Goal: Information Seeking & Learning: Check status

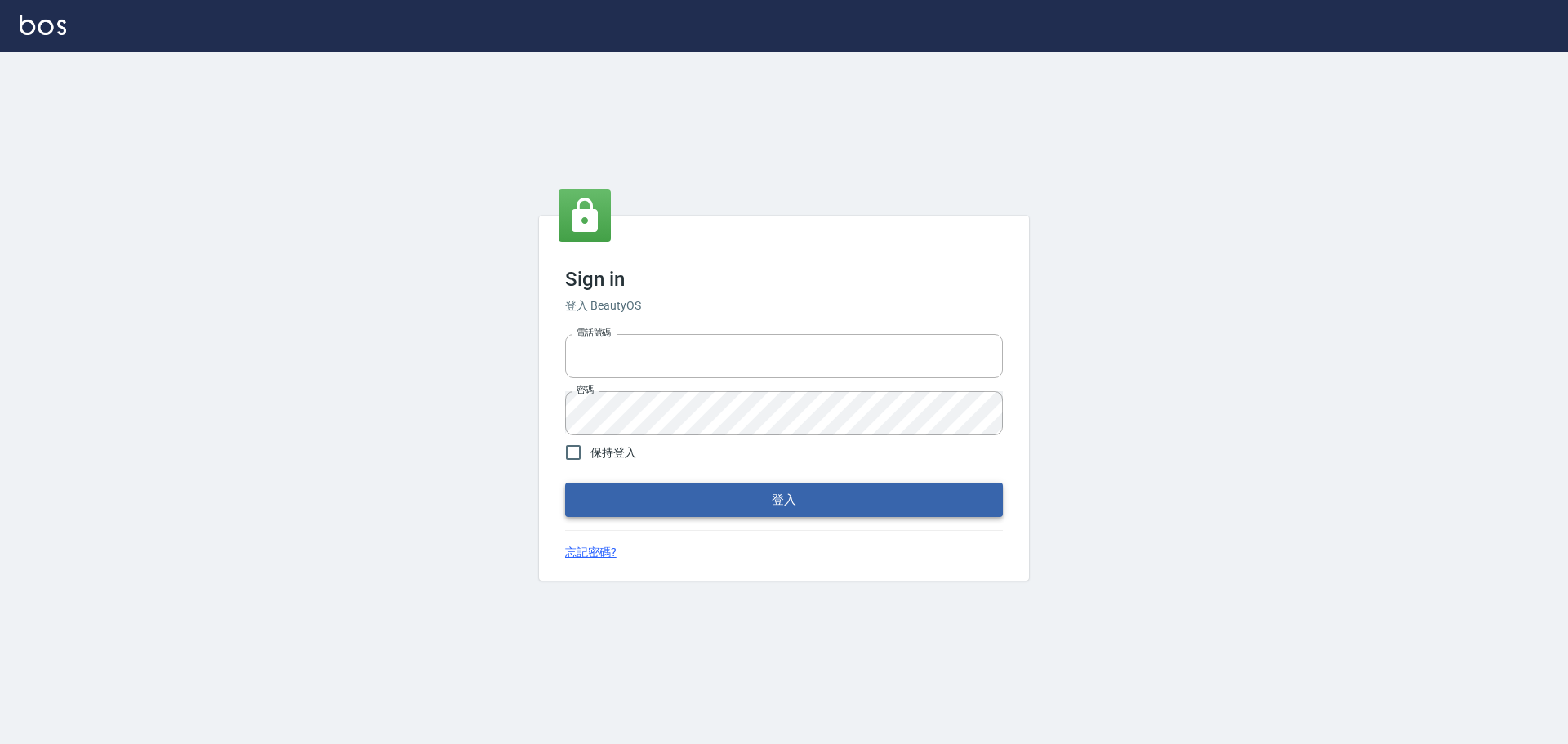
type input "0976821822"
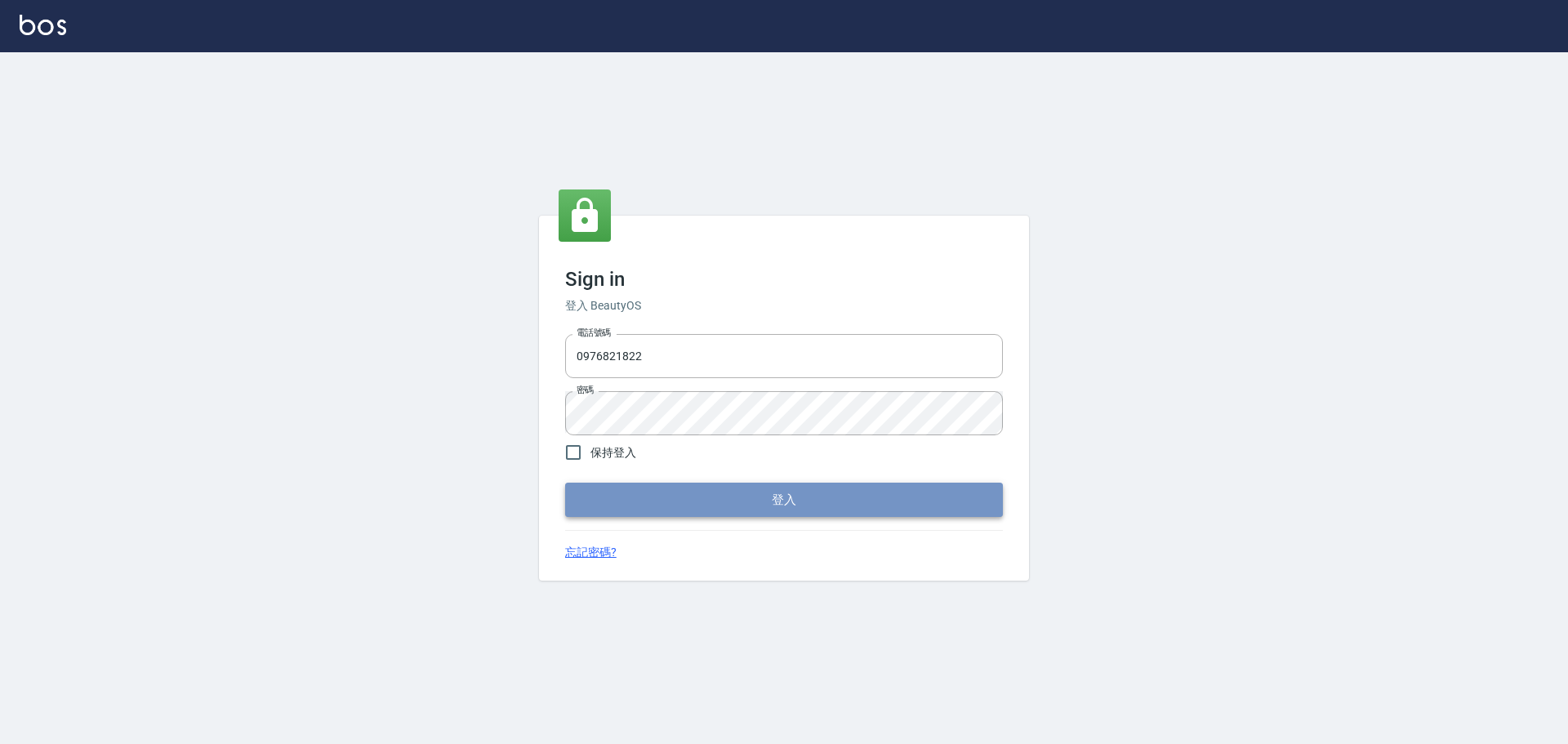
click at [684, 499] on button "登入" at bounding box center [784, 501] width 438 height 34
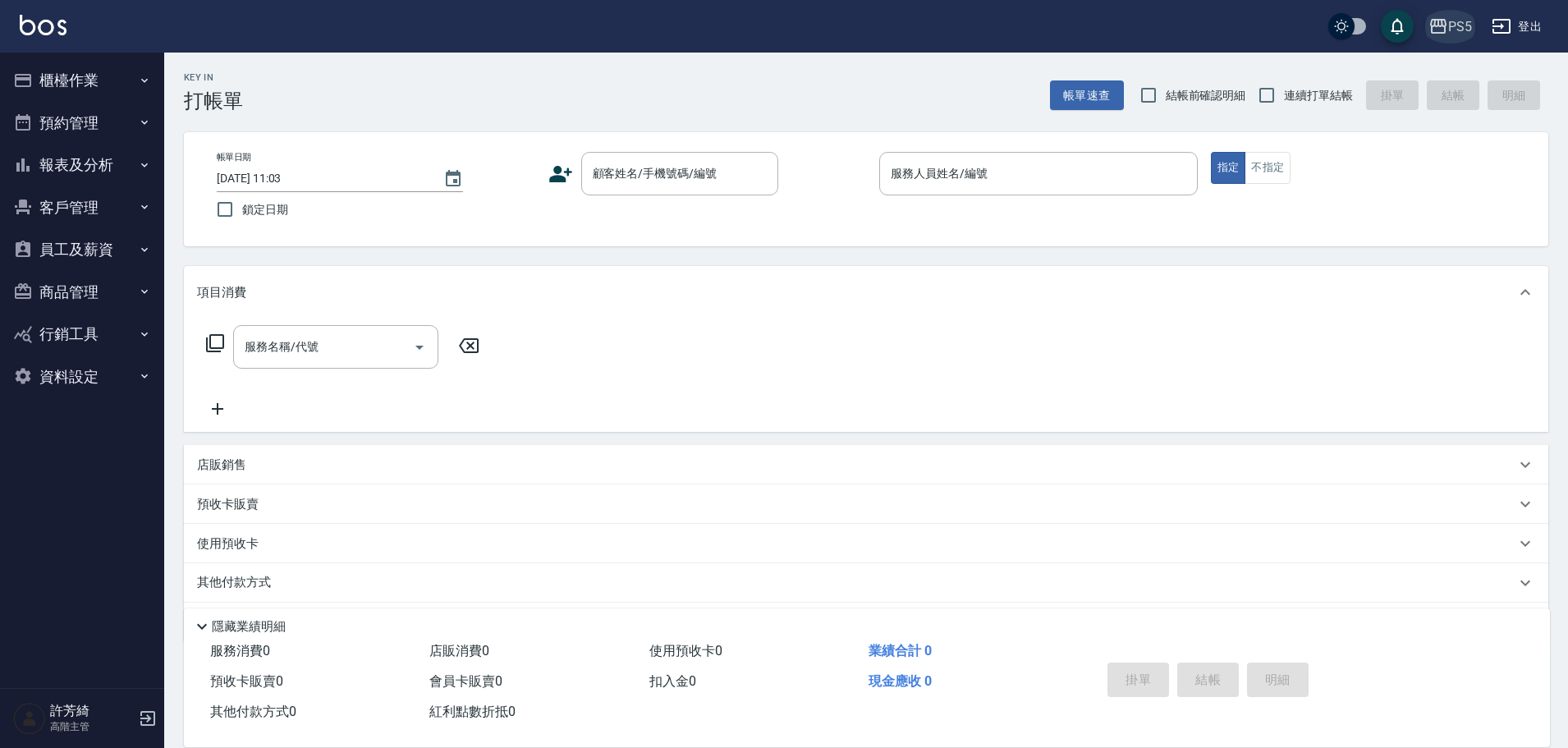
click at [1452, 32] on div "PS5" at bounding box center [1461, 26] width 24 height 21
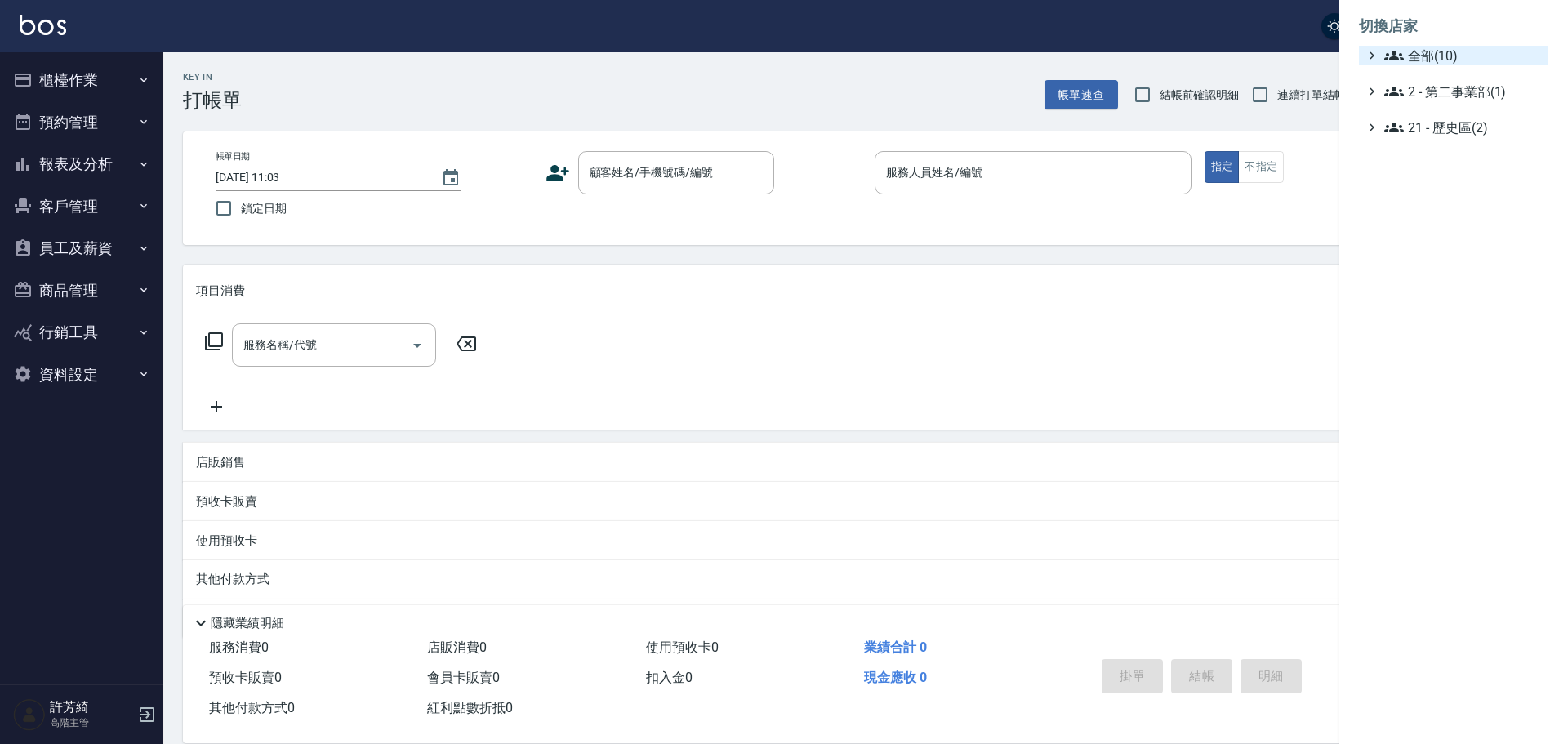
click at [1427, 55] on span "全部(10)" at bounding box center [1463, 56] width 157 height 20
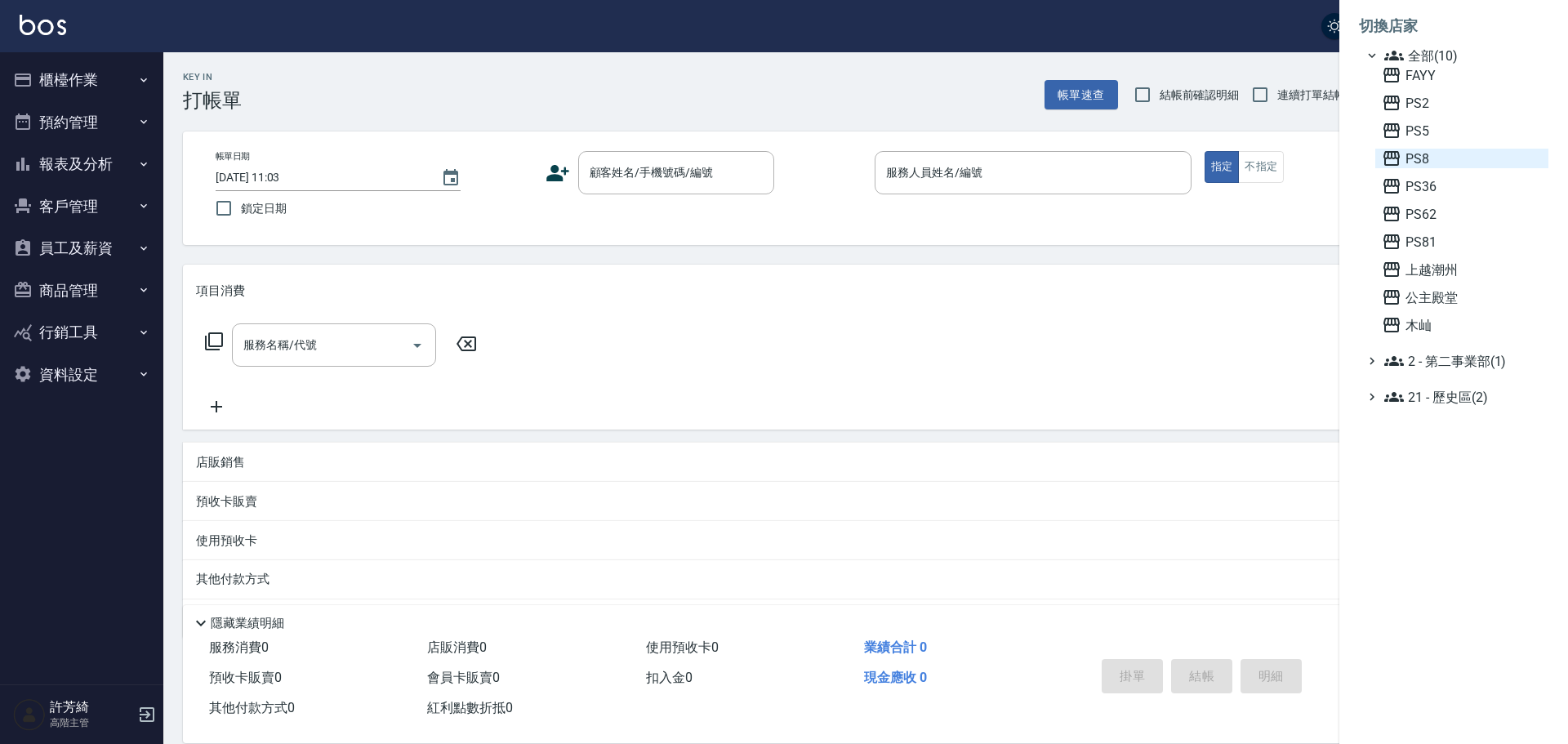
click at [1415, 152] on span "PS8" at bounding box center [1462, 158] width 160 height 20
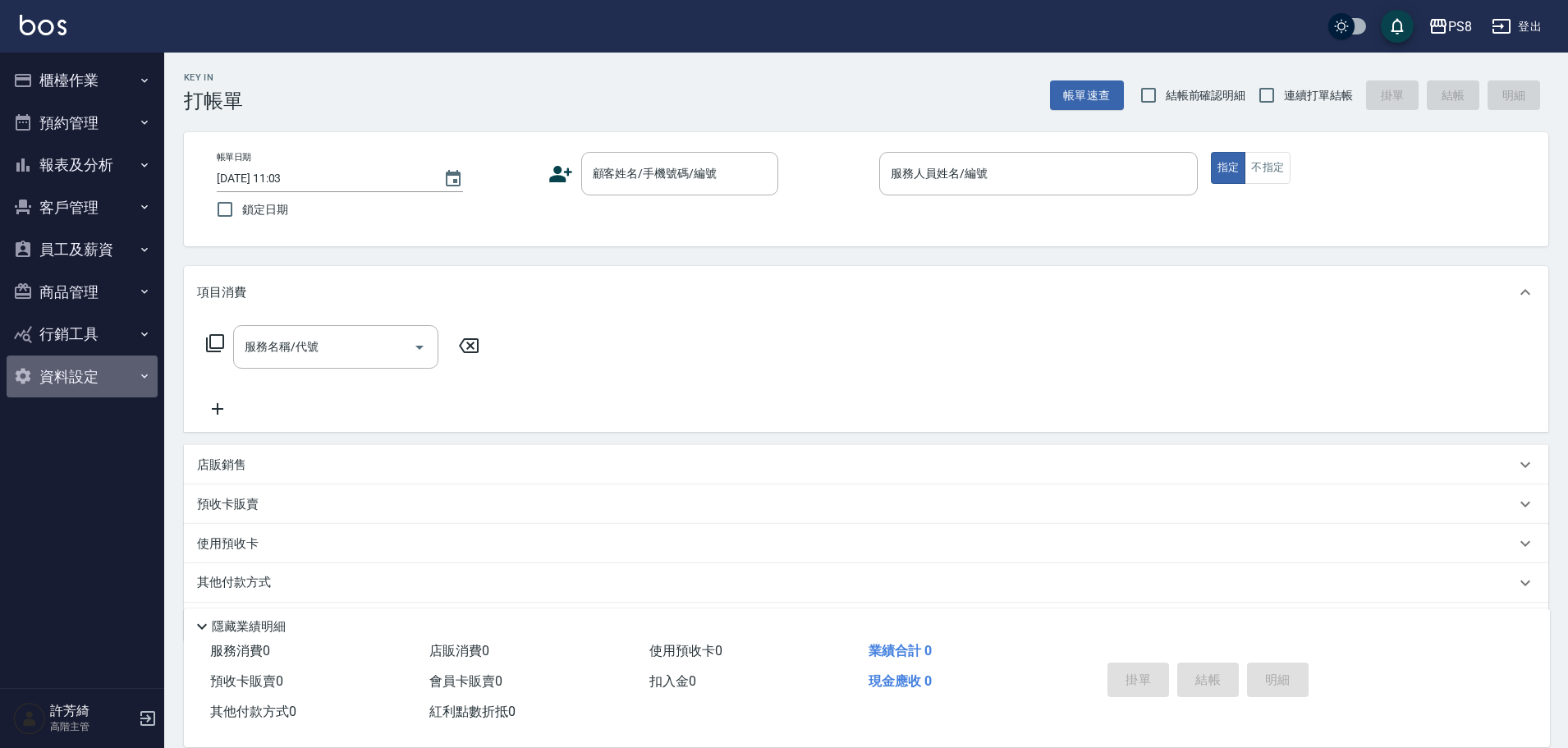
click at [87, 374] on button "資料設定" at bounding box center [82, 377] width 151 height 43
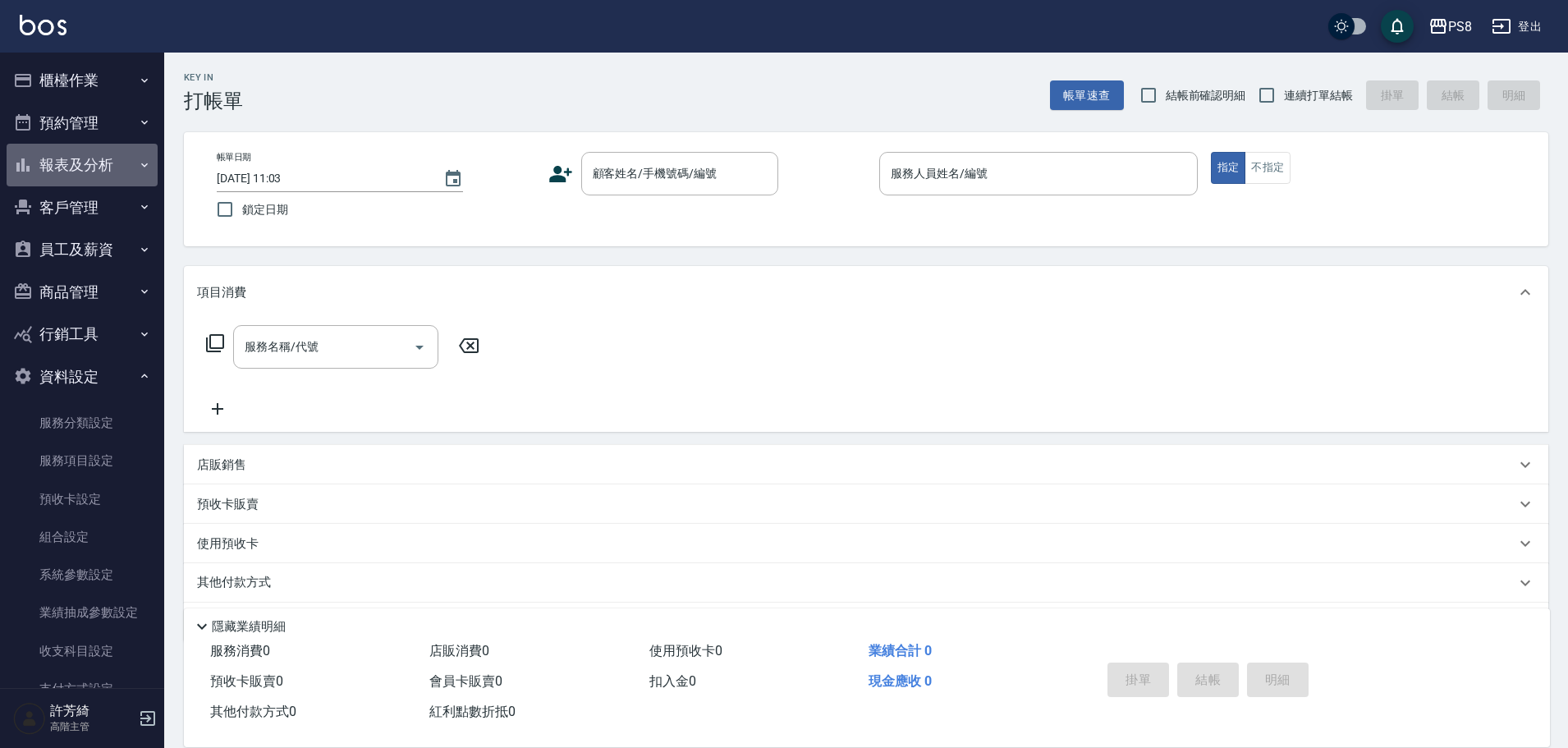
click at [92, 161] on button "報表及分析" at bounding box center [82, 165] width 151 height 43
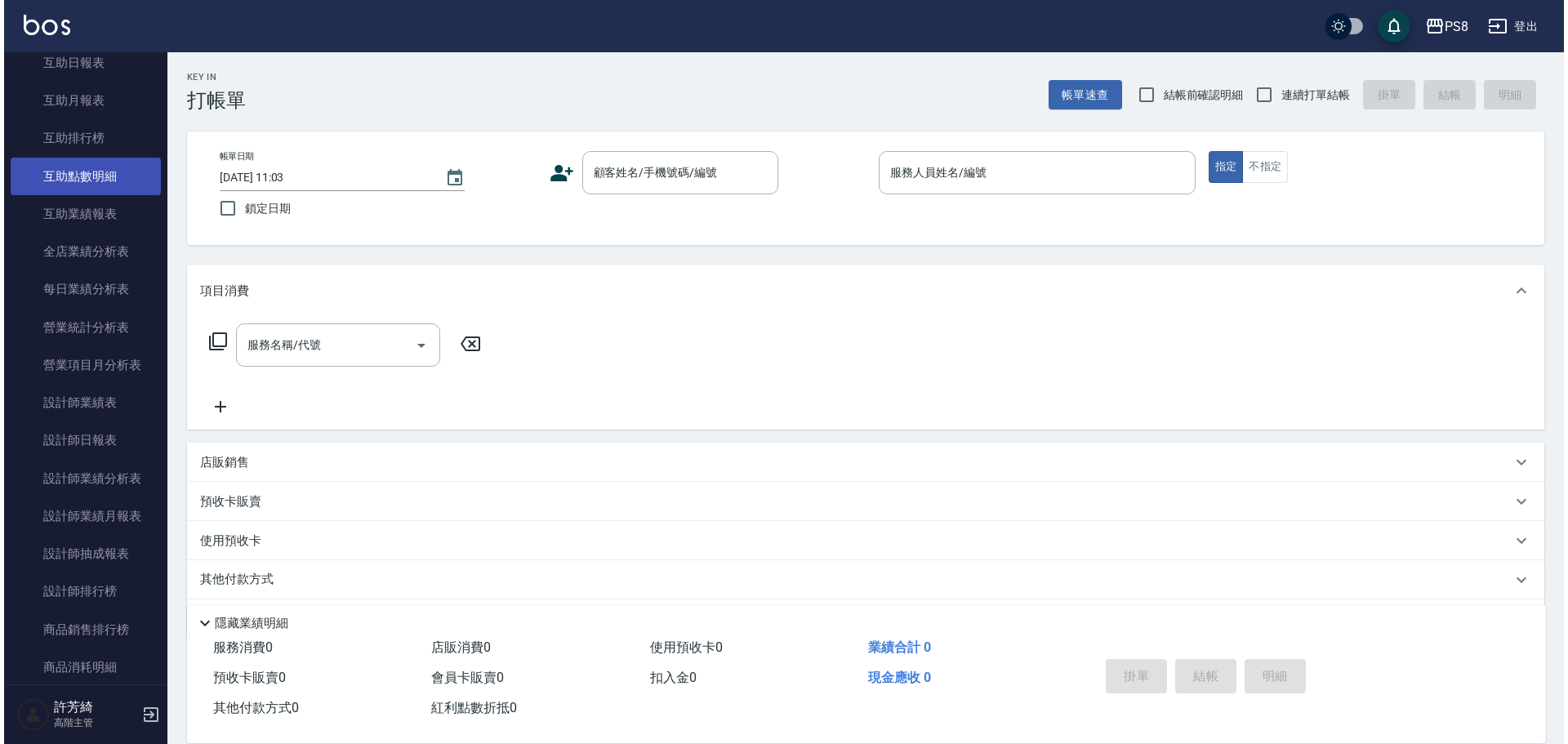
scroll to position [408, 0]
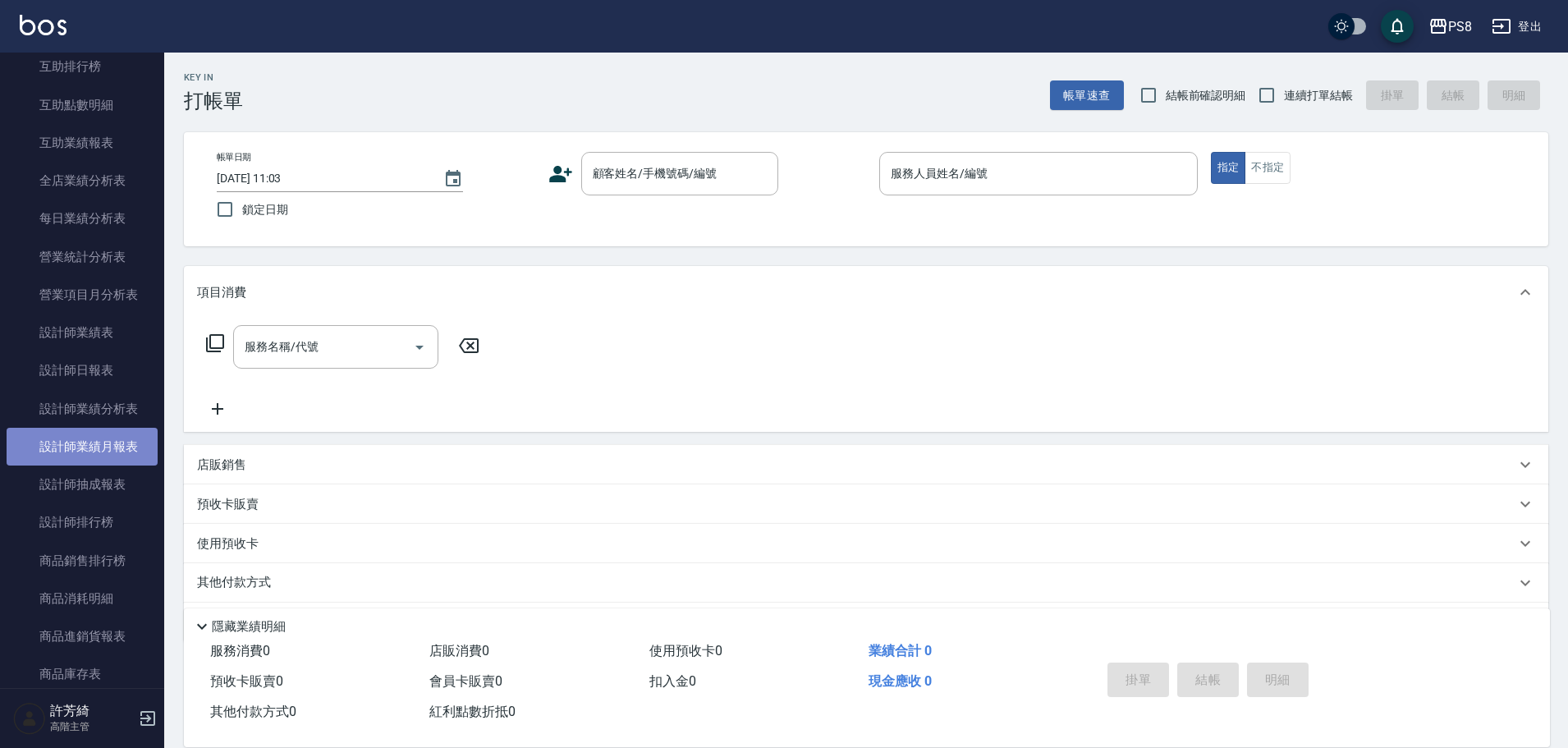
click at [85, 441] on link "設計師業績月報表" at bounding box center [82, 447] width 151 height 38
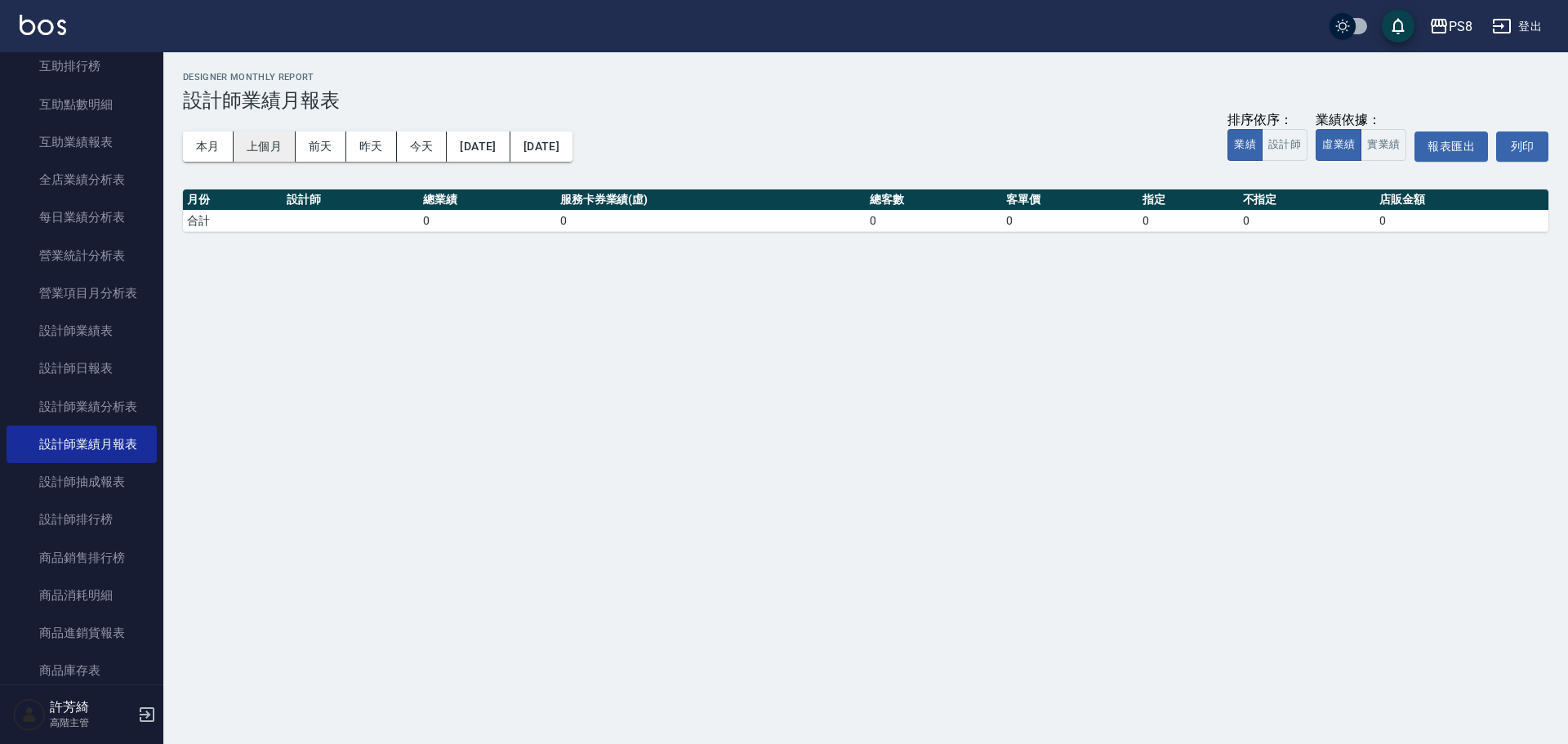
click at [267, 142] on button "上個月" at bounding box center [264, 146] width 62 height 30
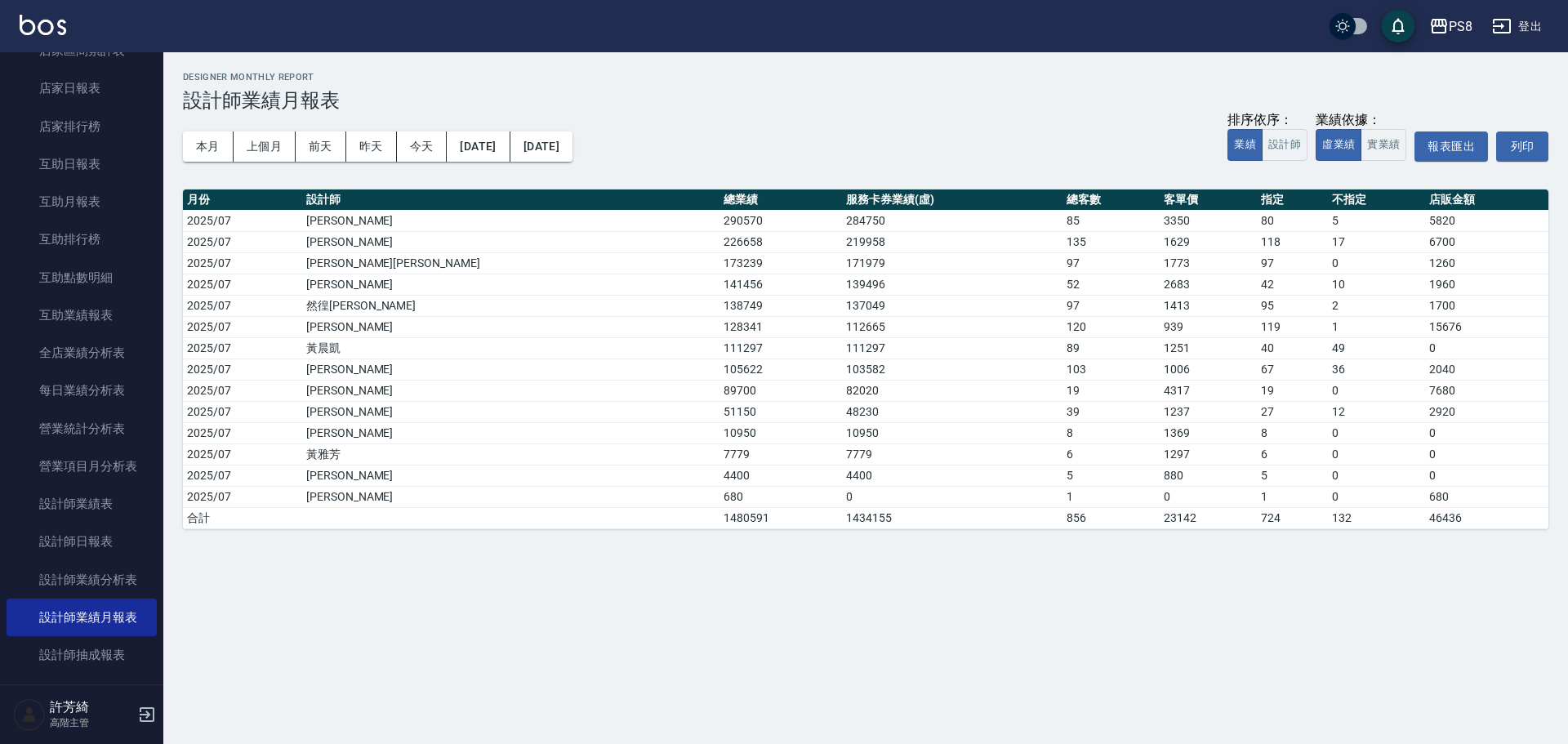
scroll to position [164, 0]
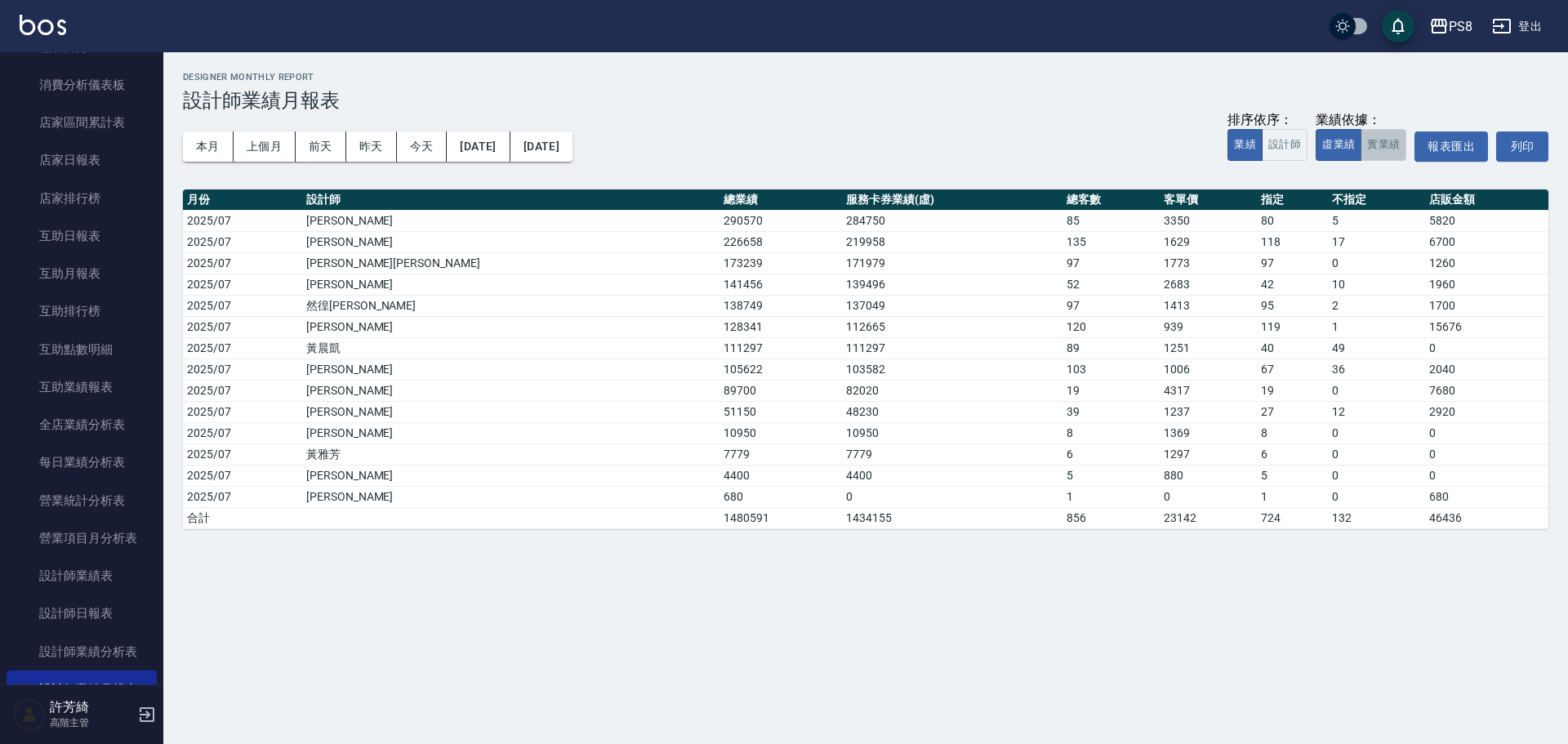
click at [1369, 148] on button "實業績" at bounding box center [1383, 145] width 46 height 32
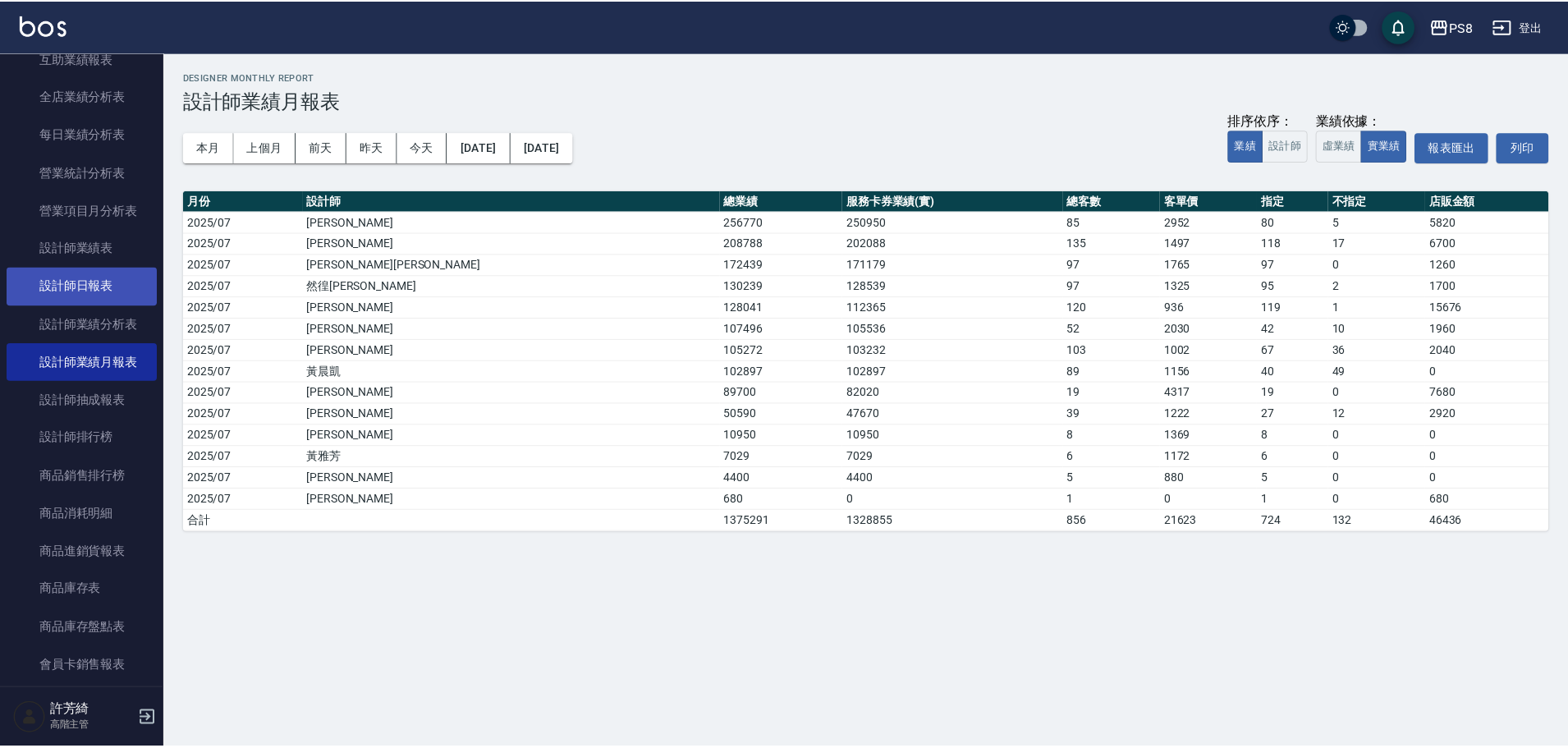
scroll to position [575, 0]
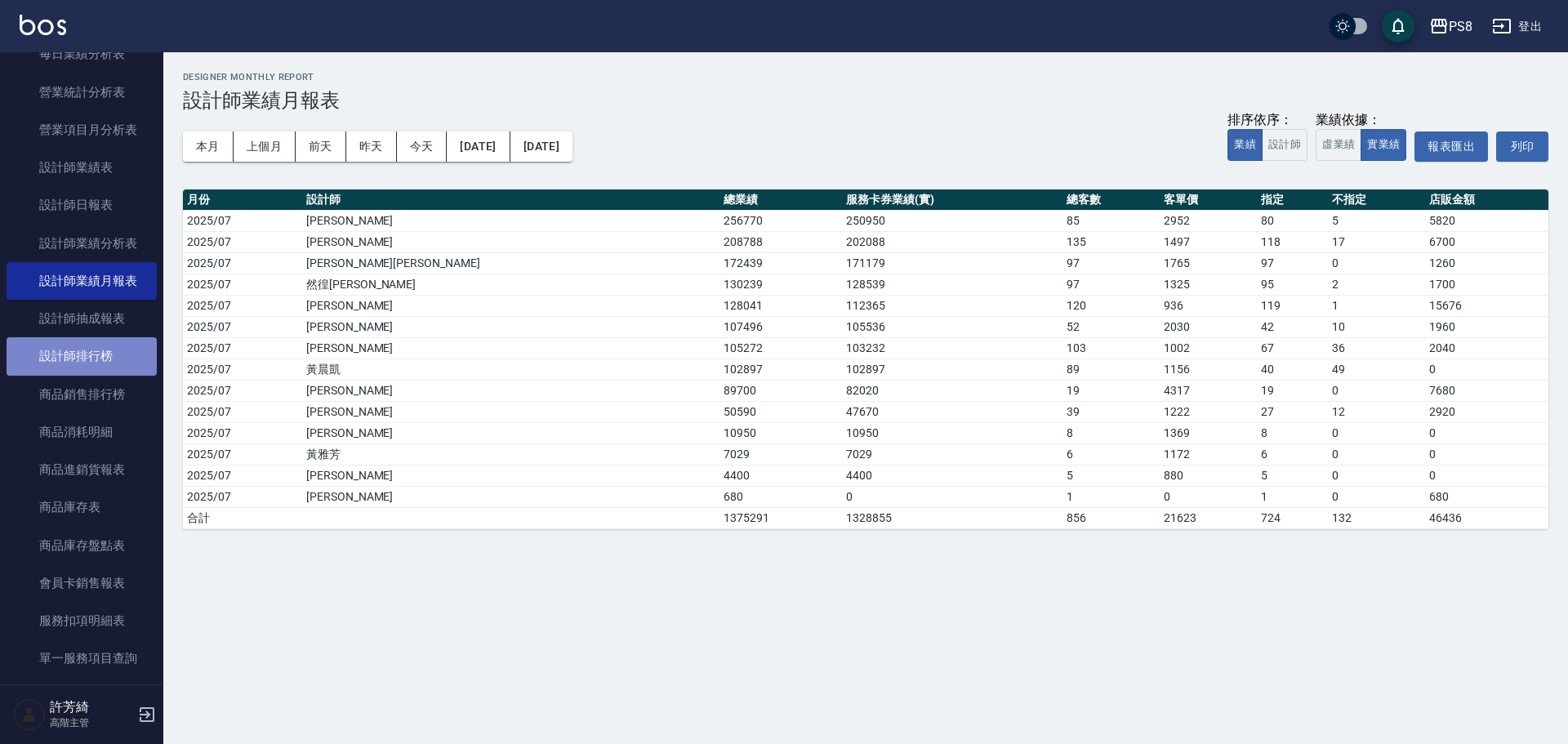
click at [113, 354] on link "設計師排行榜" at bounding box center [81, 357] width 150 height 38
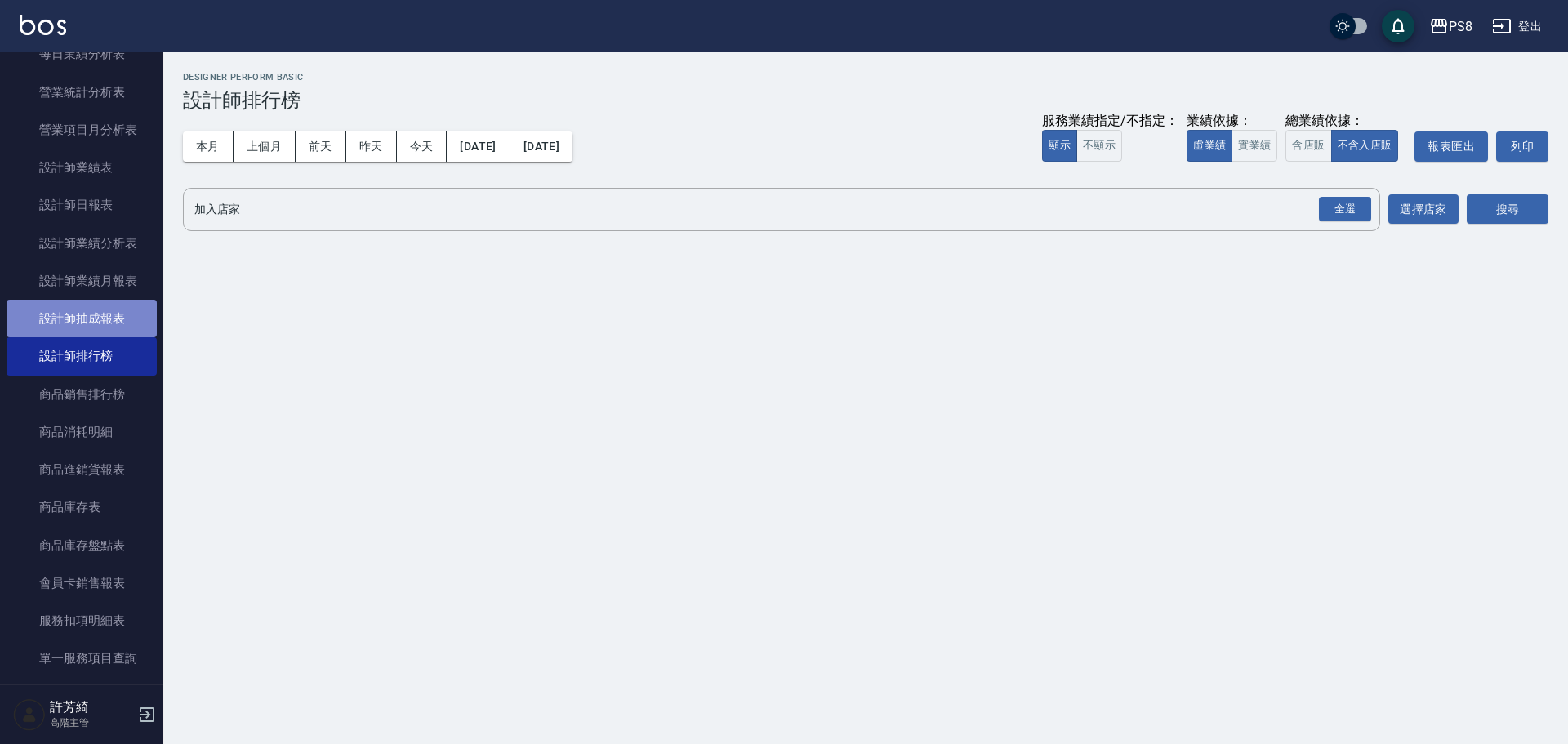
click at [121, 313] on link "設計師抽成報表" at bounding box center [81, 319] width 150 height 38
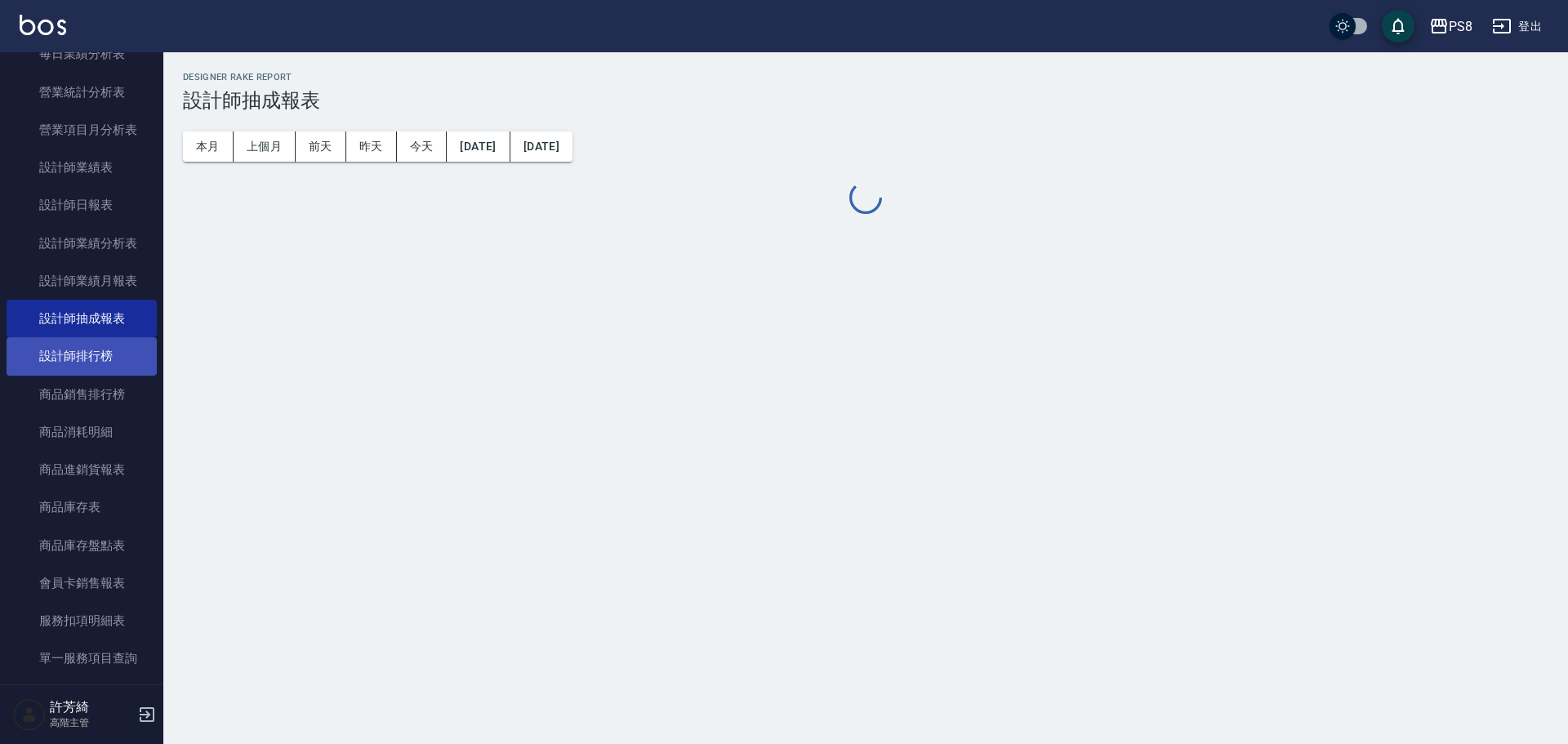
click at [122, 358] on link "設計師排行榜" at bounding box center [81, 357] width 150 height 38
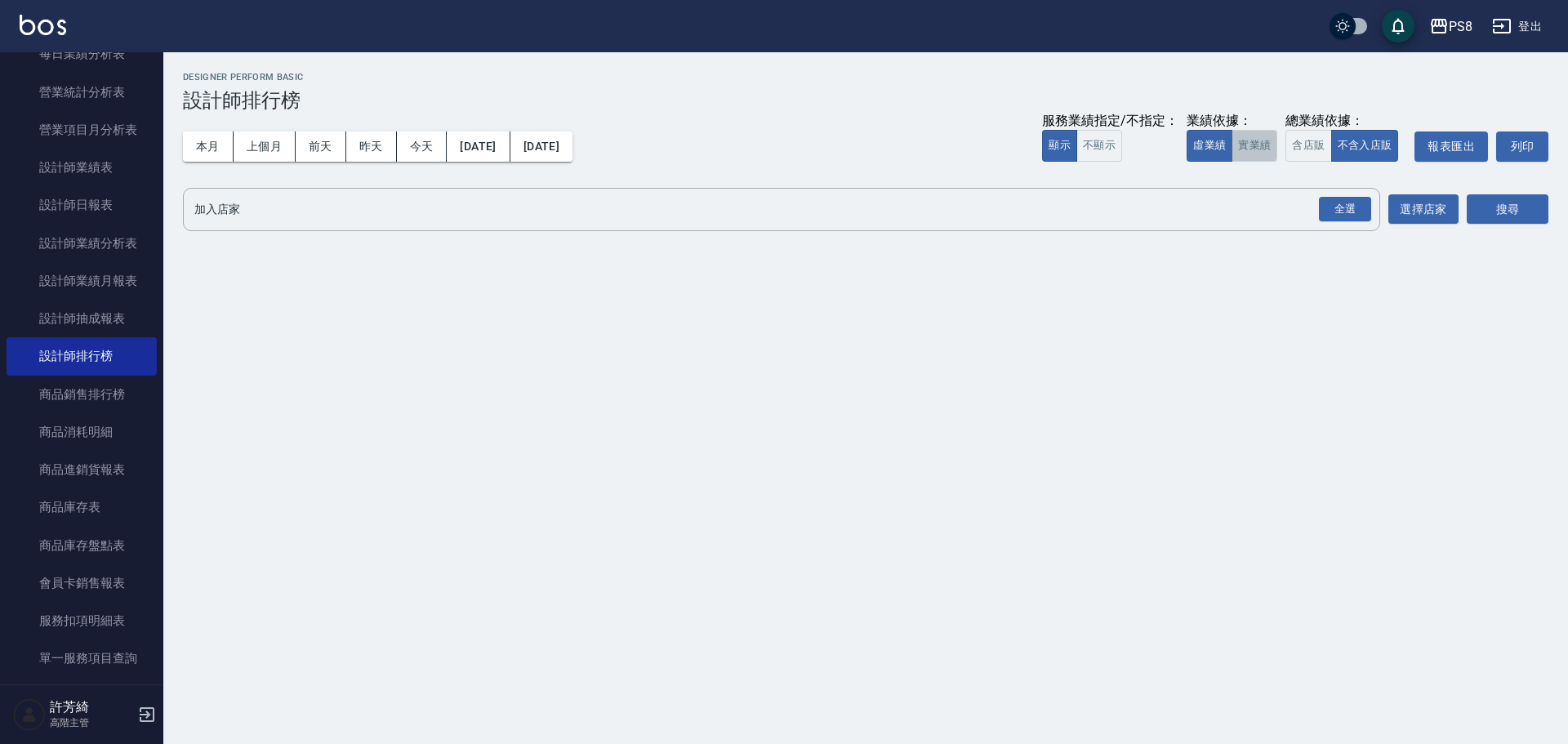
click at [1243, 148] on button "實業績" at bounding box center [1254, 146] width 46 height 32
click at [1339, 216] on div "全選" at bounding box center [1345, 210] width 52 height 25
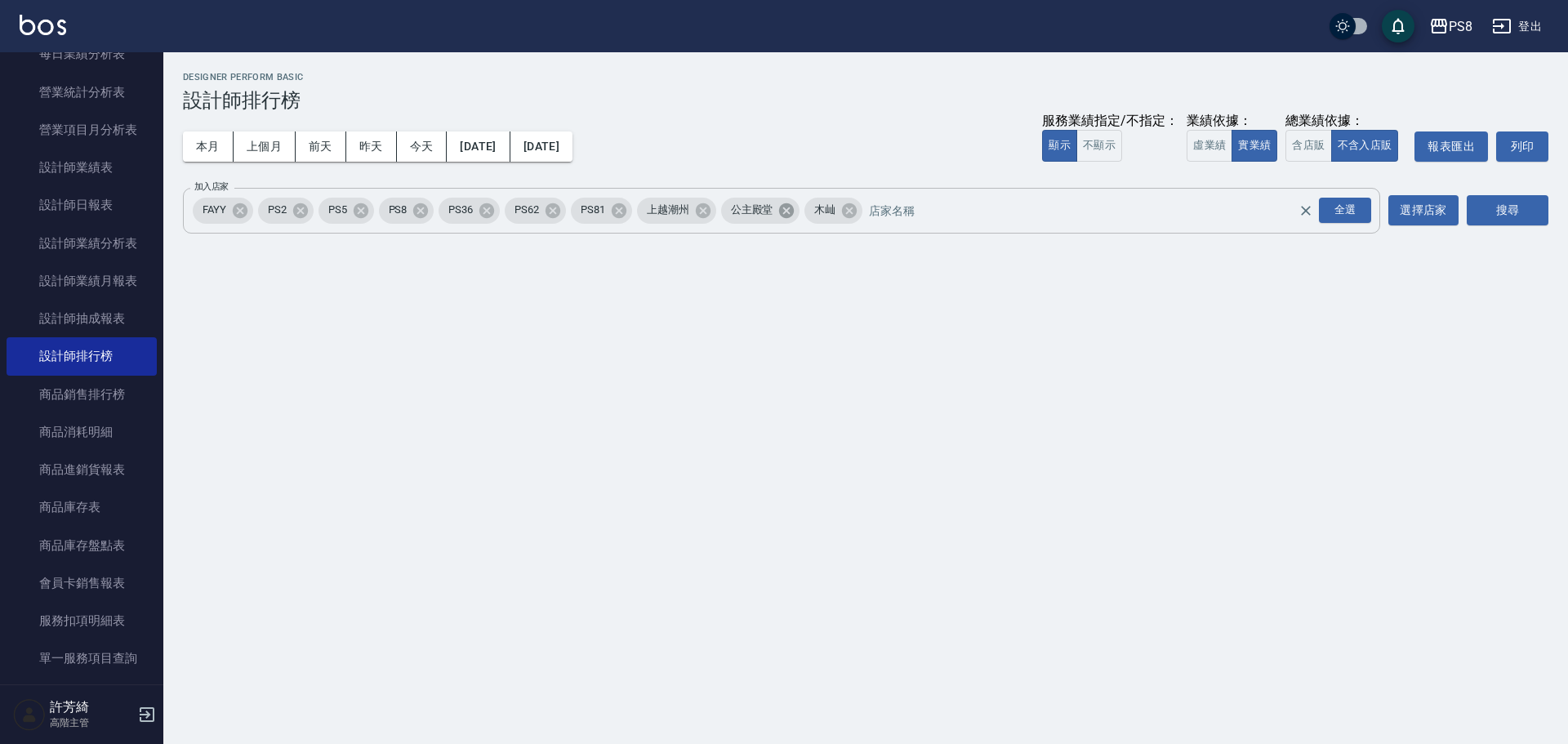
click at [794, 210] on icon at bounding box center [786, 210] width 14 height 14
drag, startPoint x: 703, startPoint y: 210, endPoint x: 694, endPoint y: 210, distance: 9.0
click at [702, 210] on icon at bounding box center [702, 210] width 14 height 14
click at [237, 212] on icon at bounding box center [240, 210] width 14 height 14
click at [1494, 206] on button "搜尋" at bounding box center [1508, 210] width 81 height 30
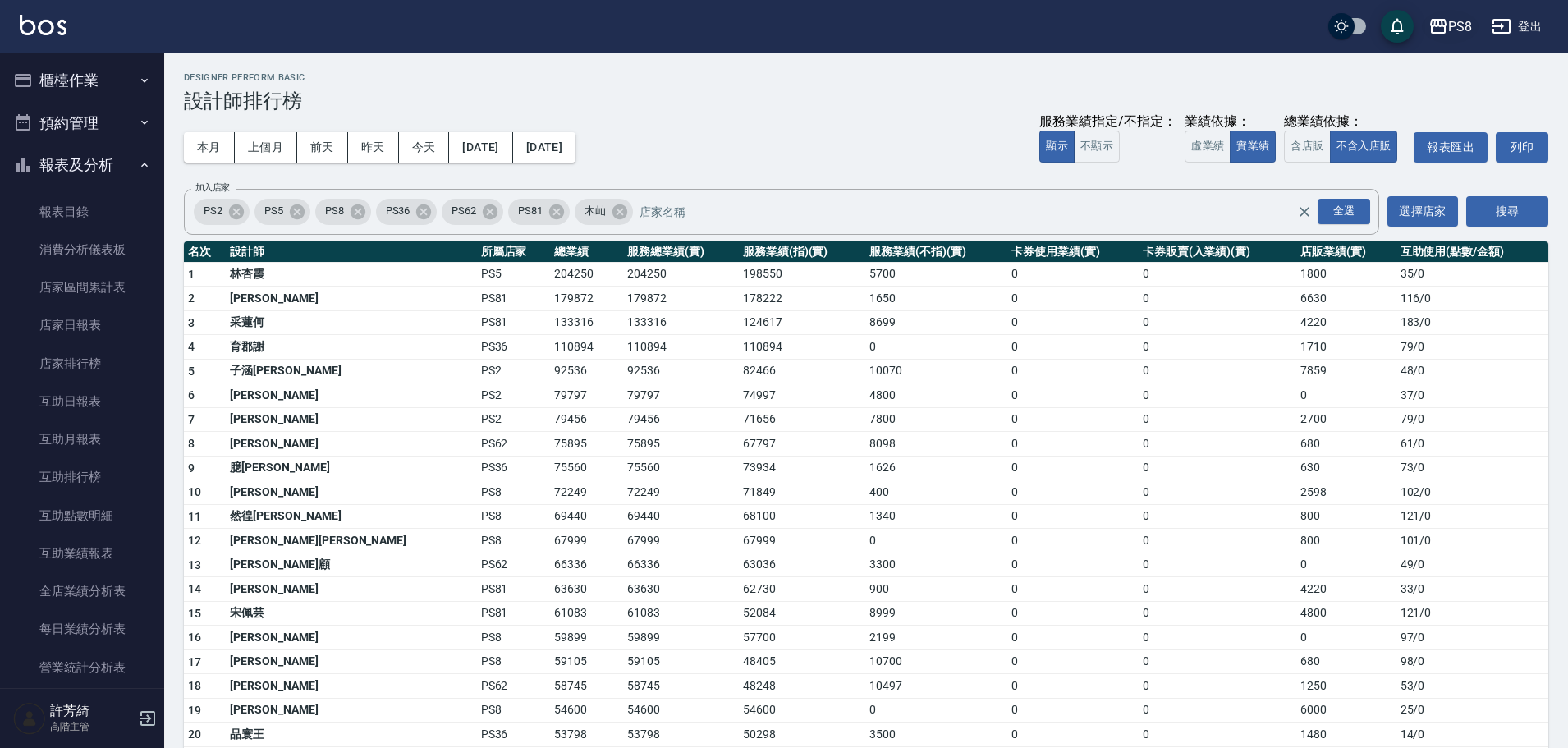
click at [1448, 21] on icon "button" at bounding box center [1439, 26] width 20 height 20
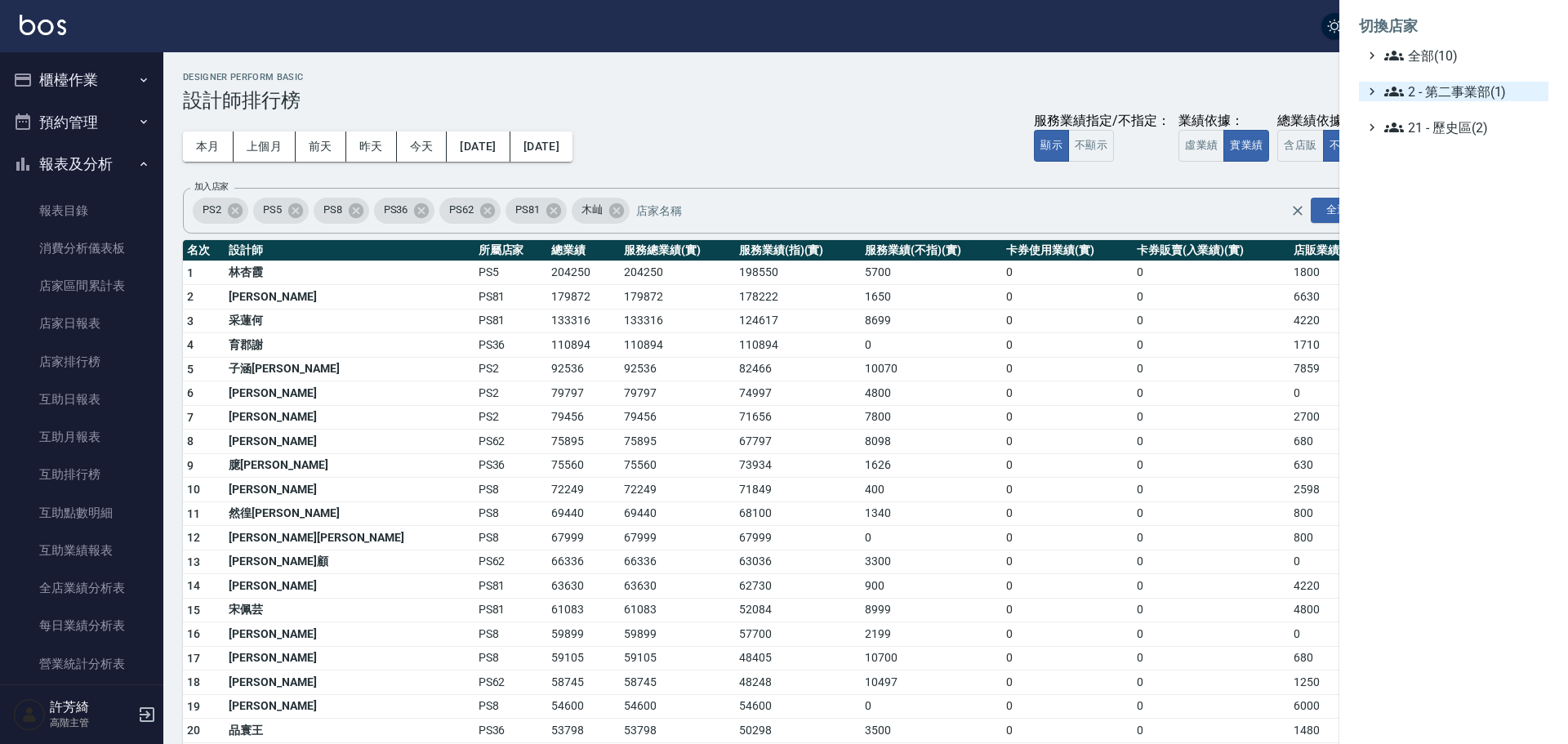
click at [1440, 93] on span "2 - 第二事業部(1)" at bounding box center [1463, 91] width 157 height 20
click at [1432, 52] on span "全部(10)" at bounding box center [1463, 56] width 157 height 20
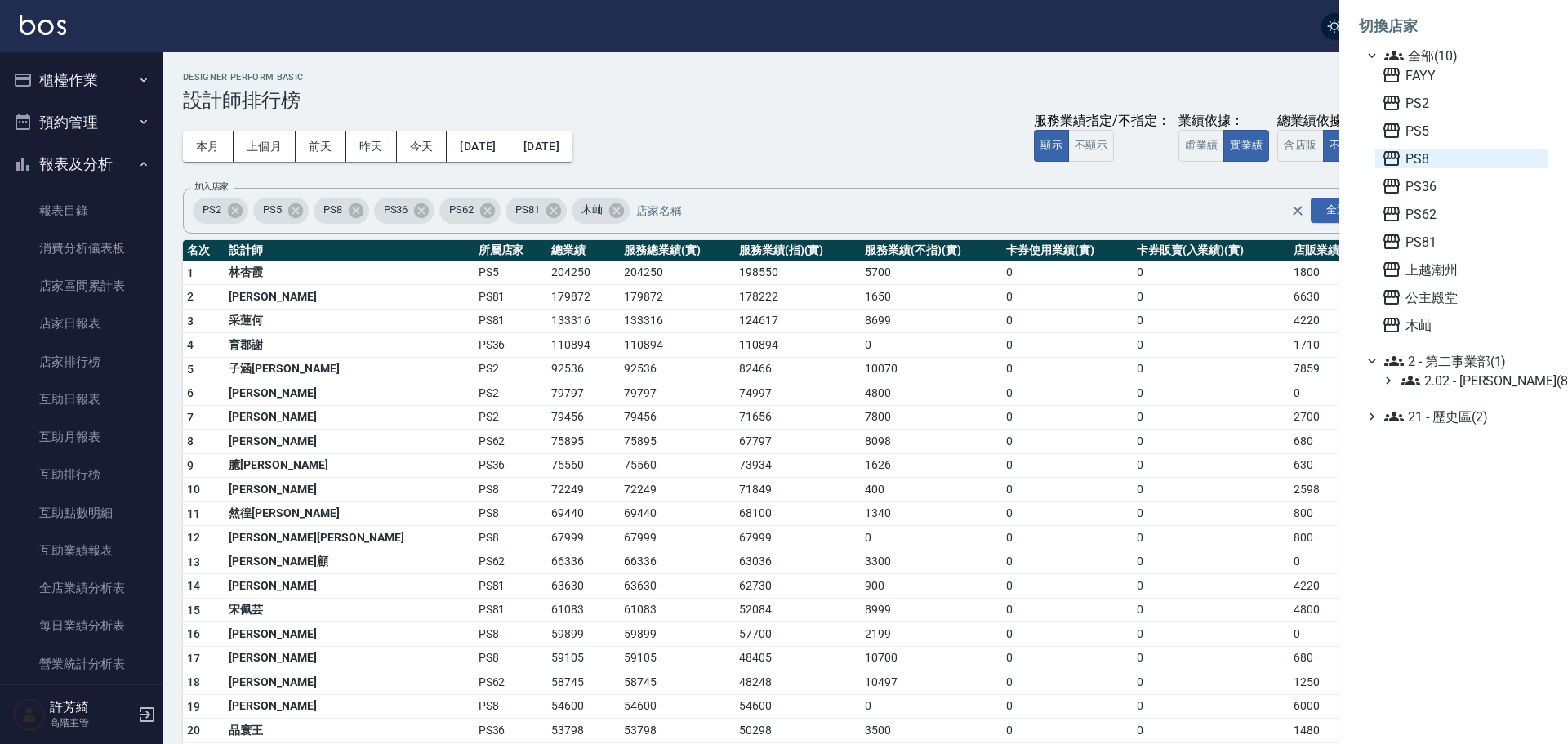
click at [1417, 164] on span "PS8" at bounding box center [1462, 158] width 160 height 20
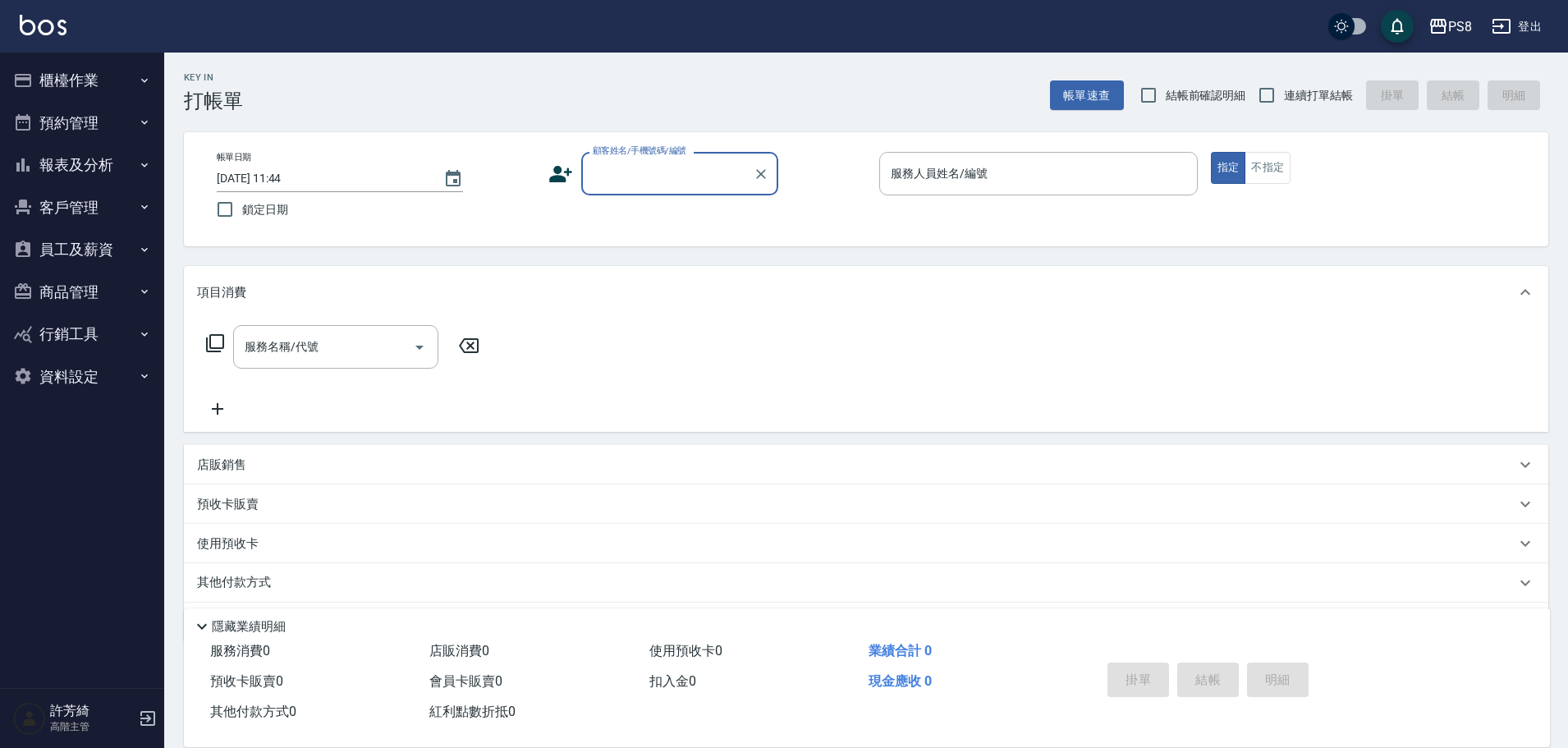
click at [37, 75] on button "櫃檯作業" at bounding box center [82, 80] width 151 height 43
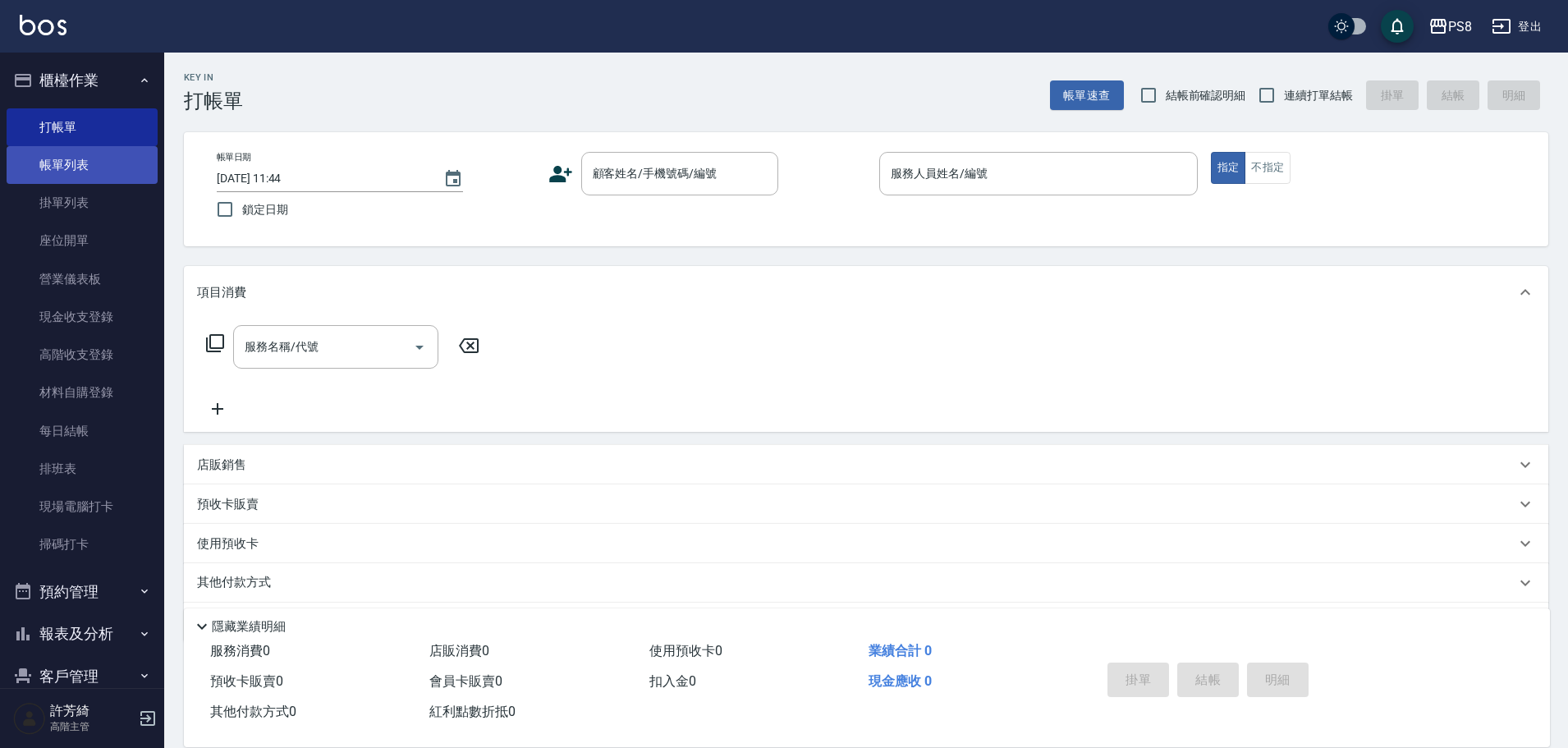
click at [81, 157] on link "帳單列表" at bounding box center [82, 166] width 151 height 38
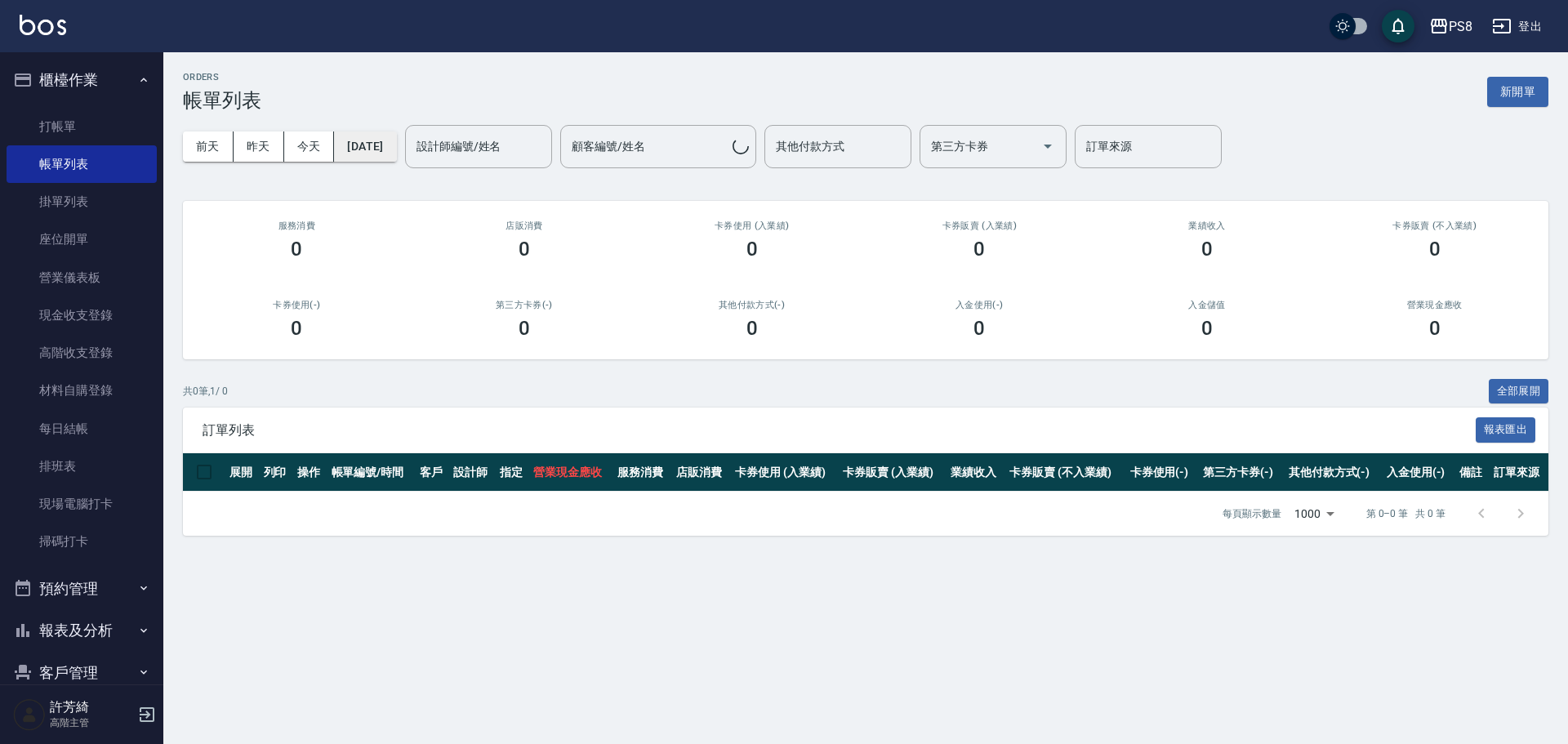
click at [376, 142] on button "[DATE]" at bounding box center [365, 146] width 62 height 30
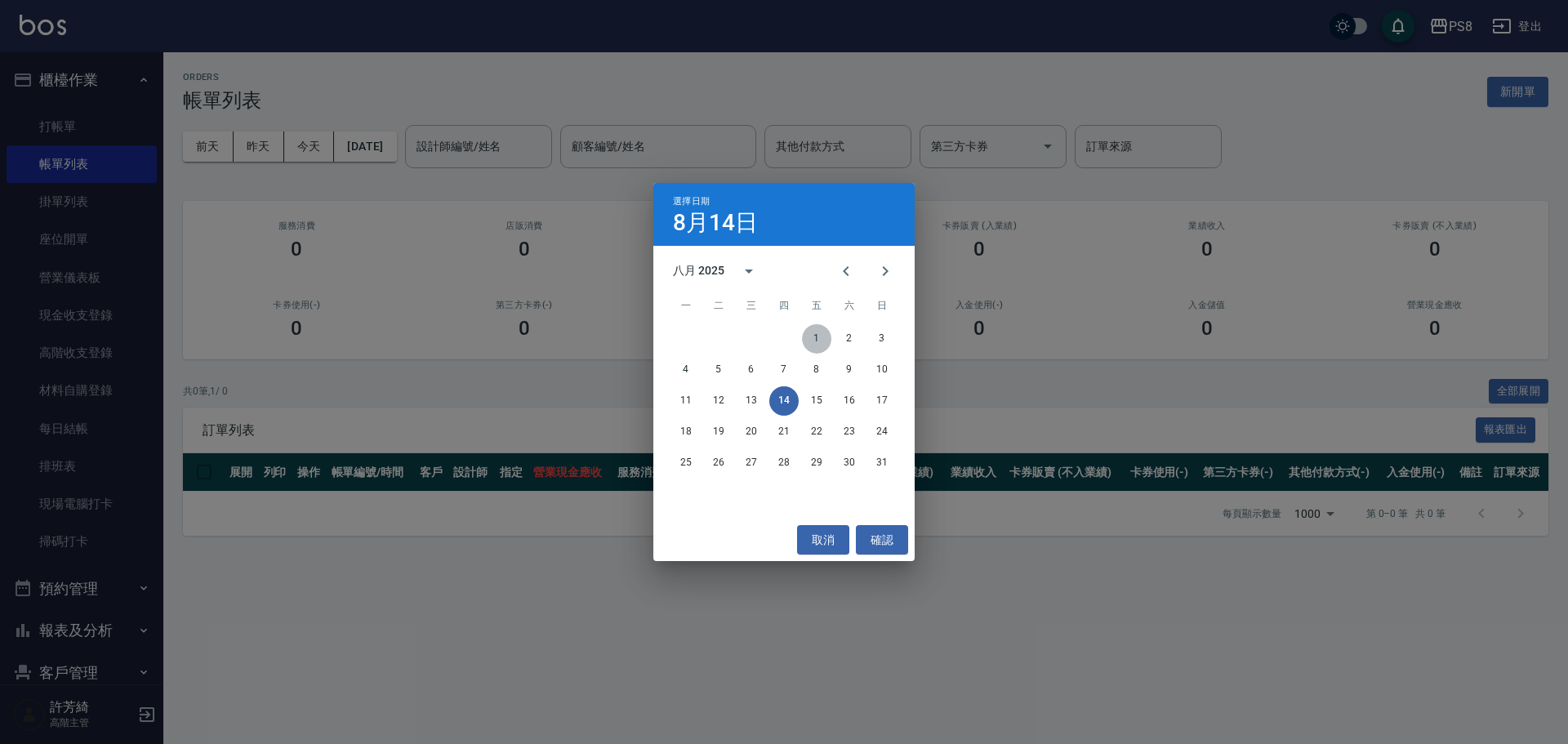
click at [827, 339] on button "1" at bounding box center [817, 339] width 30 height 30
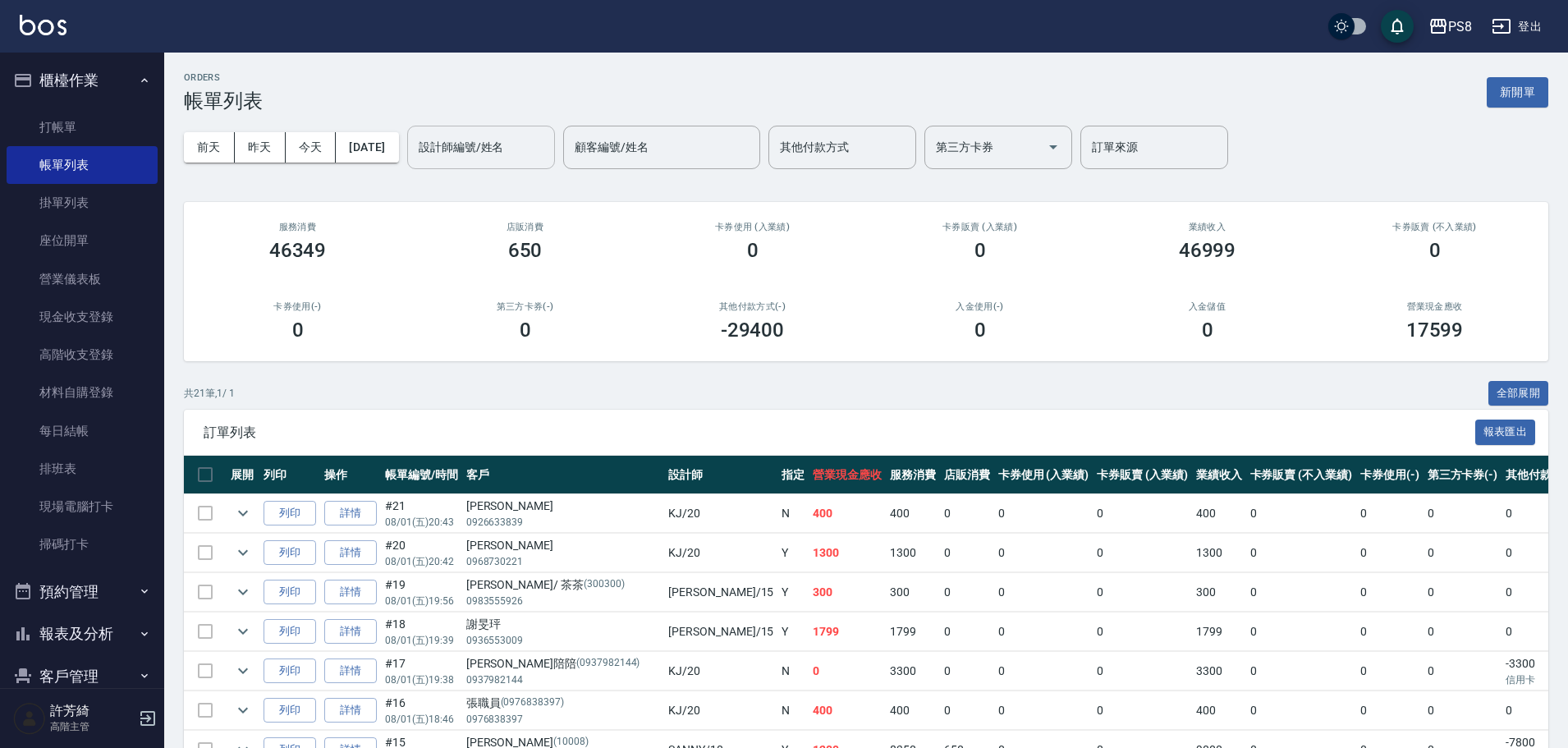
click at [528, 148] on input "設計師編號/姓名" at bounding box center [481, 147] width 133 height 29
click at [550, 190] on div "B.K -1" at bounding box center [509, 189] width 148 height 27
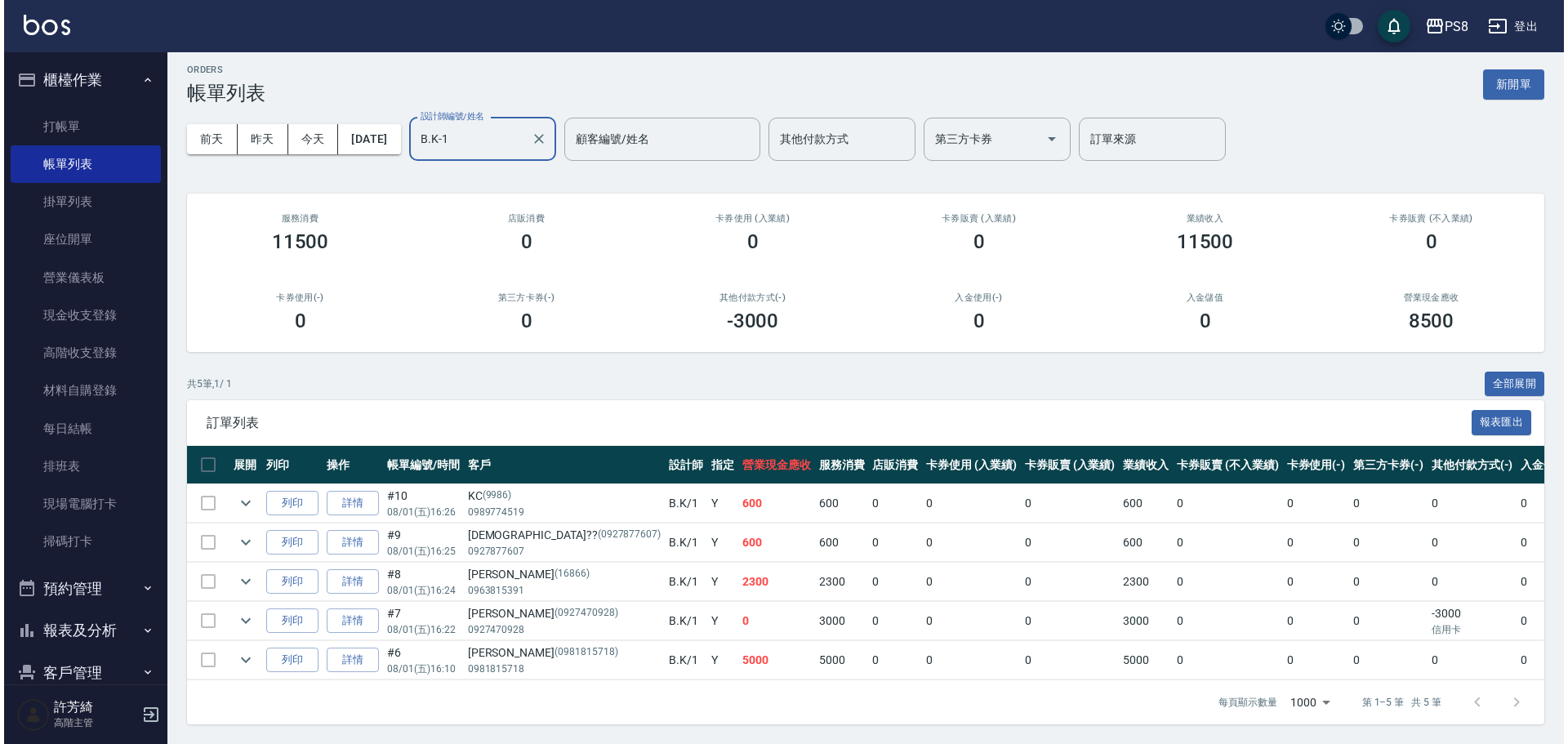
scroll to position [20, 0]
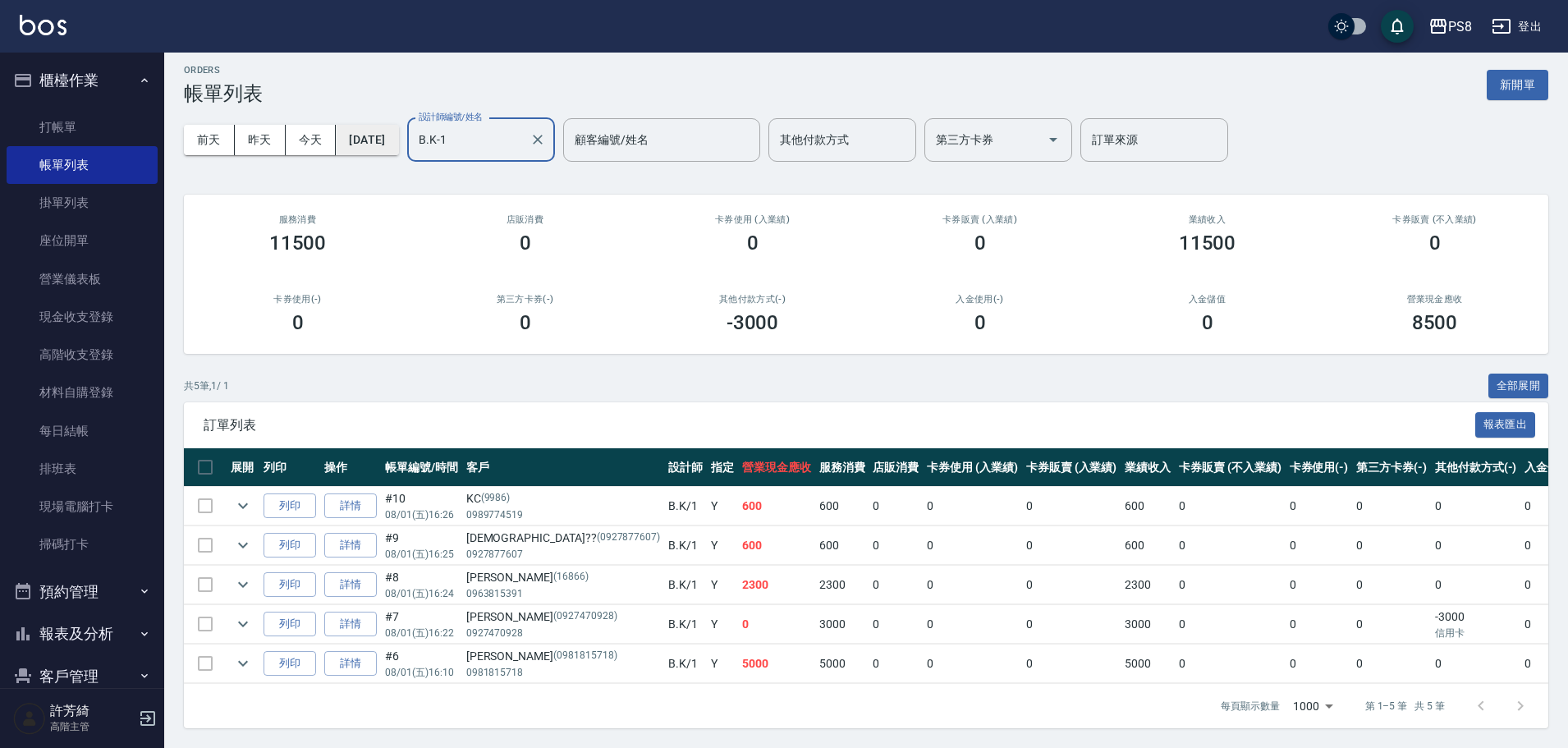
type input "B.K-1"
click at [398, 126] on button "2025/08/01" at bounding box center [367, 139] width 63 height 30
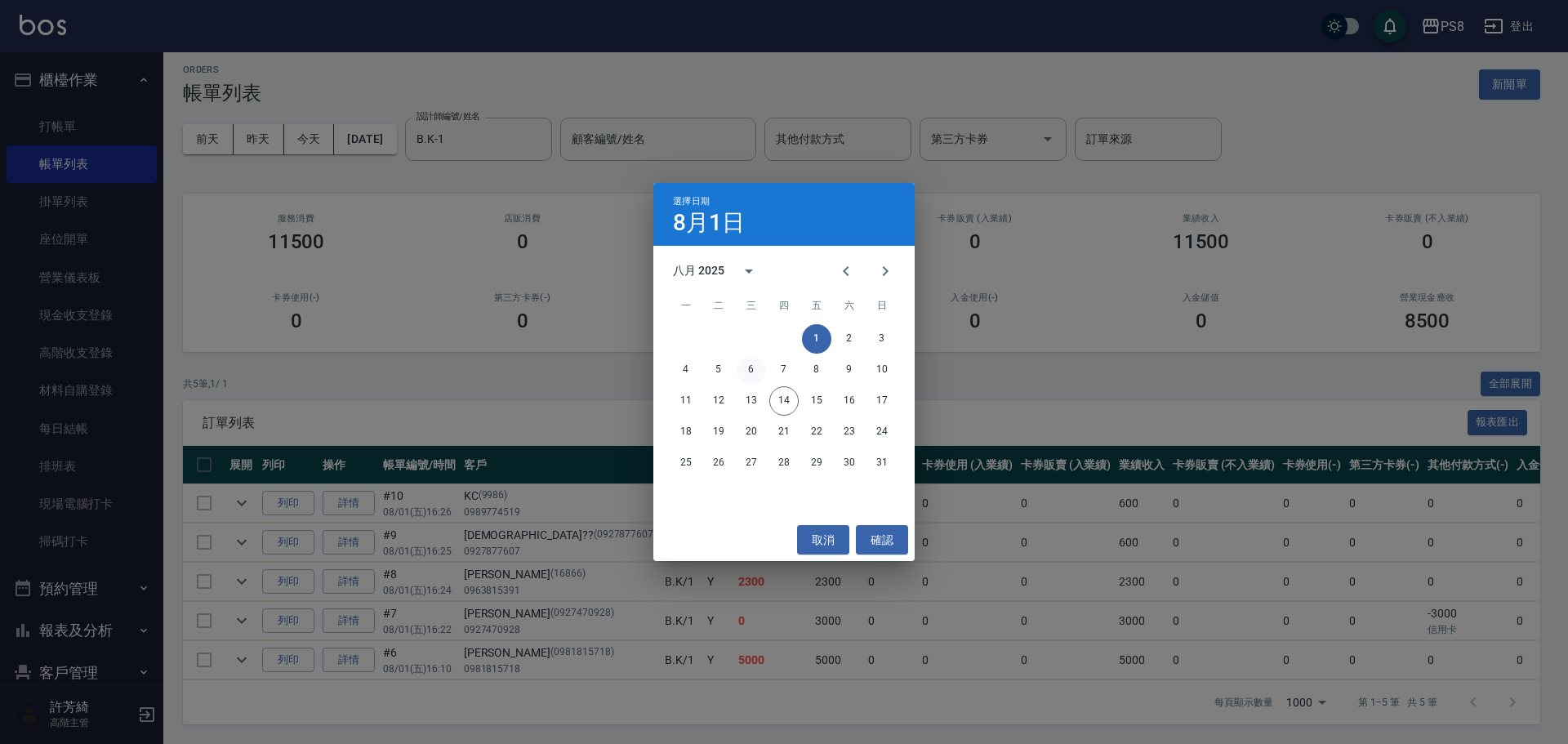
click at [737, 371] on button "6" at bounding box center [751, 370] width 30 height 30
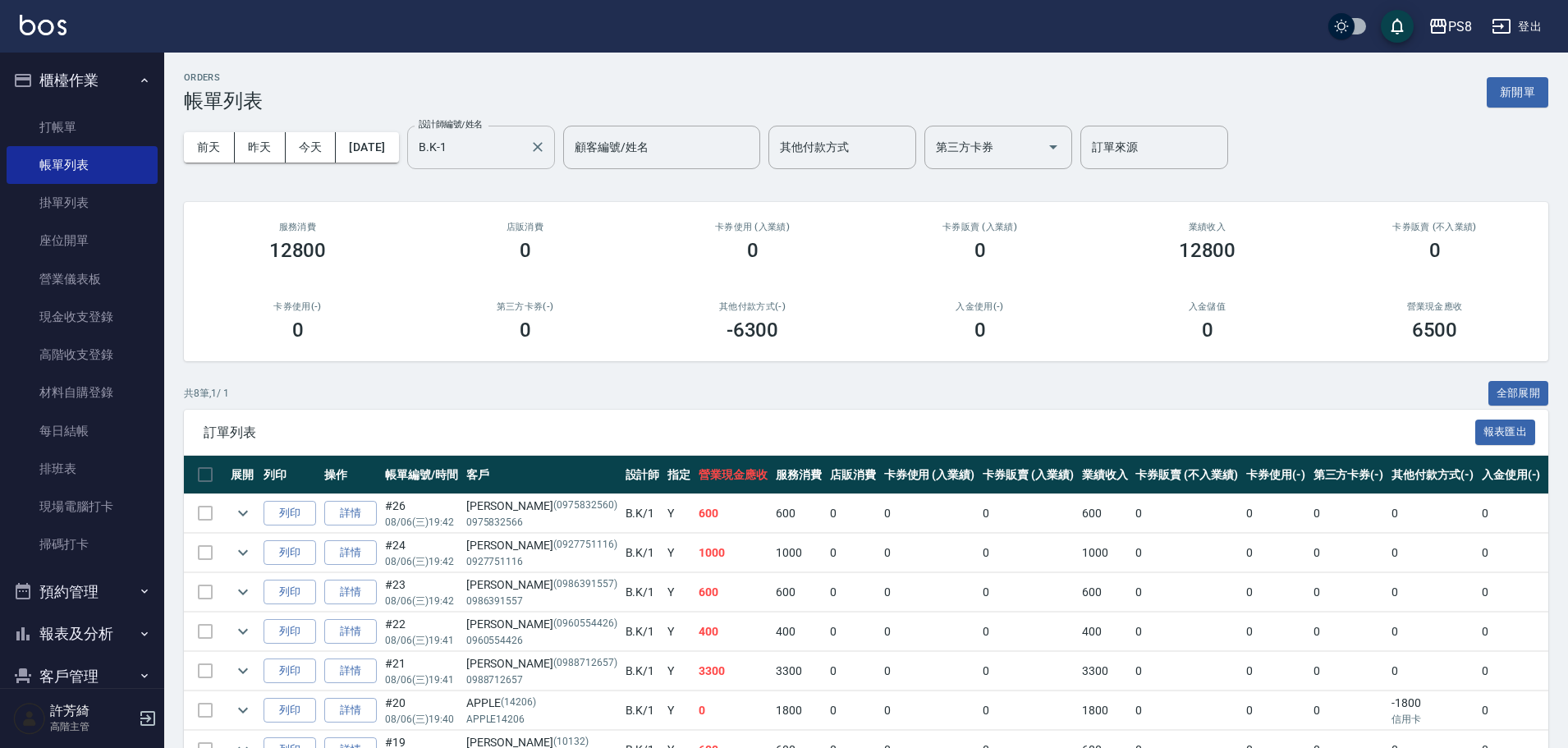
drag, startPoint x: 570, startPoint y: 145, endPoint x: 563, endPoint y: 156, distance: 13.0
click at [546, 149] on icon "Clear" at bounding box center [538, 147] width 16 height 16
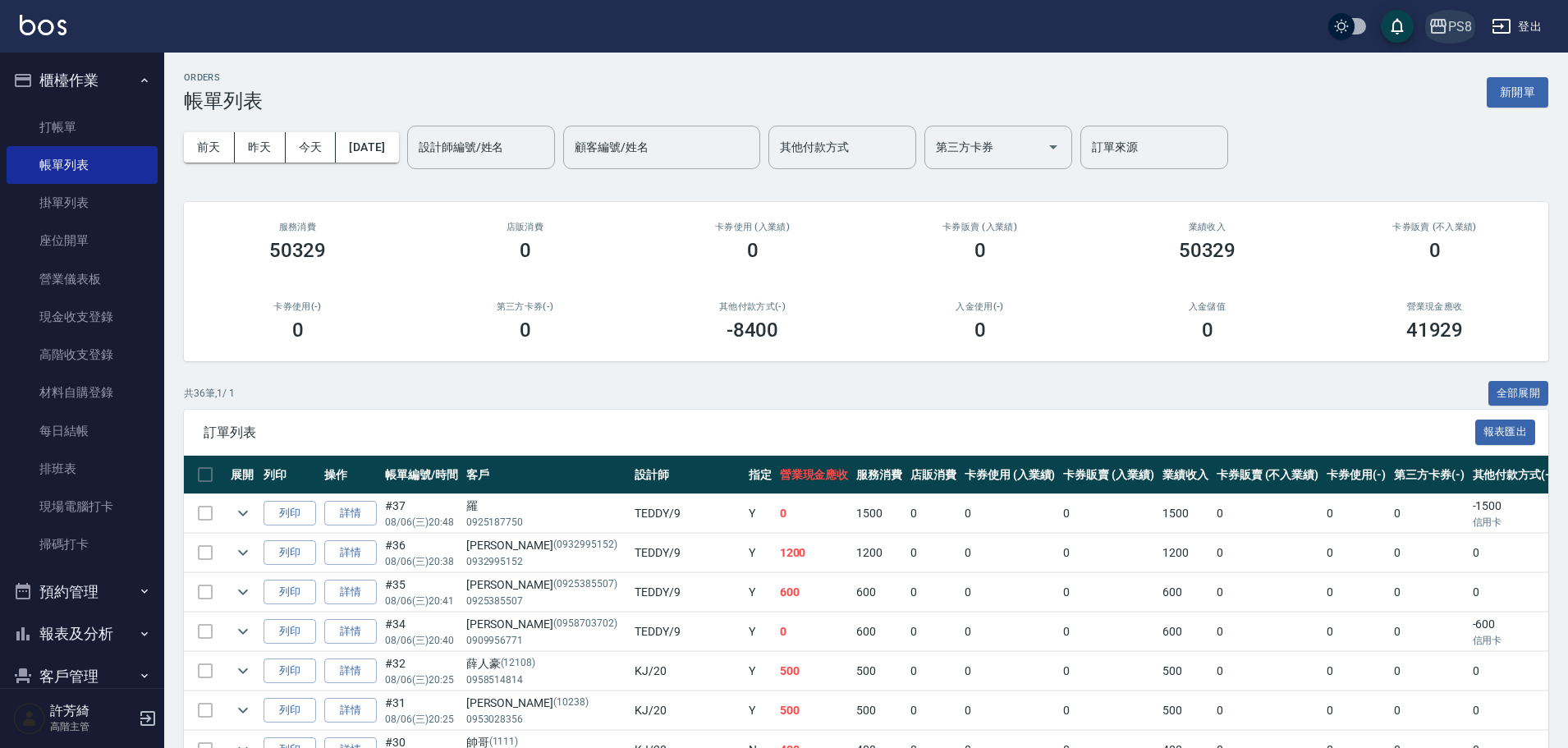
click at [1452, 17] on div "PS8" at bounding box center [1461, 26] width 24 height 21
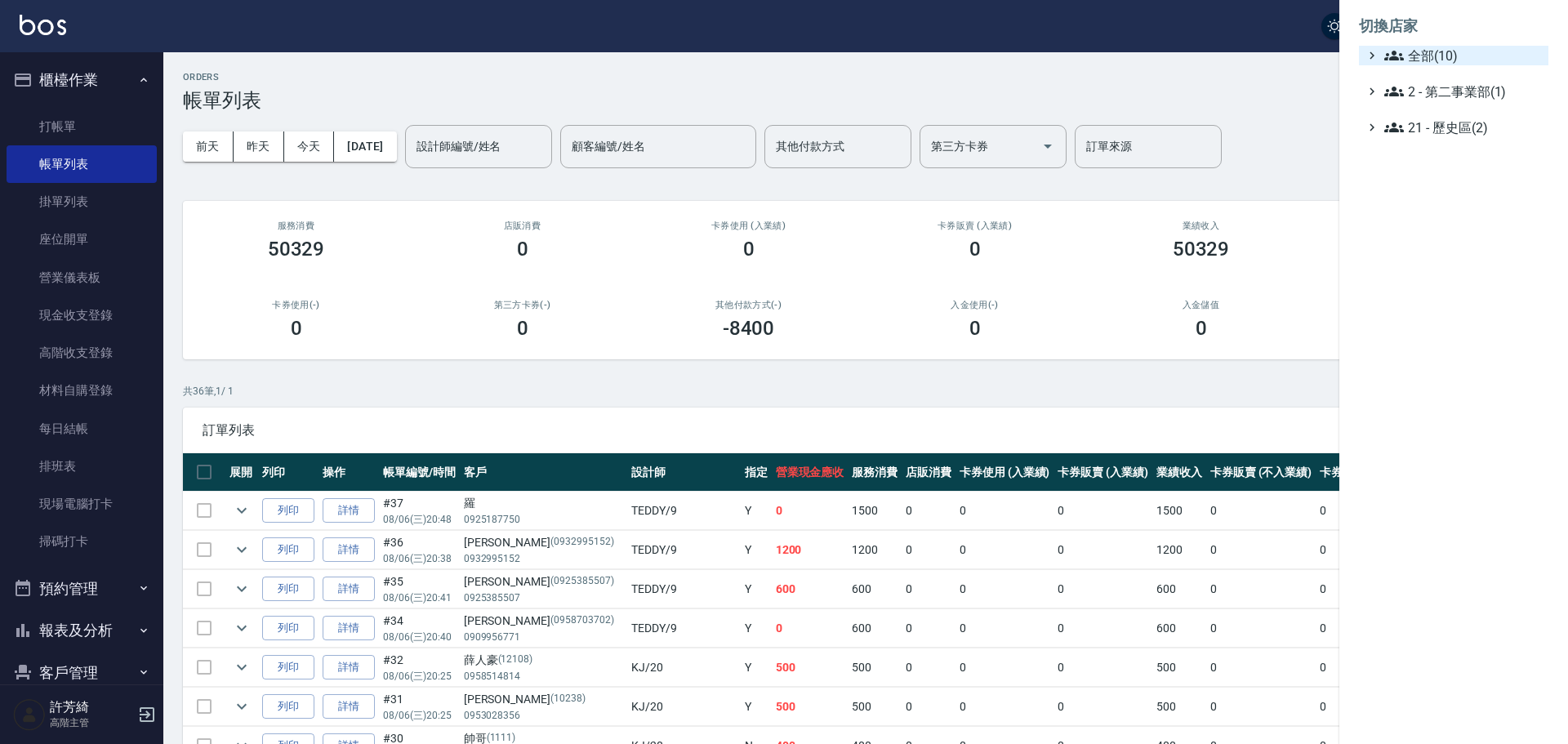
click at [1444, 53] on span "全部(10)" at bounding box center [1463, 56] width 157 height 20
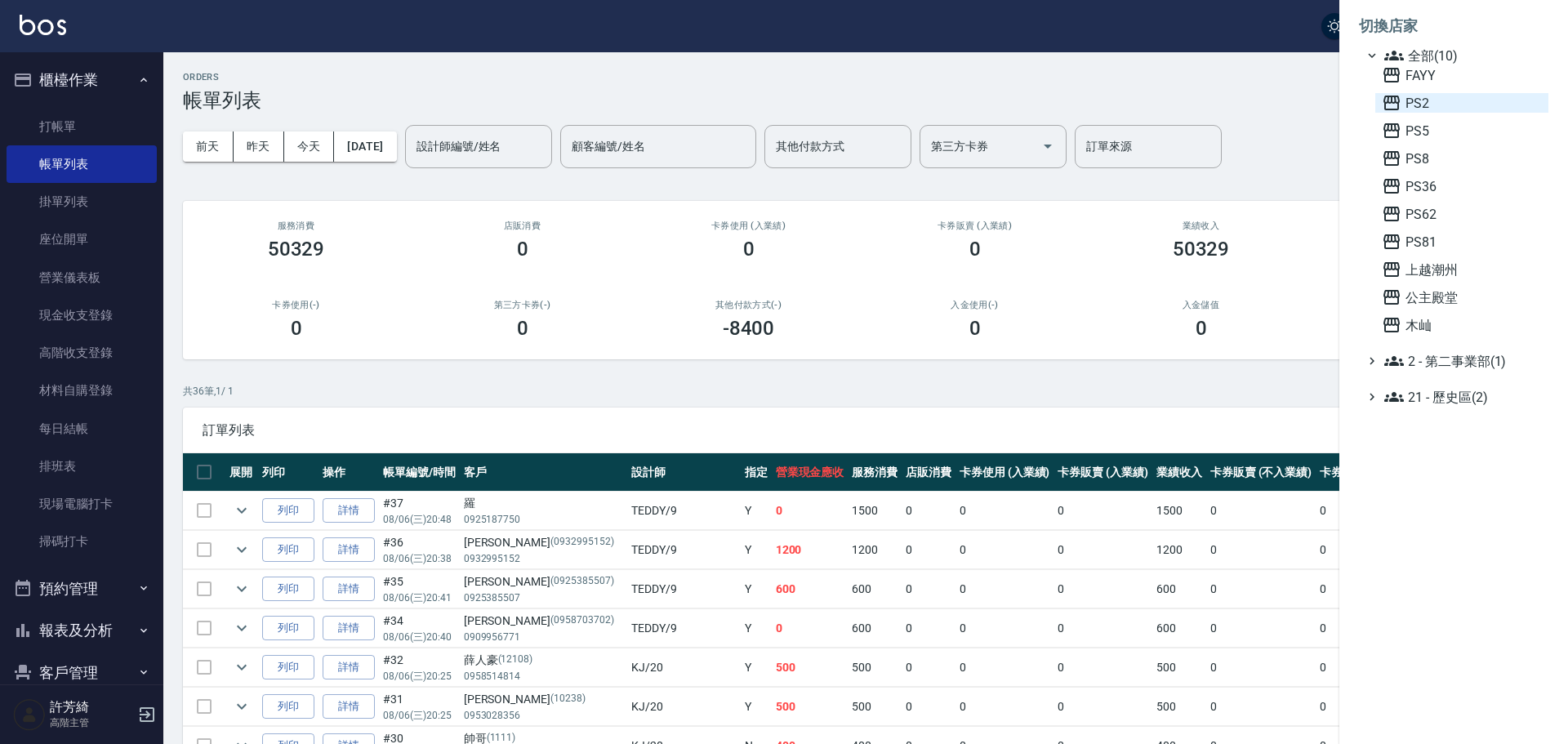
click at [1409, 100] on span "PS2" at bounding box center [1462, 103] width 160 height 20
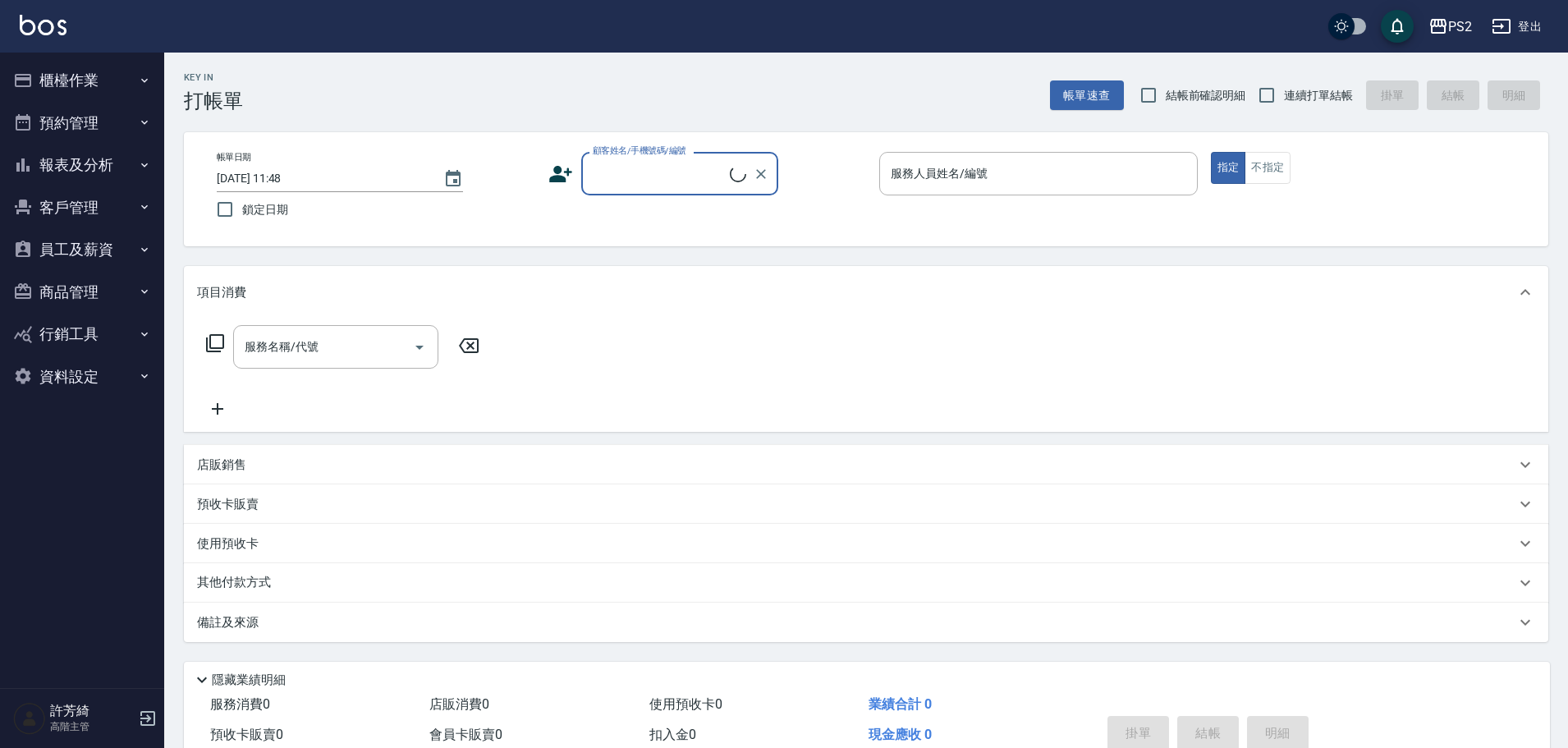
click at [67, 74] on button "櫃檯作業" at bounding box center [82, 80] width 151 height 43
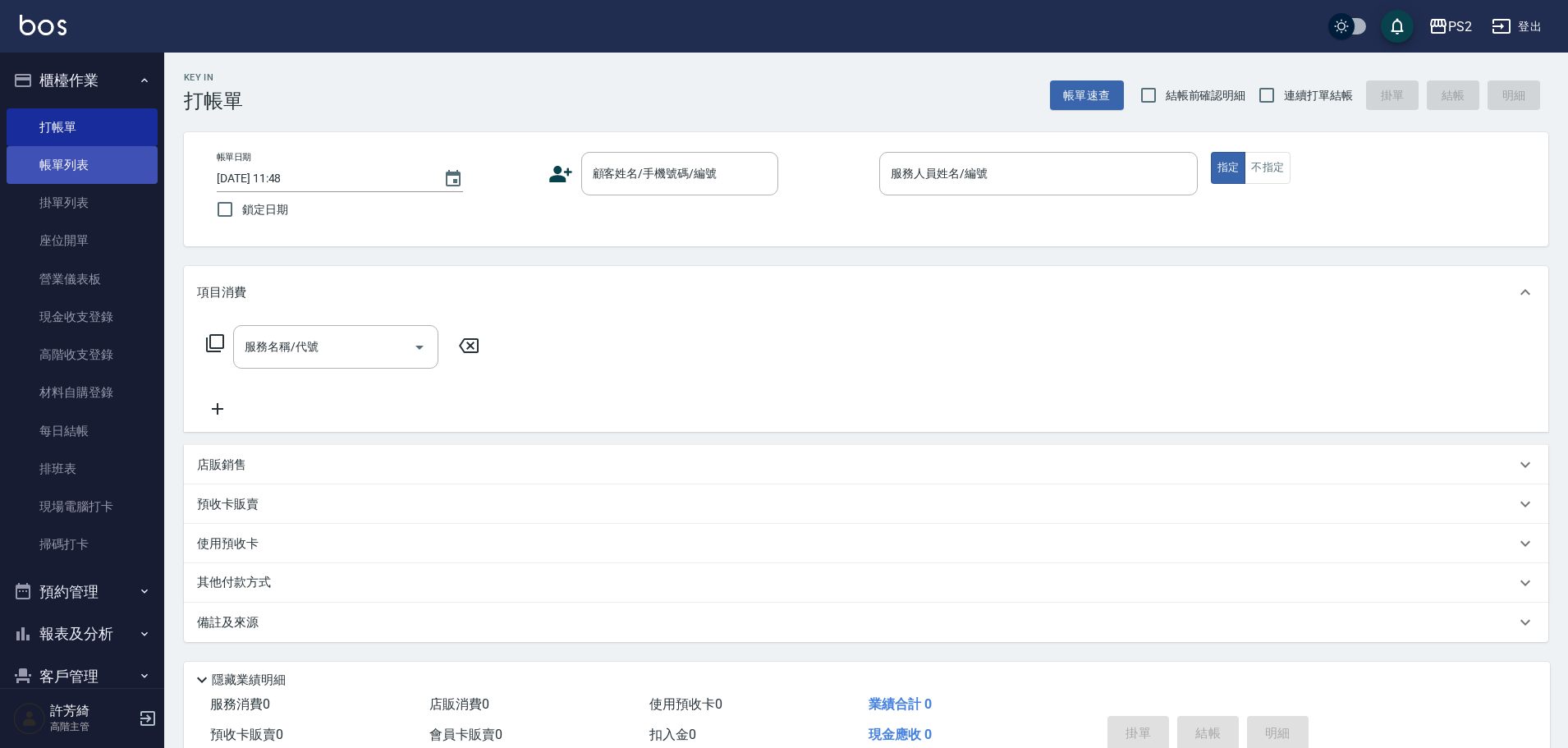
click at [91, 173] on link "帳單列表" at bounding box center [82, 166] width 151 height 38
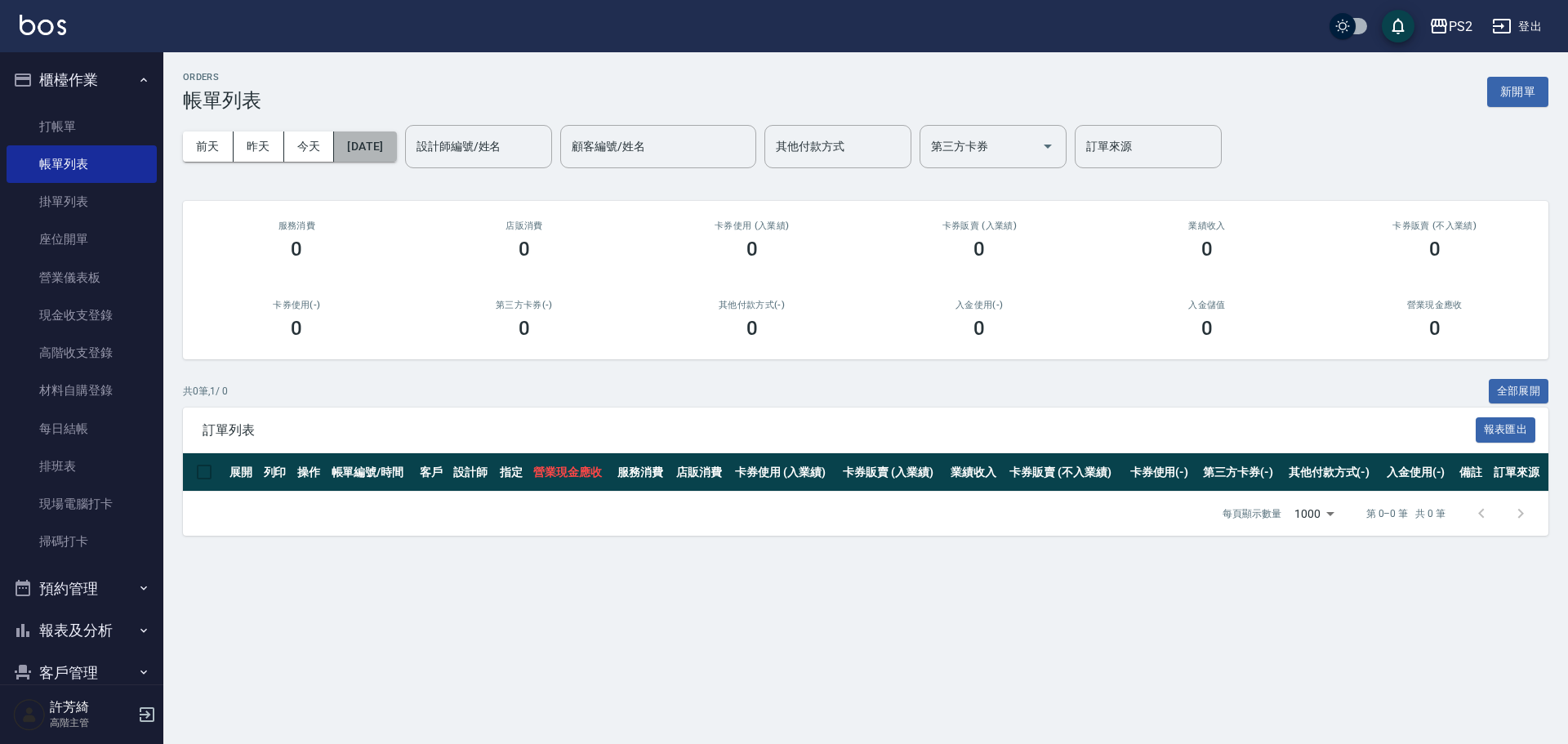
click at [396, 146] on button "2025/08/14" at bounding box center [365, 146] width 62 height 30
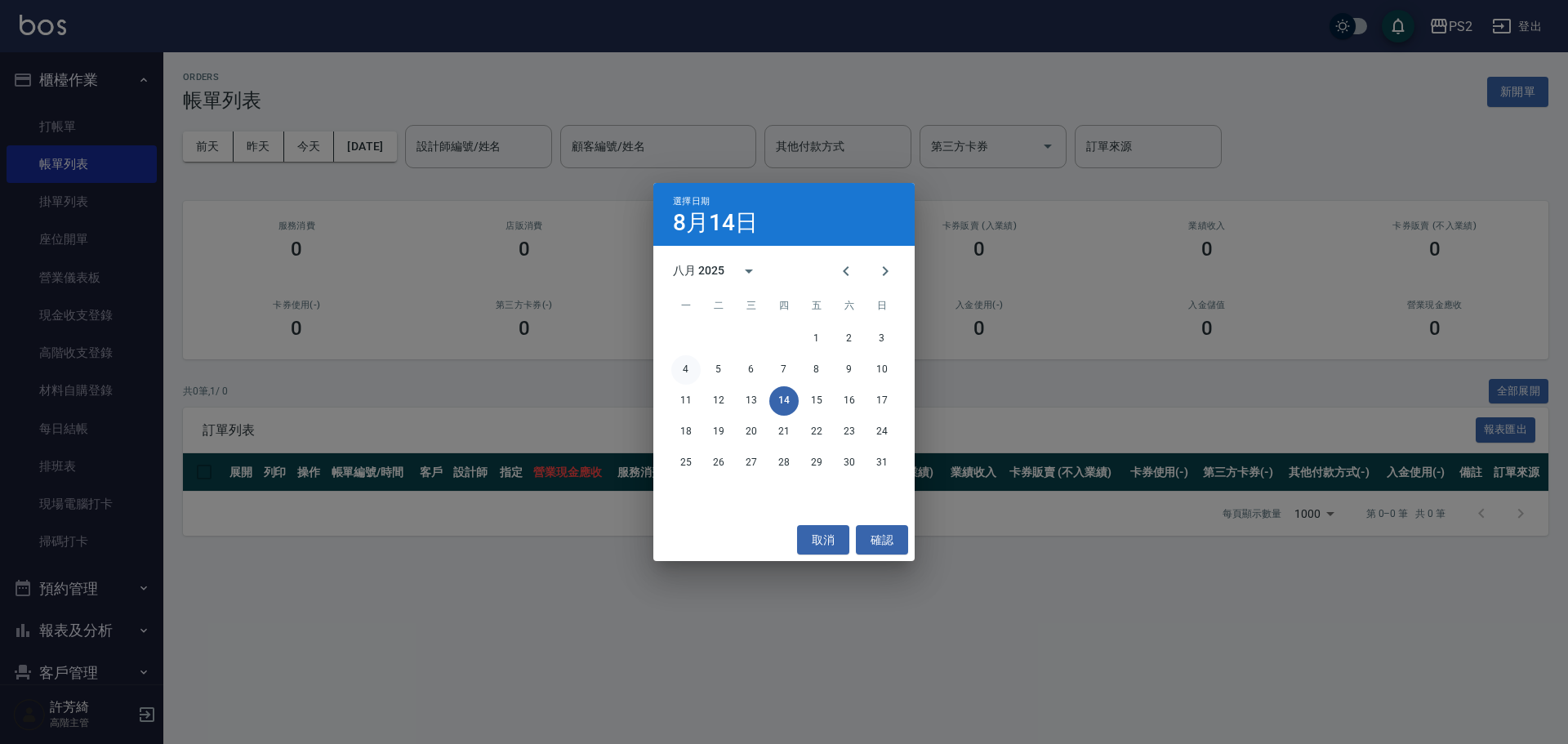
click at [693, 366] on button "4" at bounding box center [686, 370] width 30 height 30
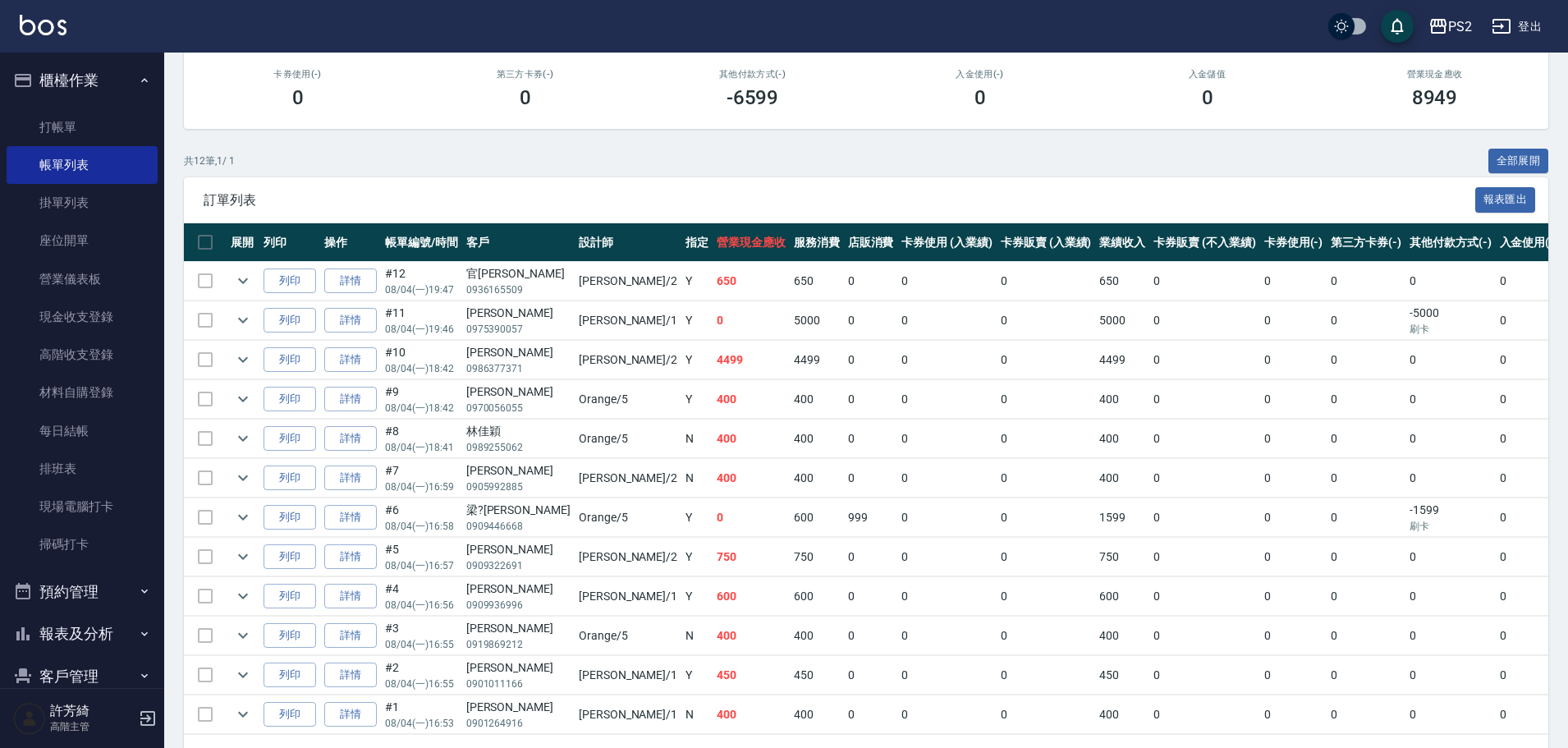
scroll to position [247, 0]
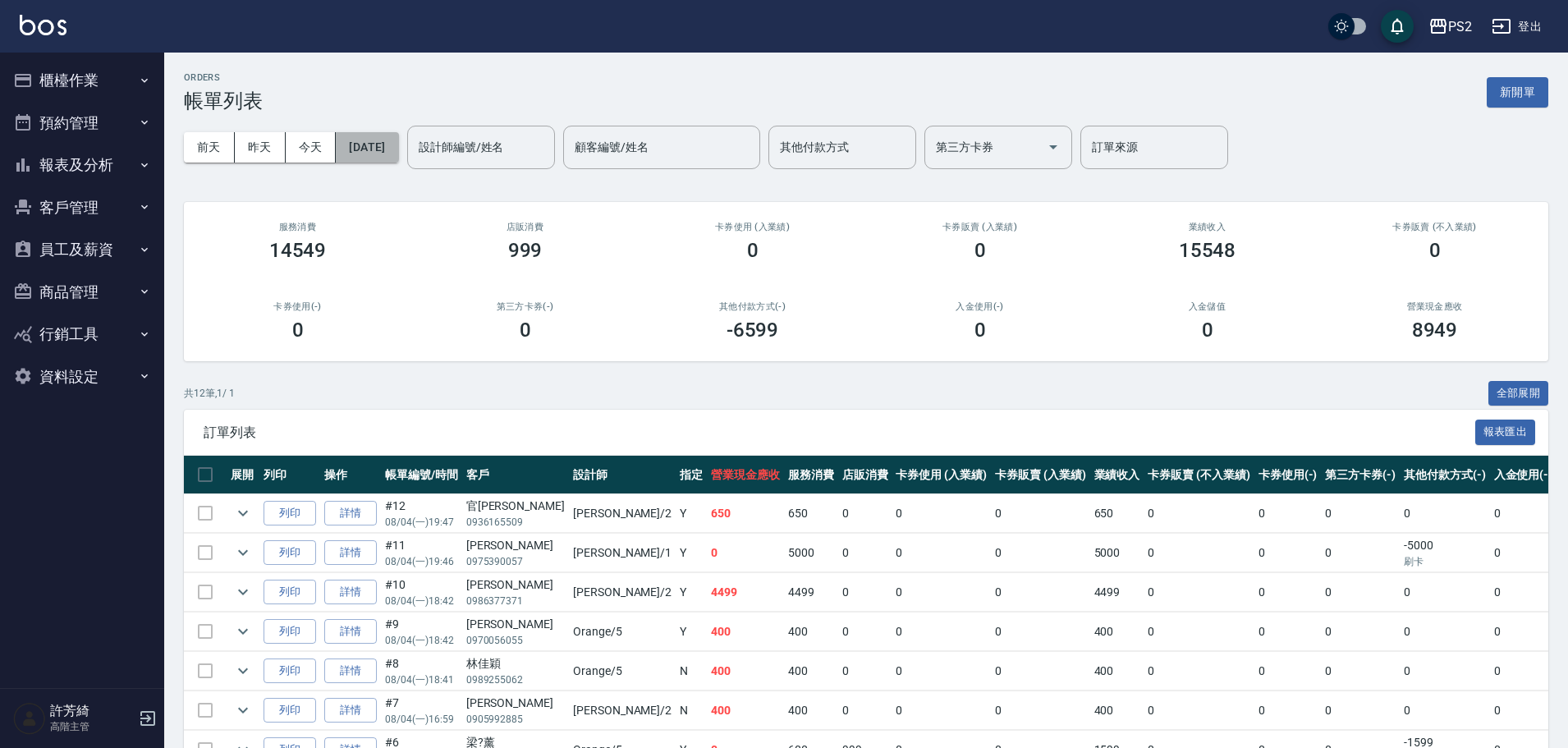
click at [367, 148] on button "[DATE]" at bounding box center [367, 147] width 63 height 30
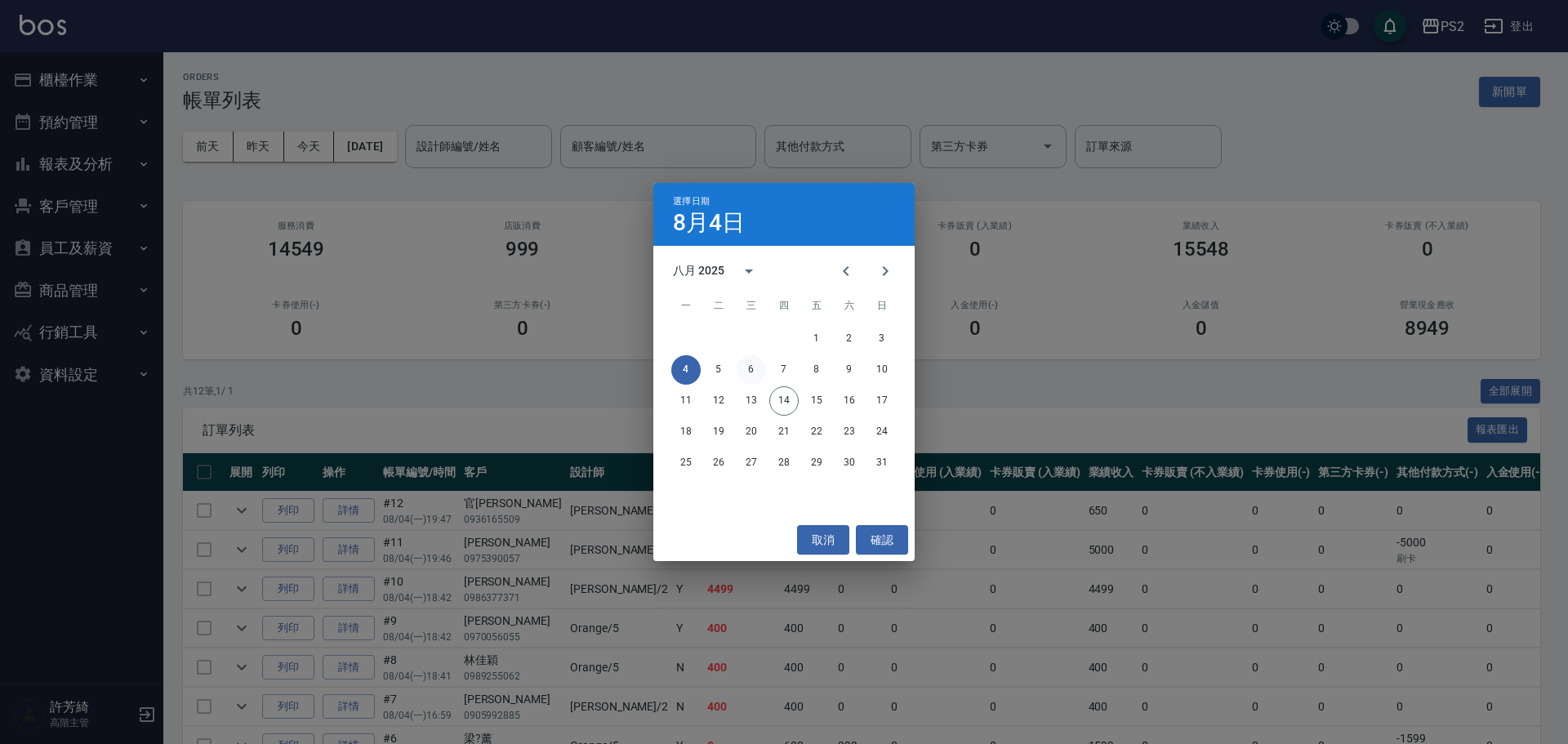
click at [750, 375] on button "6" at bounding box center [751, 370] width 30 height 30
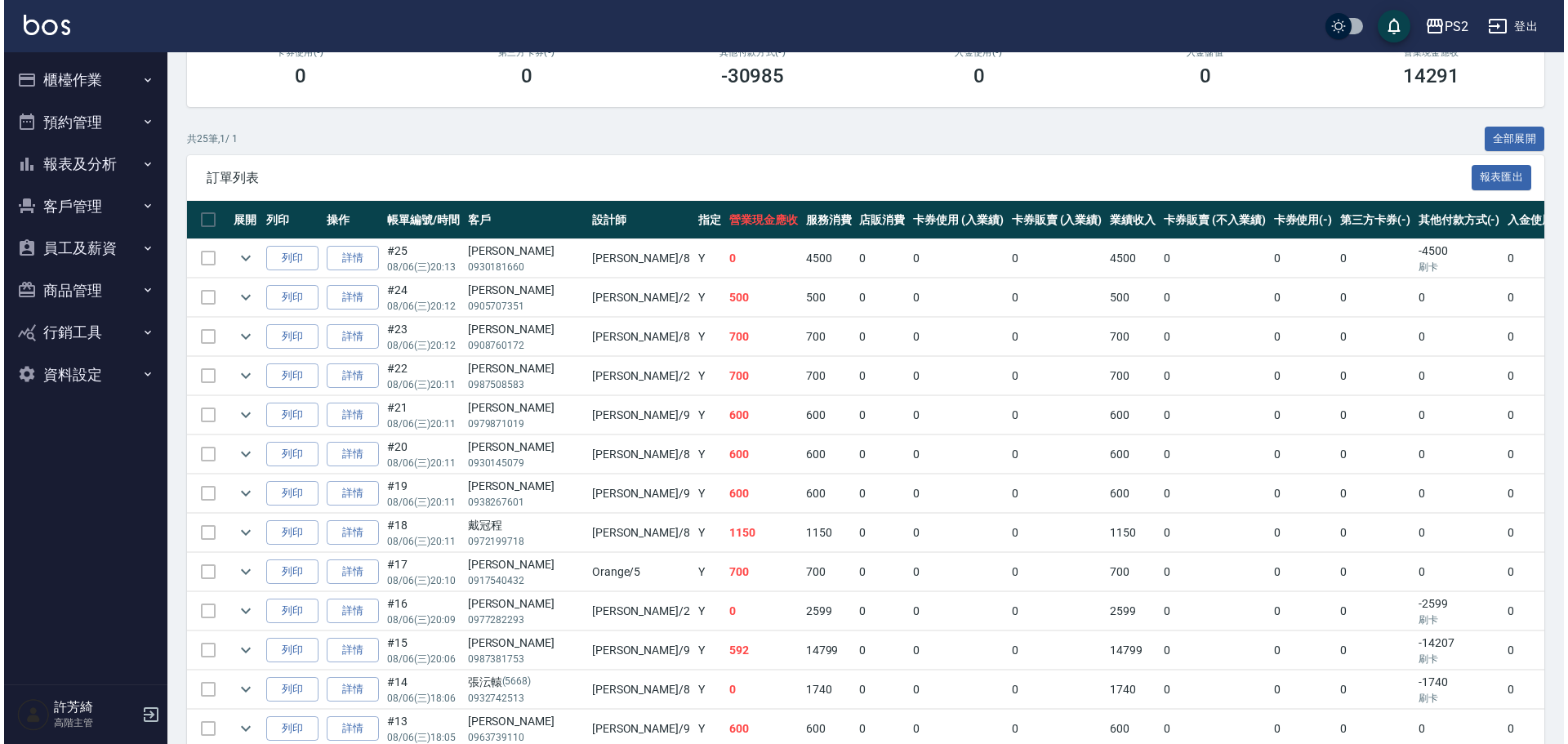
scroll to position [232, 0]
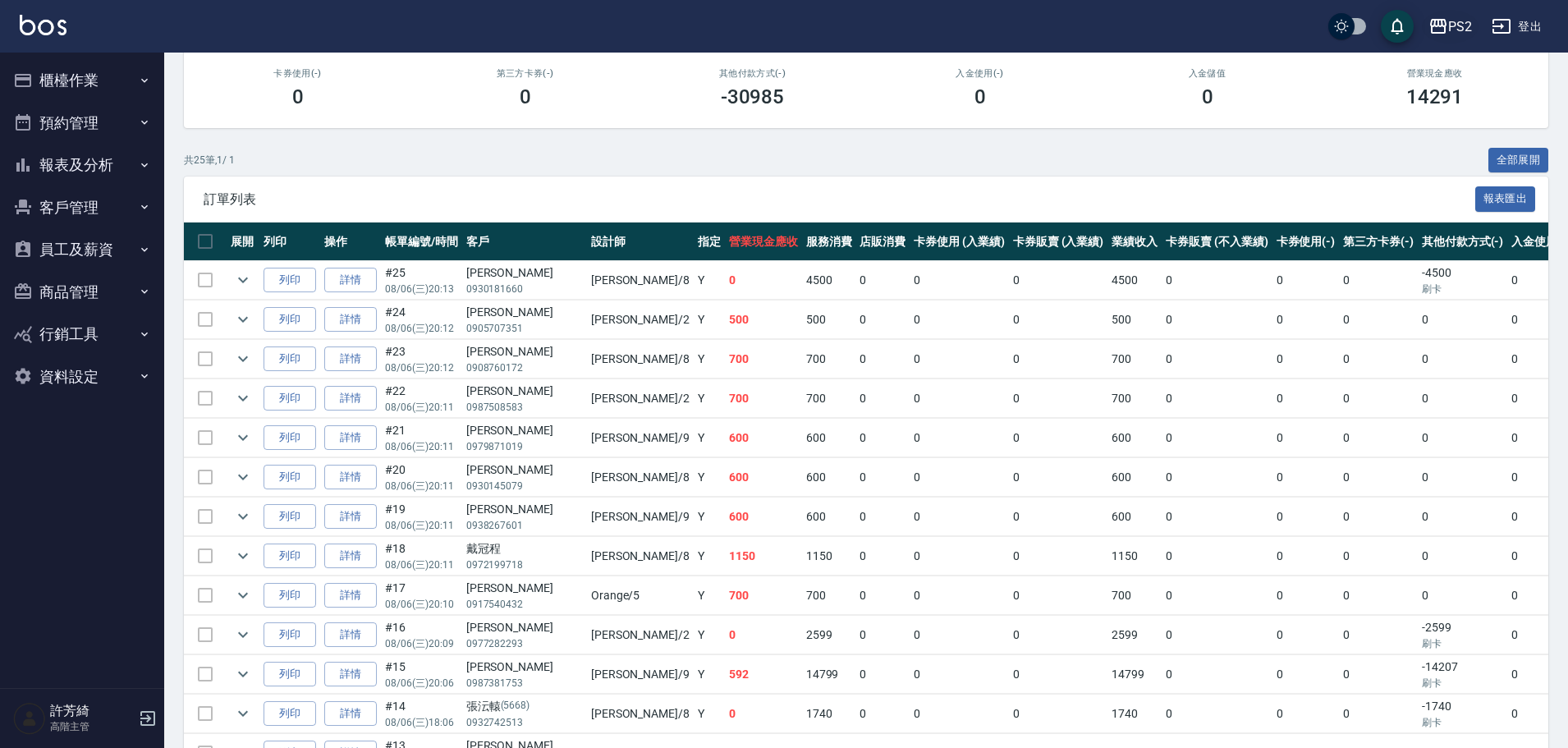
click at [1450, 21] on div "PS2" at bounding box center [1461, 26] width 24 height 21
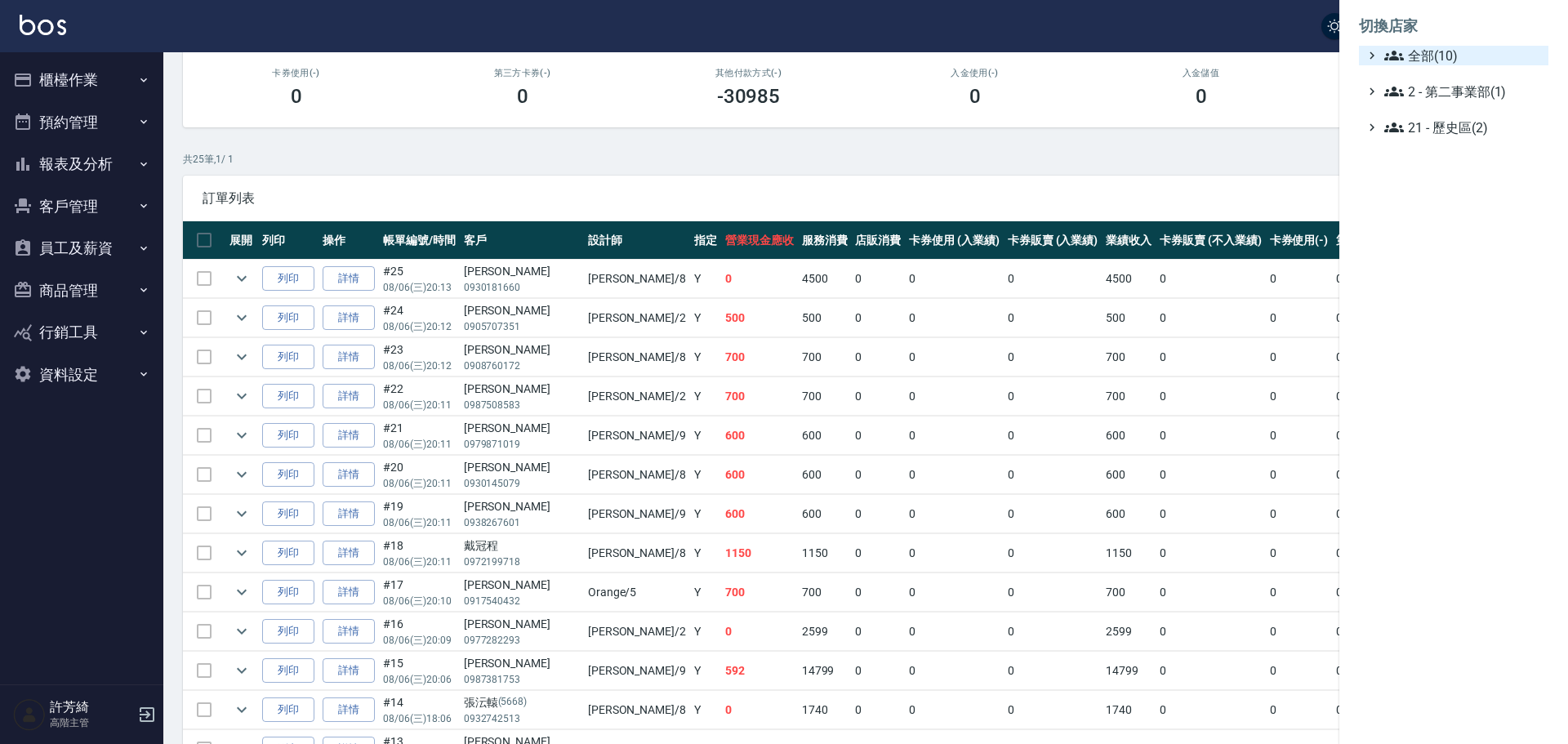
click at [1424, 55] on span "全部(10)" at bounding box center [1463, 56] width 157 height 20
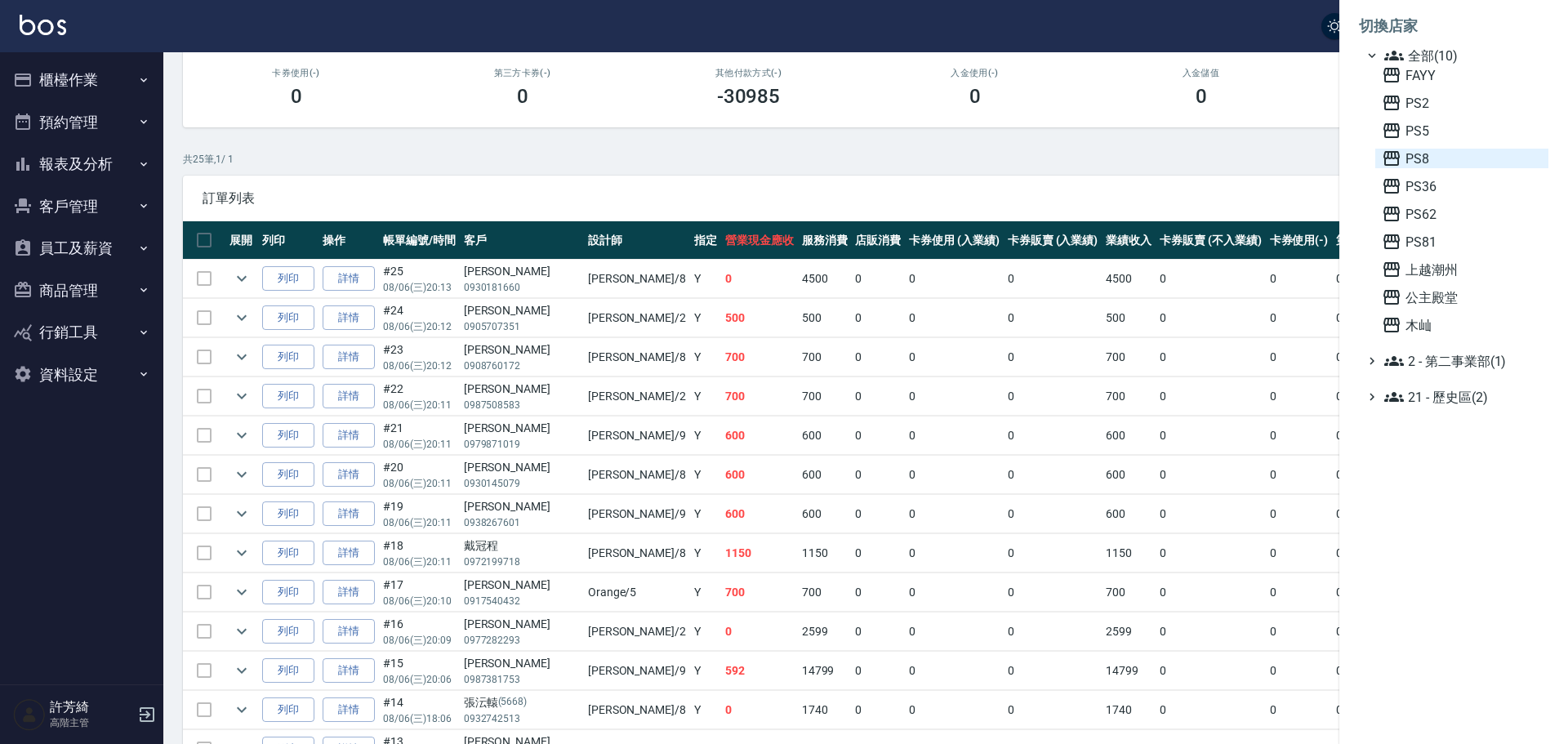
click at [1419, 152] on span "PS8" at bounding box center [1462, 158] width 160 height 20
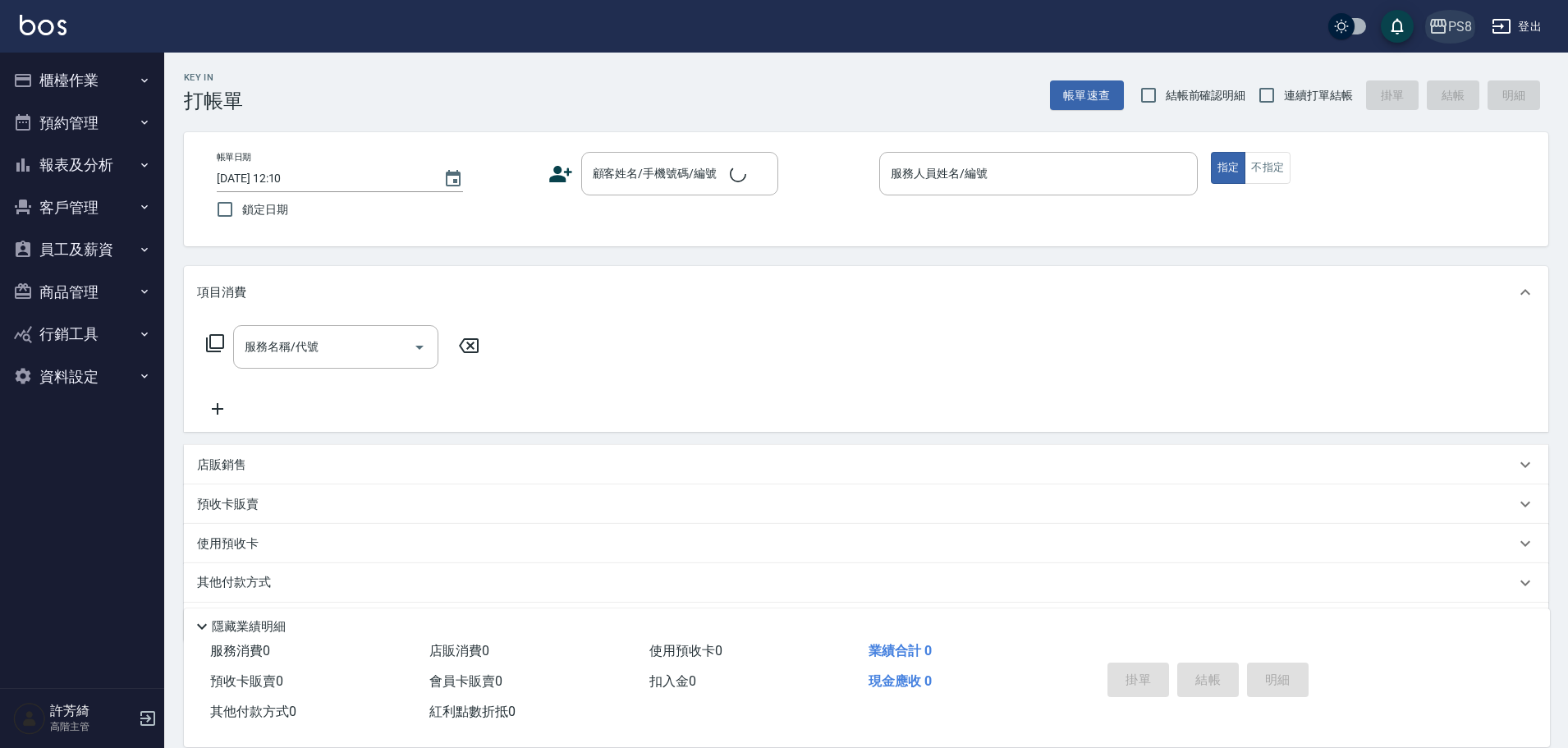
click at [1454, 29] on div "PS8" at bounding box center [1461, 26] width 24 height 21
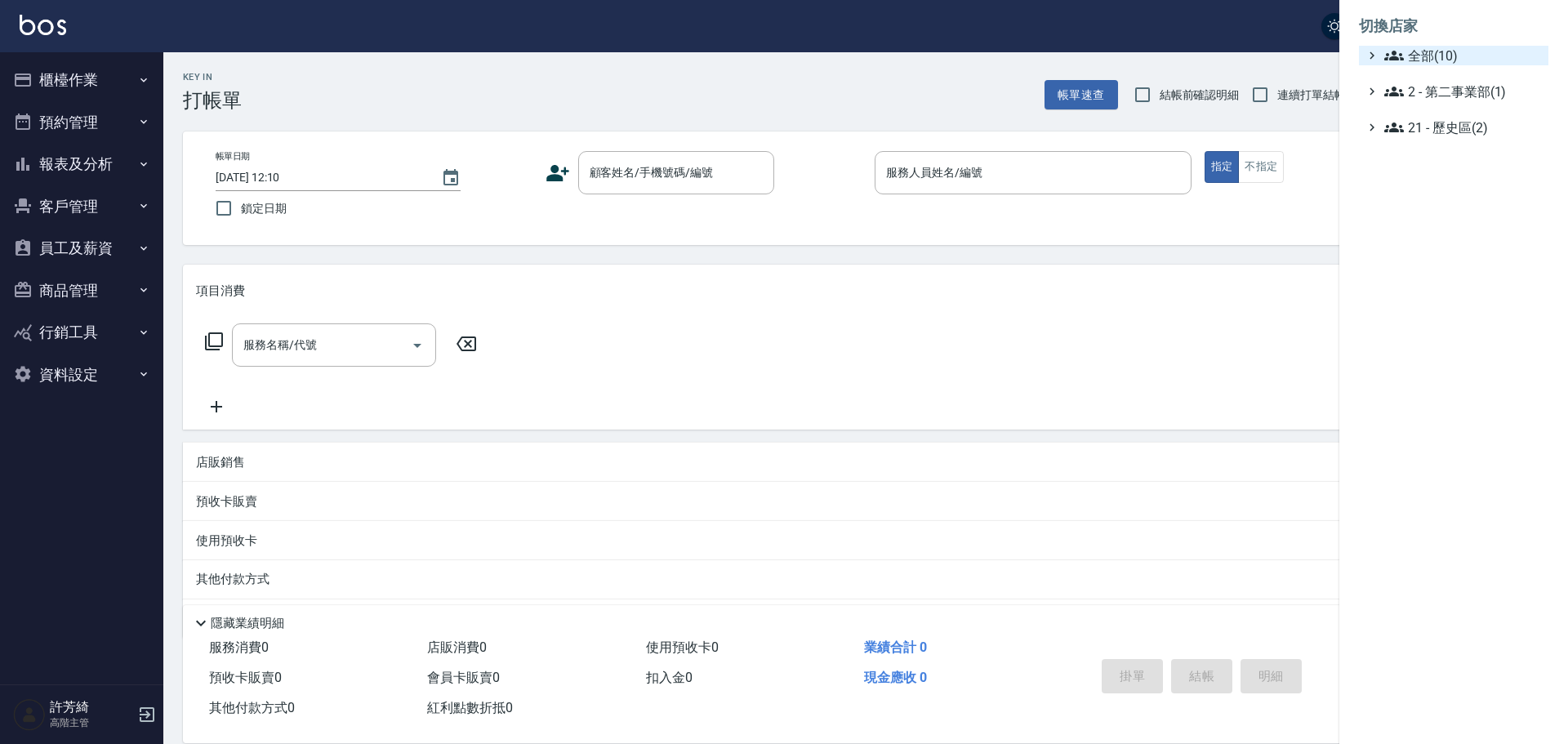
click at [1427, 59] on span "全部(10)" at bounding box center [1463, 56] width 157 height 20
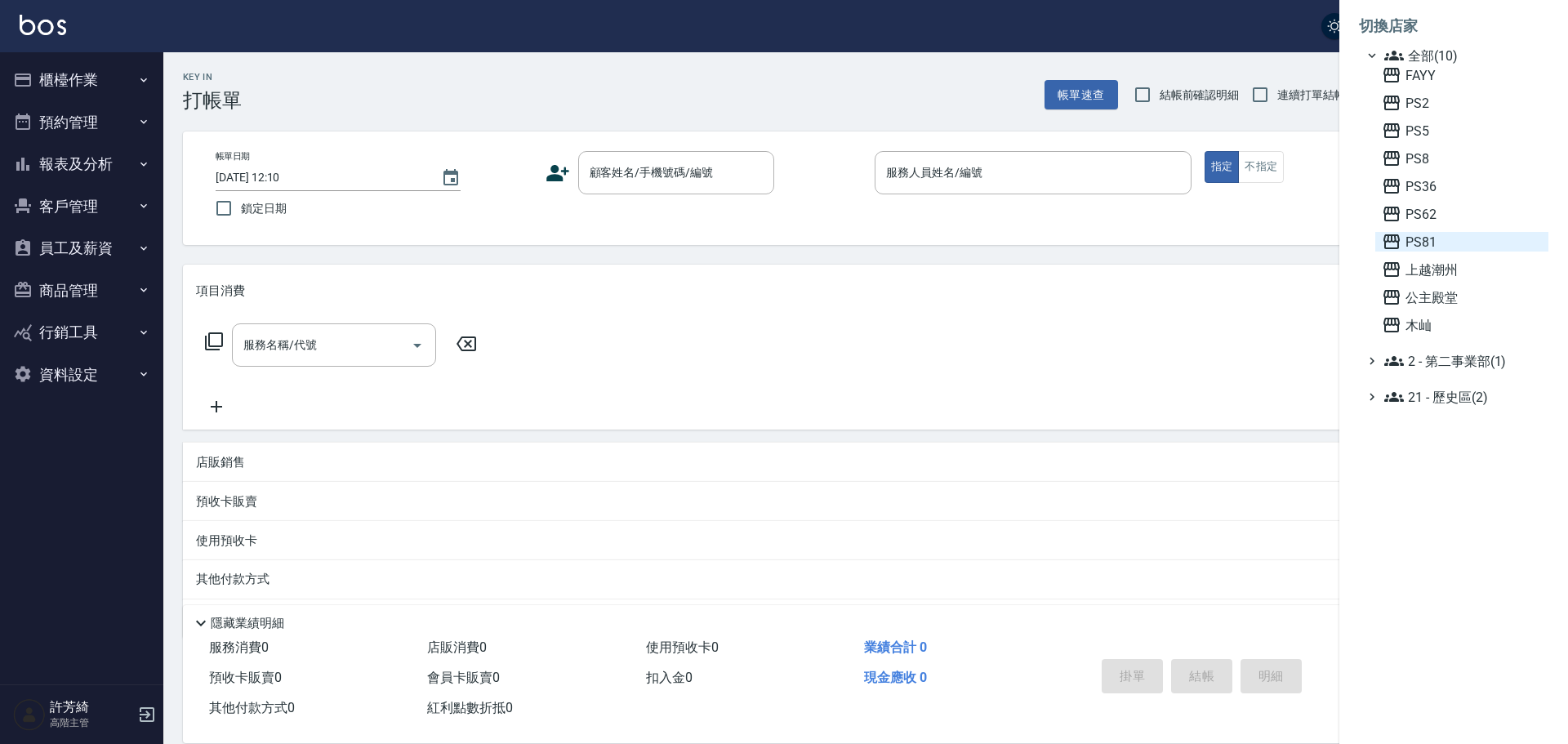
click at [1430, 248] on span "PS81" at bounding box center [1462, 242] width 160 height 20
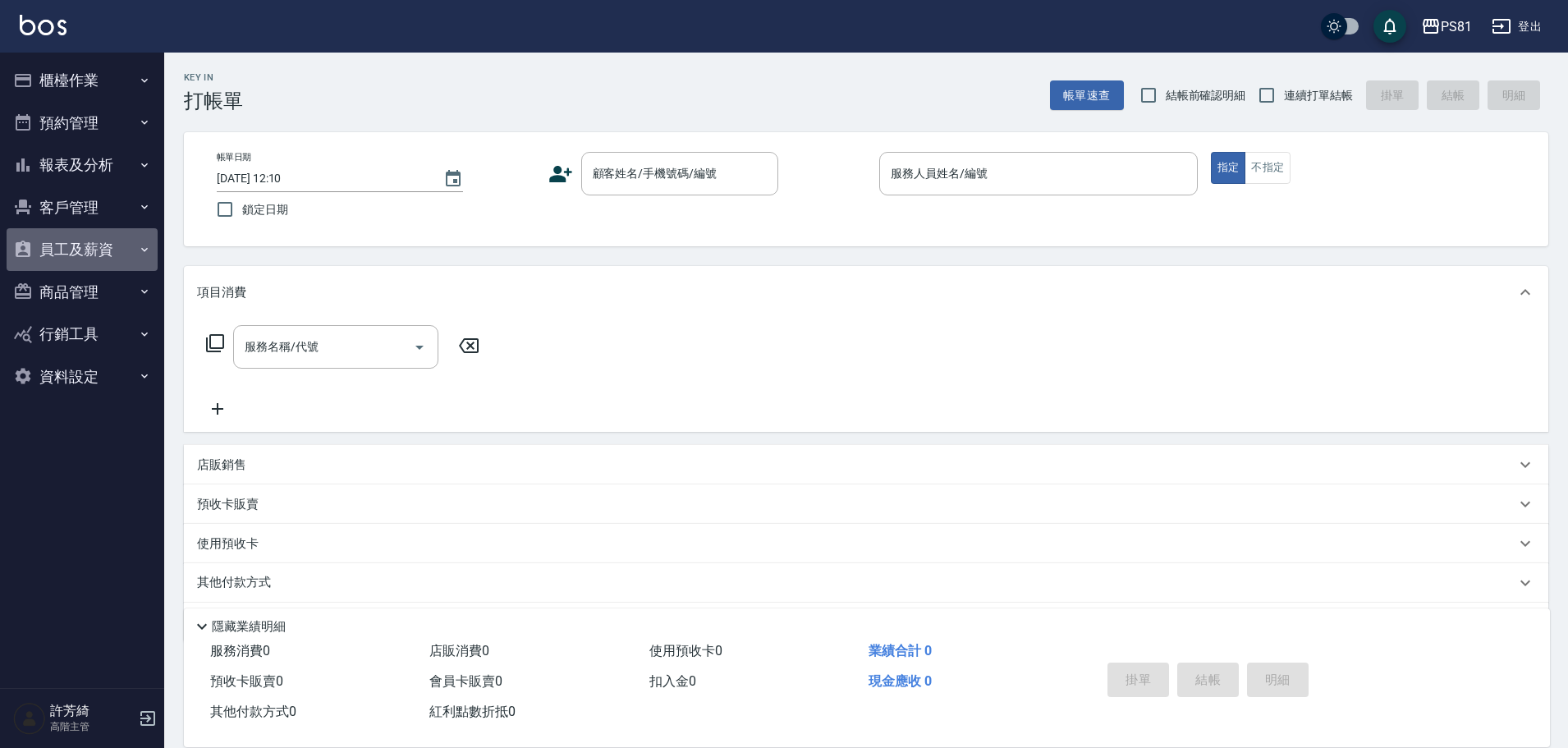
click at [126, 240] on button "員工及薪資" at bounding box center [82, 249] width 151 height 43
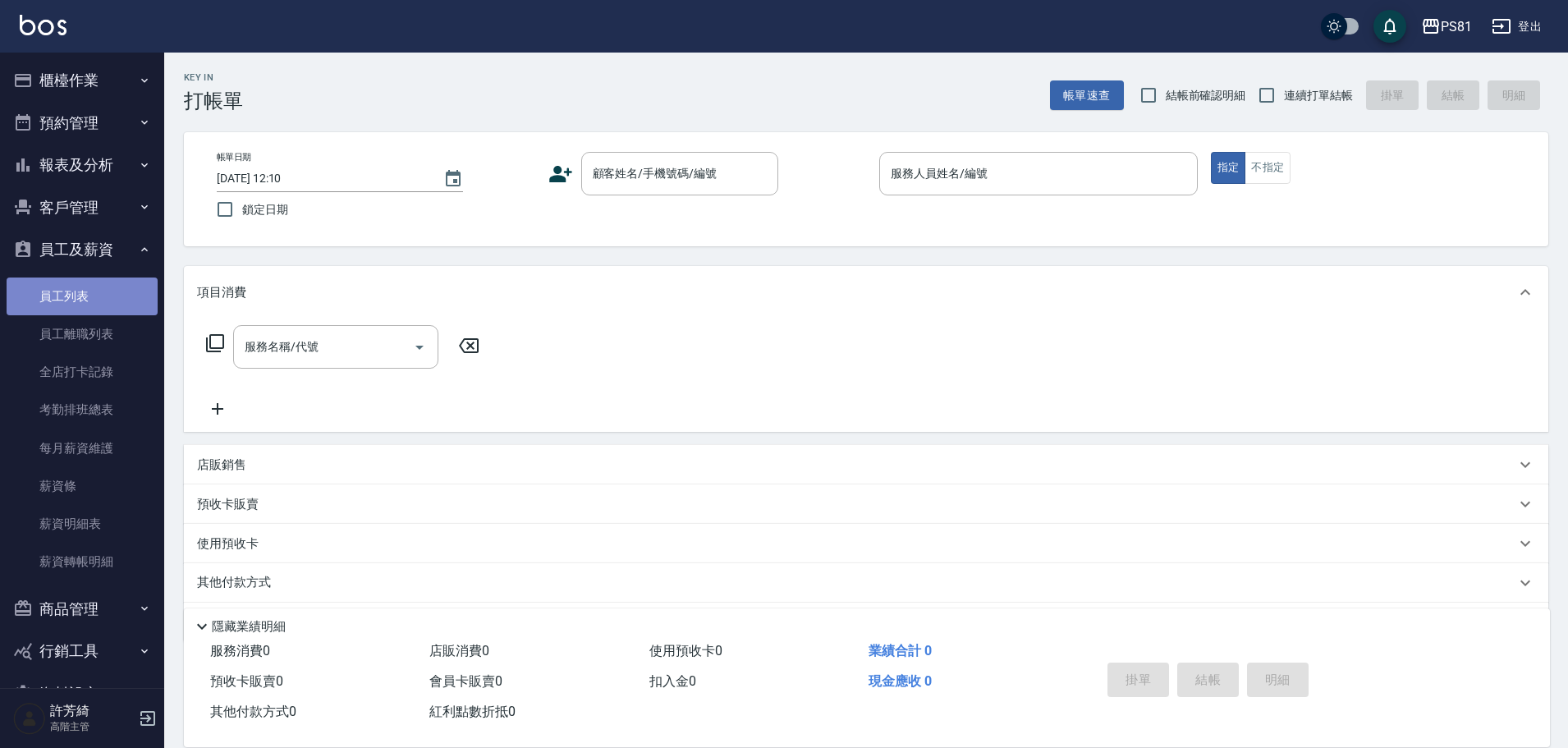
click at [95, 291] on link "員工列表" at bounding box center [82, 297] width 151 height 38
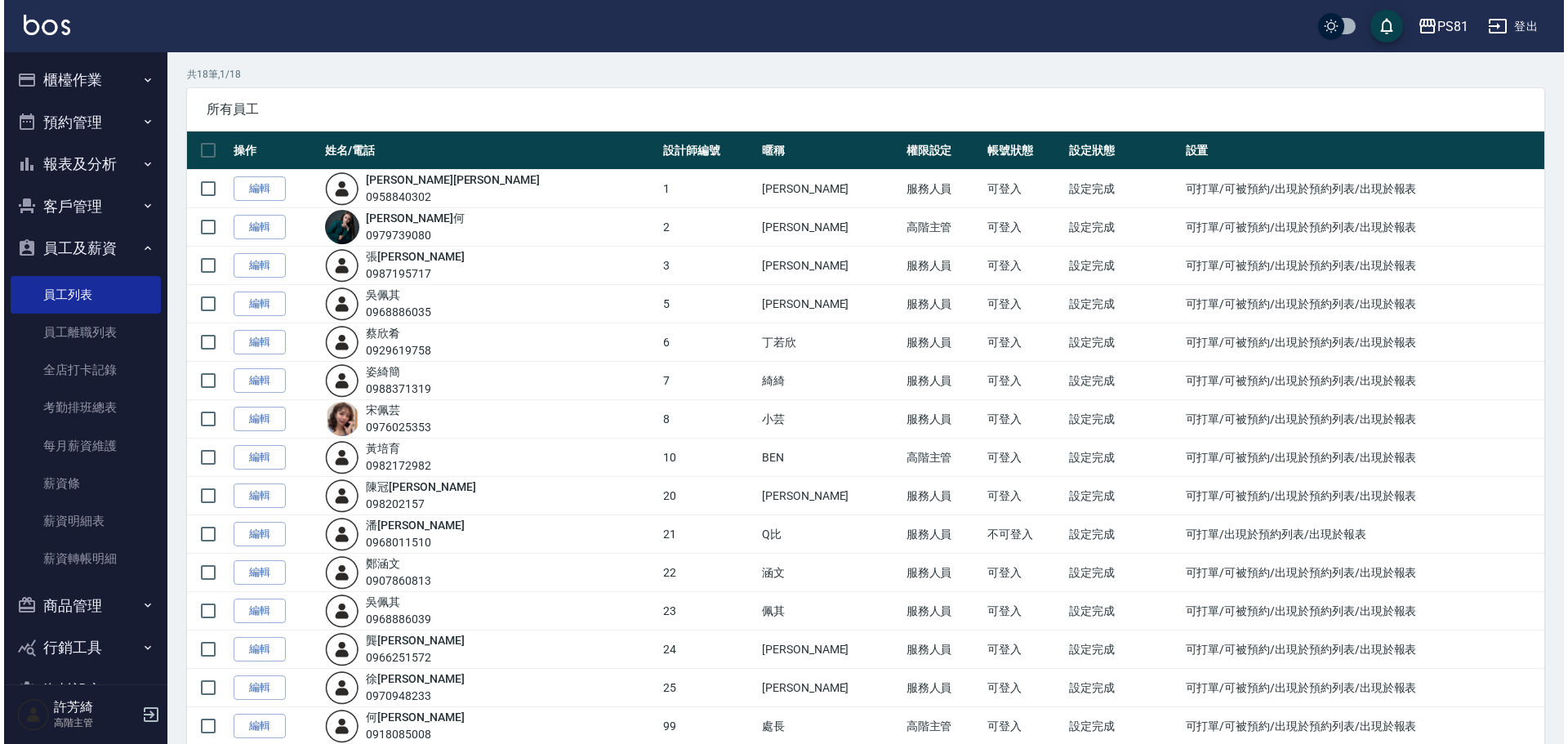
scroll to position [81, 0]
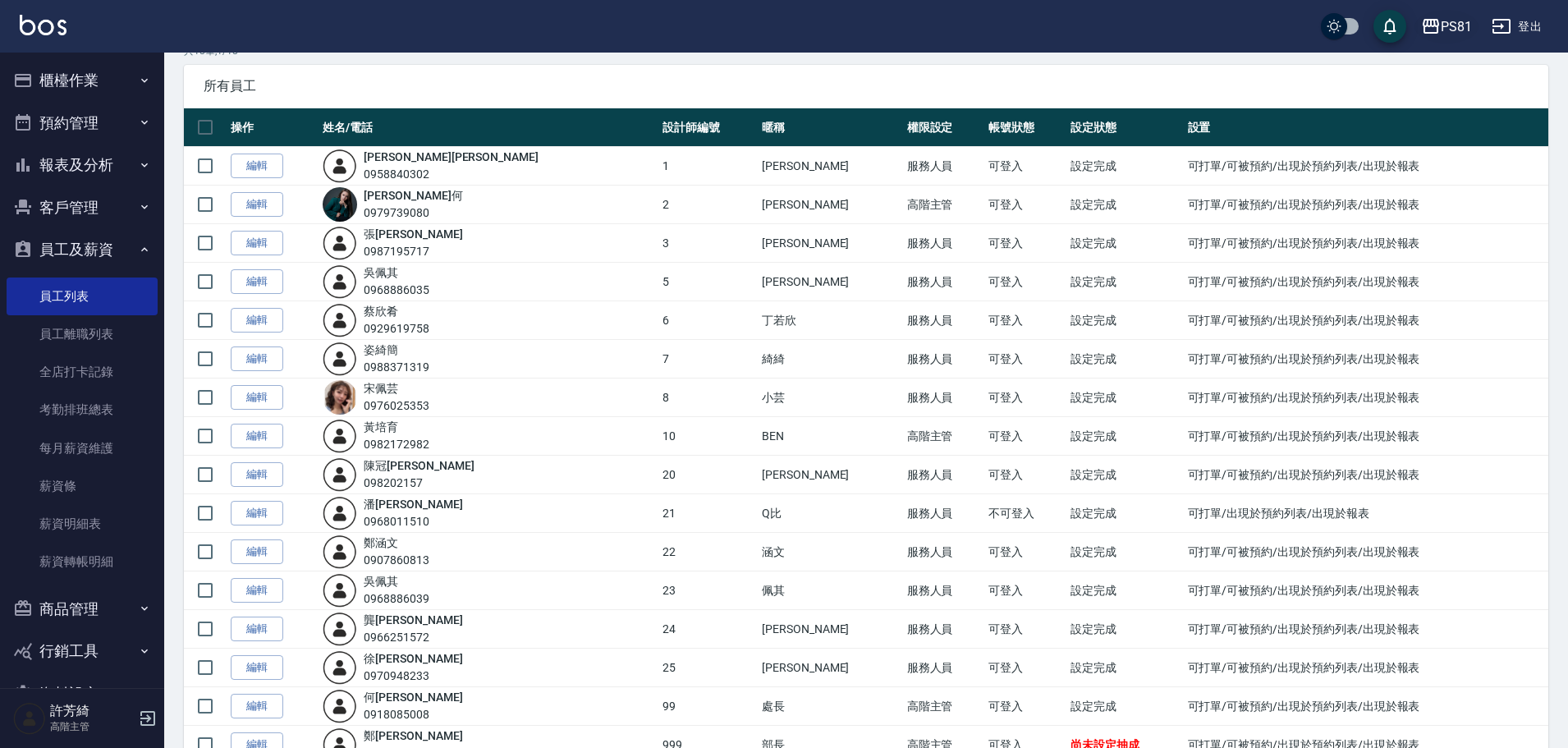
click at [1440, 21] on icon "button" at bounding box center [1432, 26] width 16 height 15
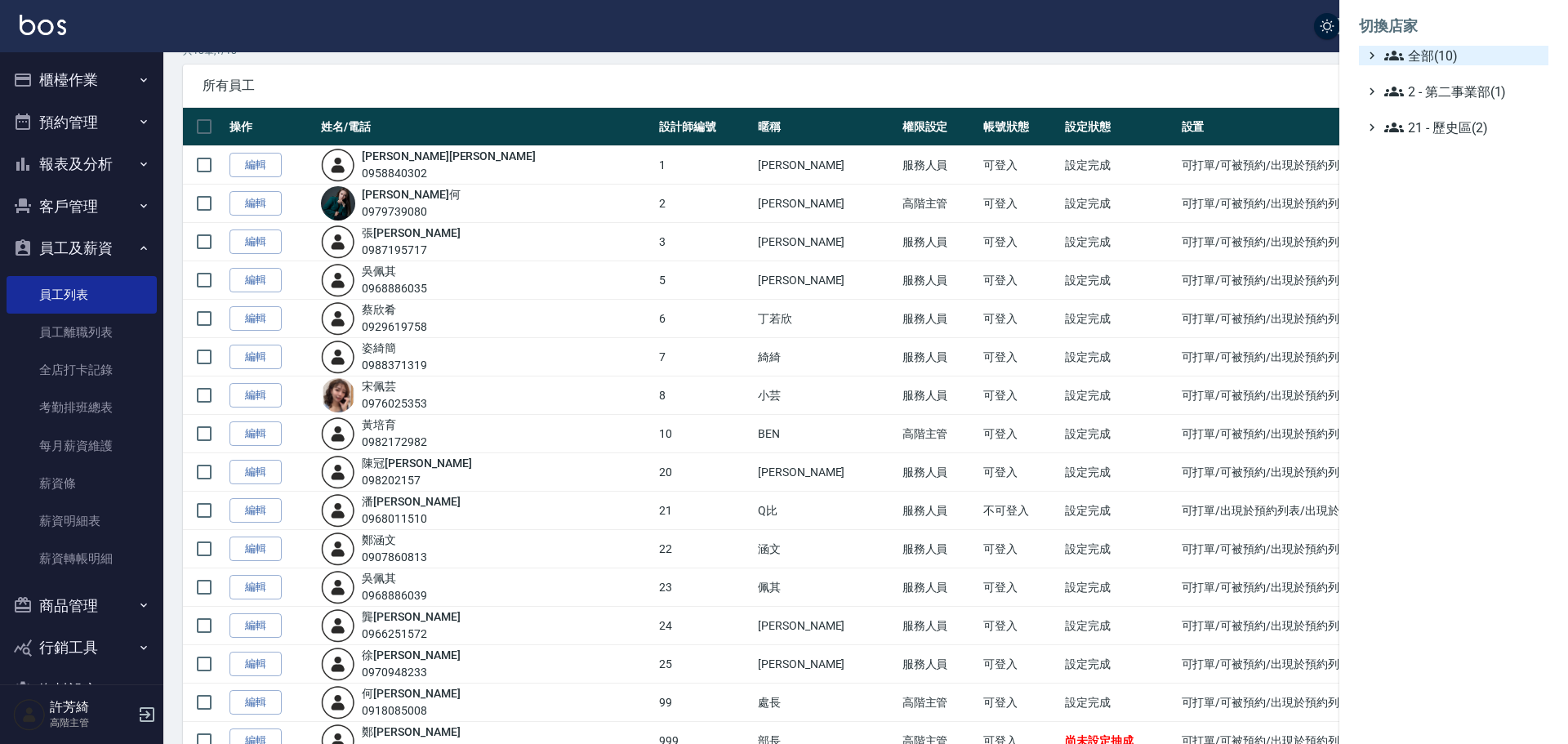
click at [1419, 58] on span "全部(10)" at bounding box center [1463, 56] width 157 height 20
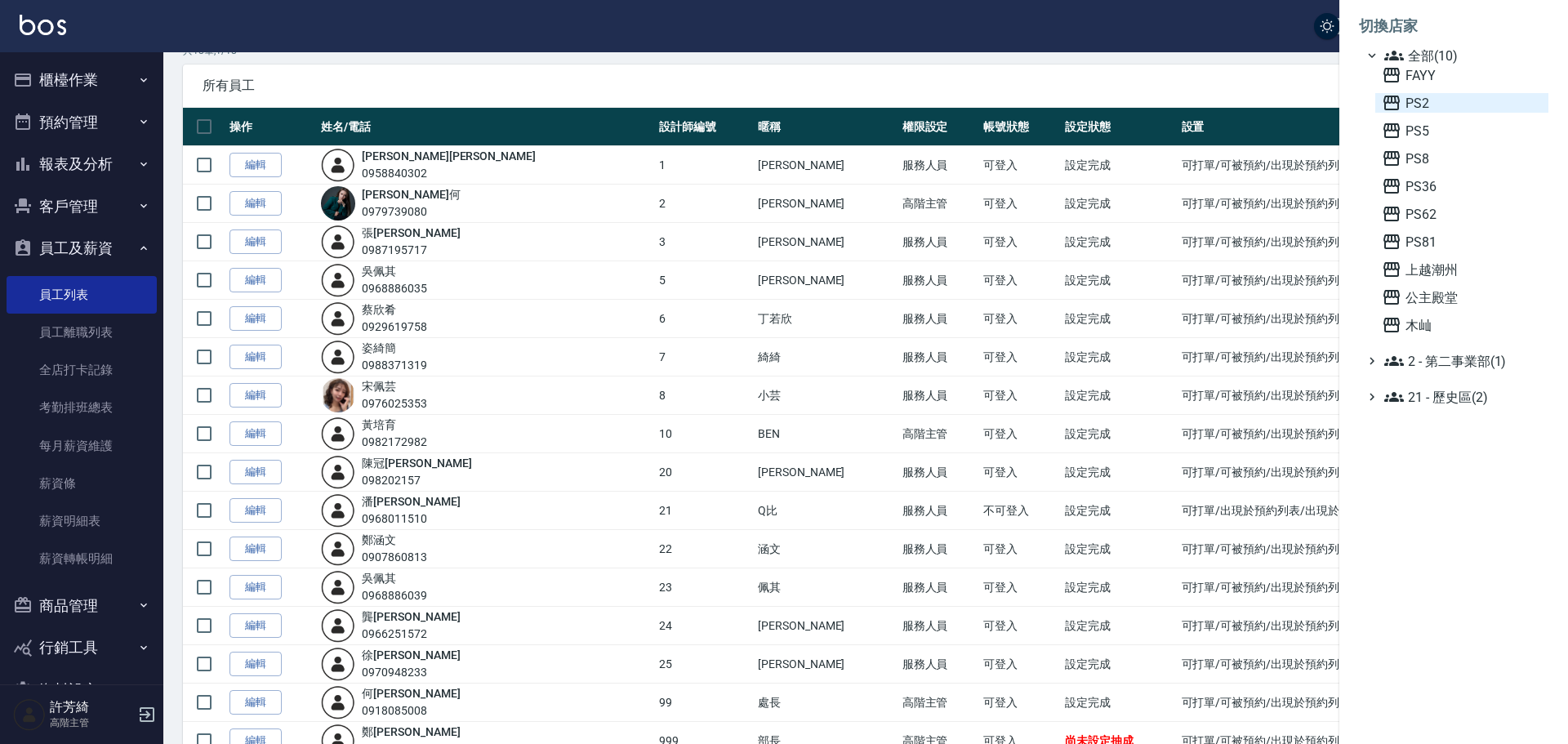
click at [1423, 110] on span "PS2" at bounding box center [1462, 103] width 160 height 20
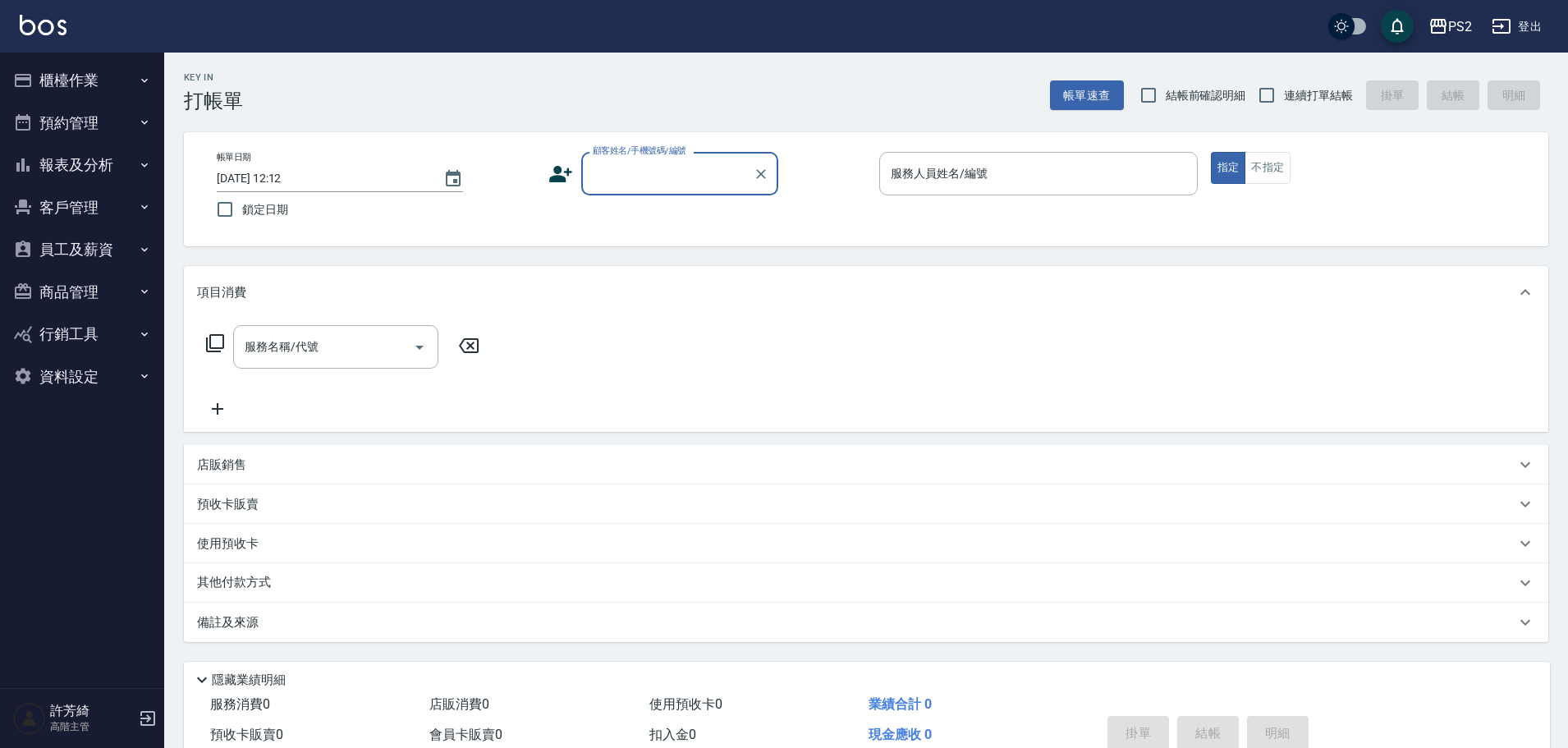
click at [80, 80] on button "櫃檯作業" at bounding box center [82, 80] width 151 height 43
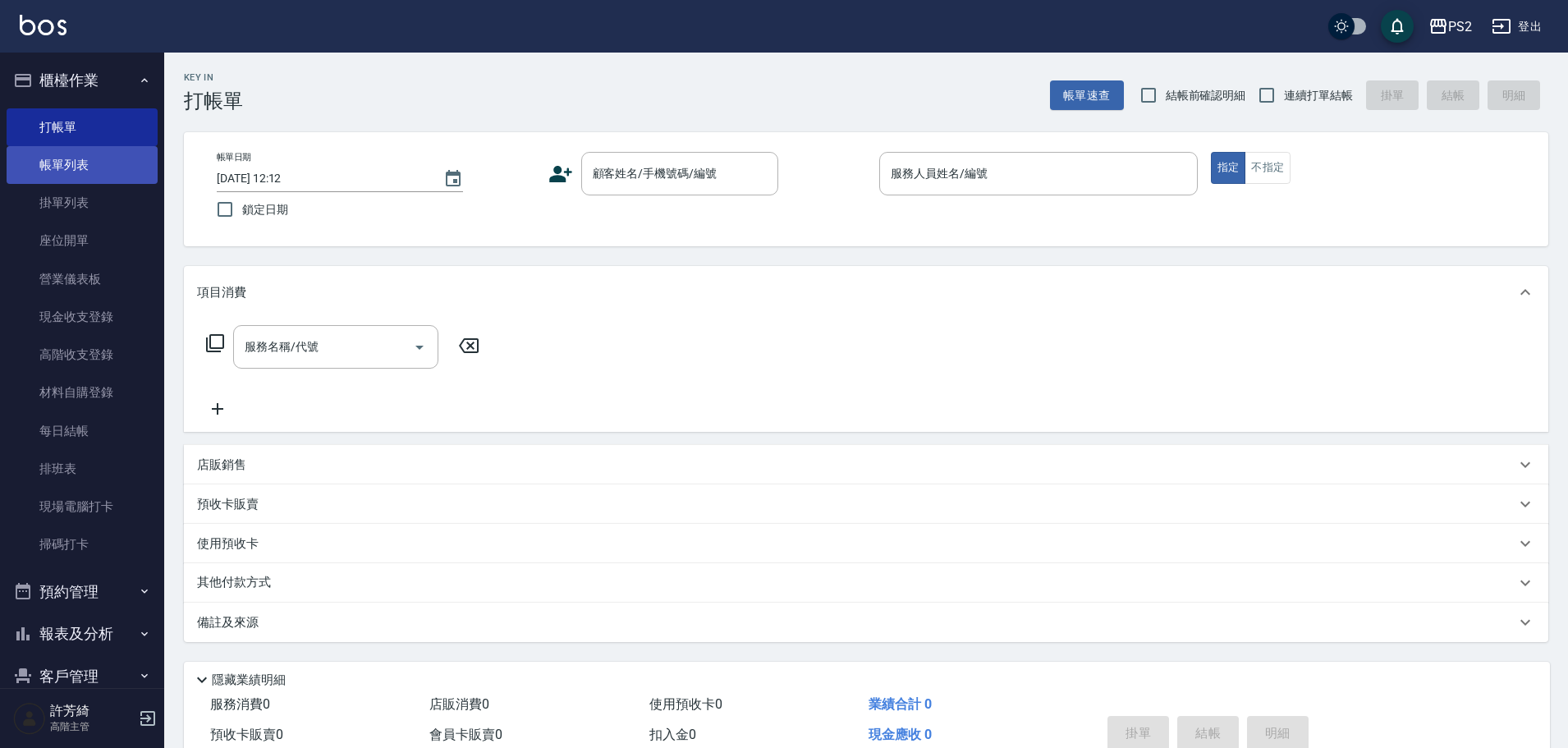
click at [66, 156] on link "帳單列表" at bounding box center [82, 166] width 151 height 38
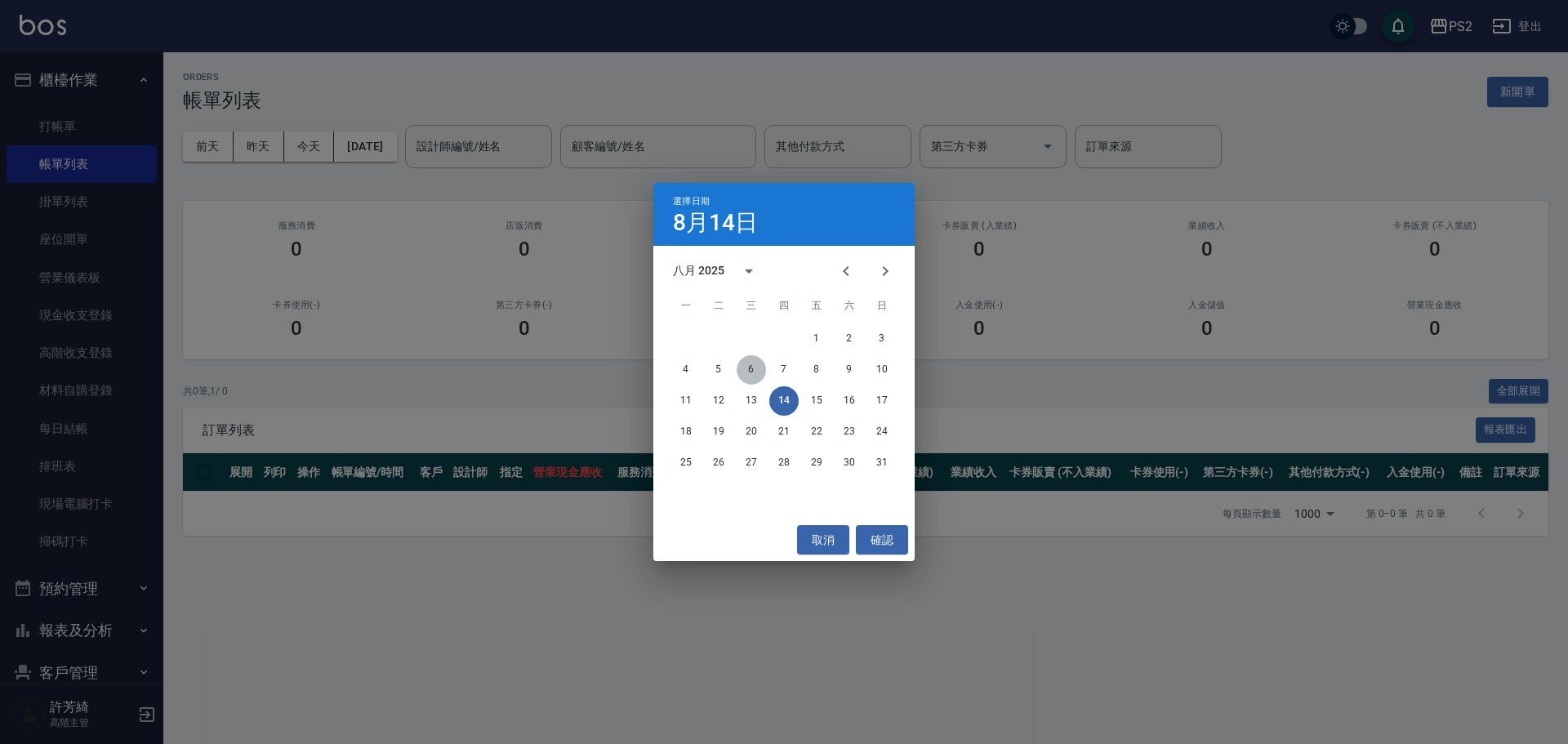
click at [751, 369] on button "6" at bounding box center [751, 370] width 30 height 30
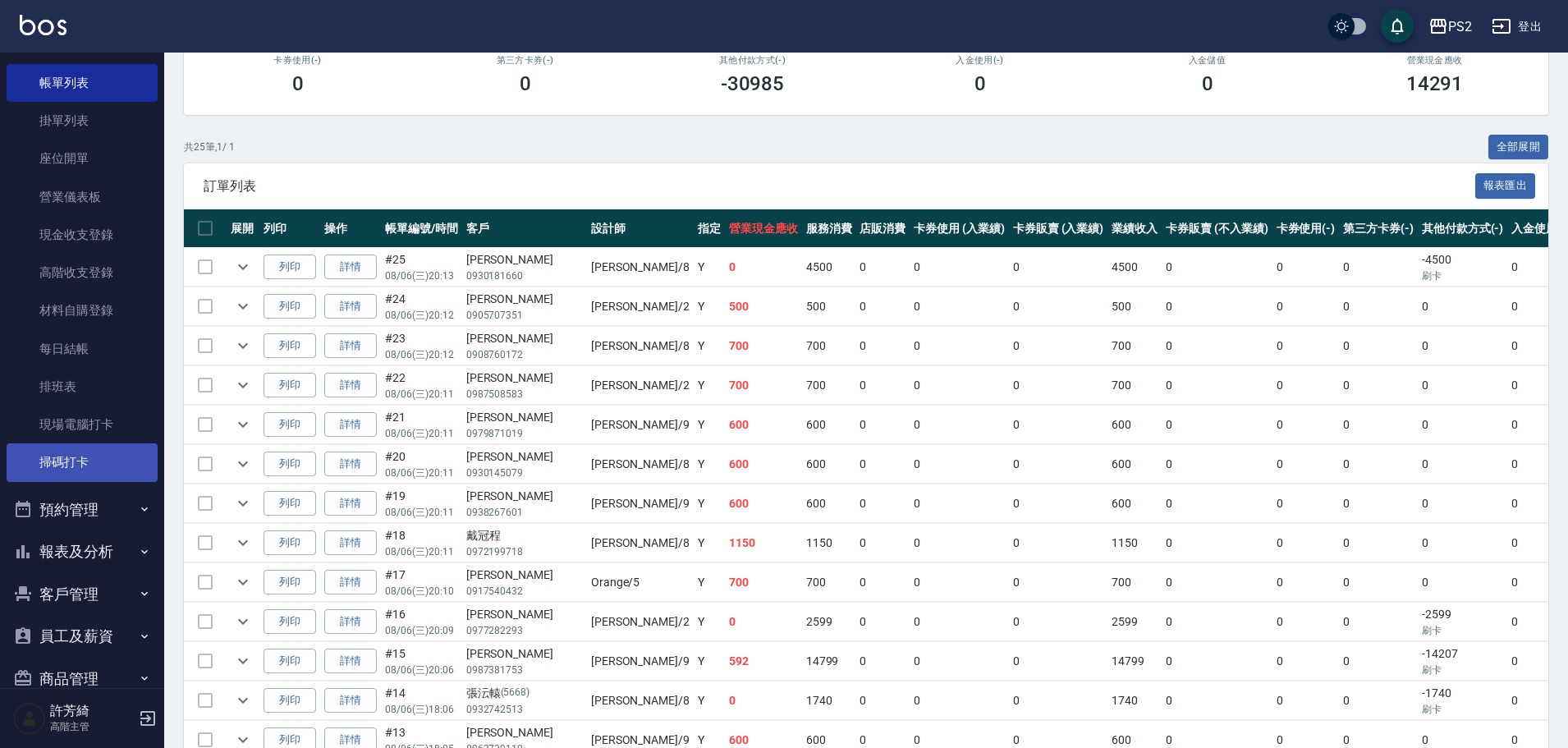
scroll to position [198, 0]
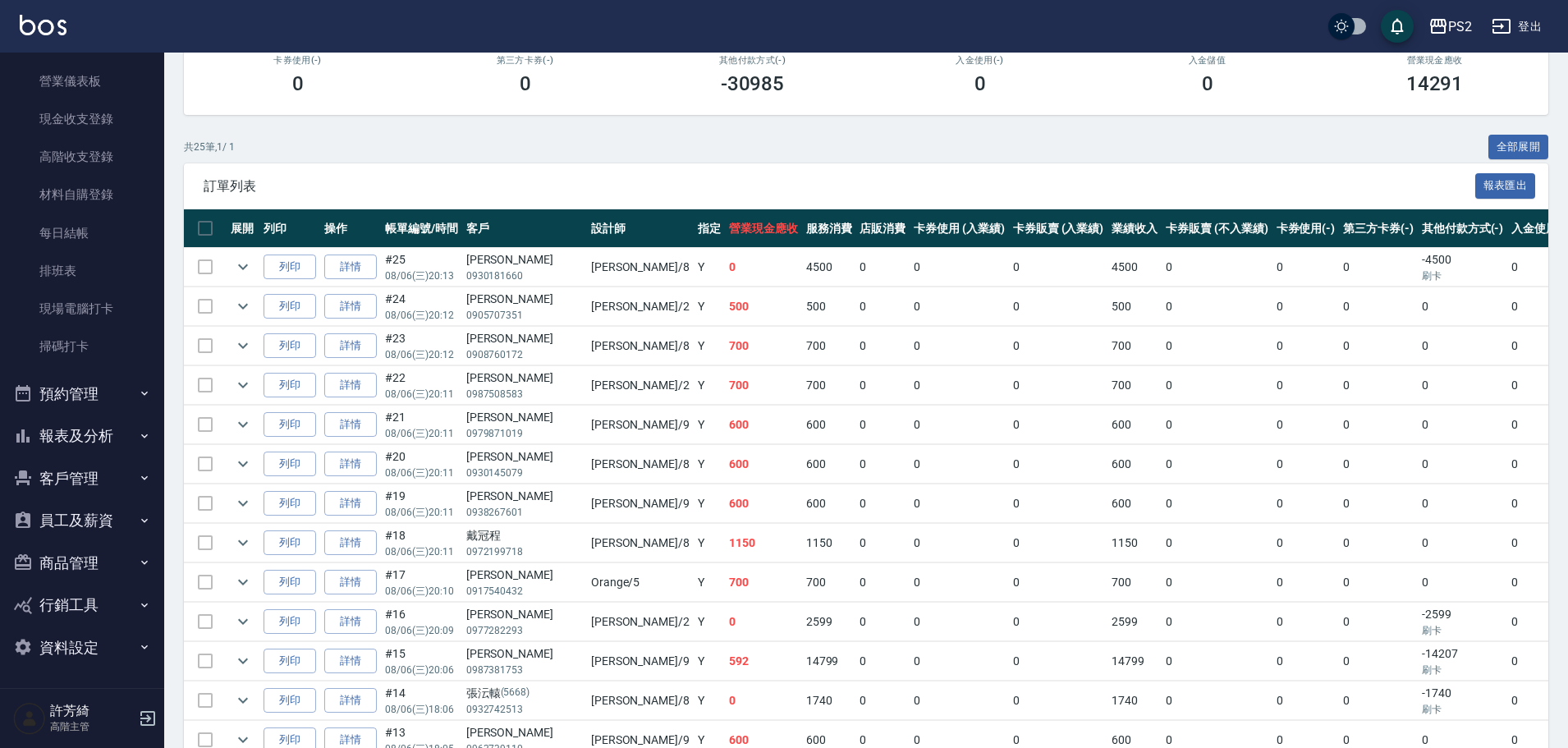
click at [88, 501] on button "員工及薪資" at bounding box center [82, 521] width 151 height 43
click at [89, 475] on button "客戶管理" at bounding box center [82, 479] width 151 height 43
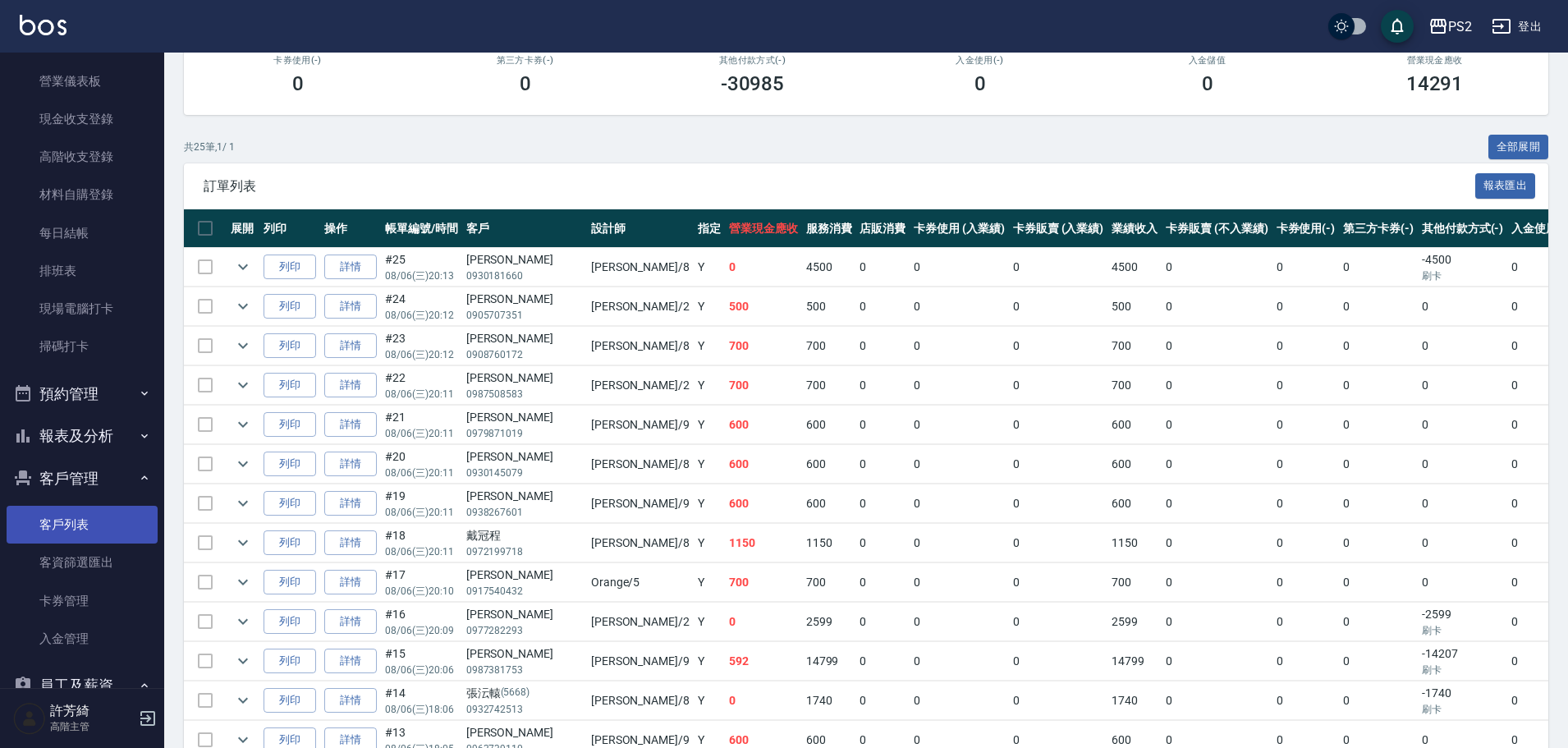
click at [81, 521] on link "客戶列表" at bounding box center [82, 525] width 151 height 38
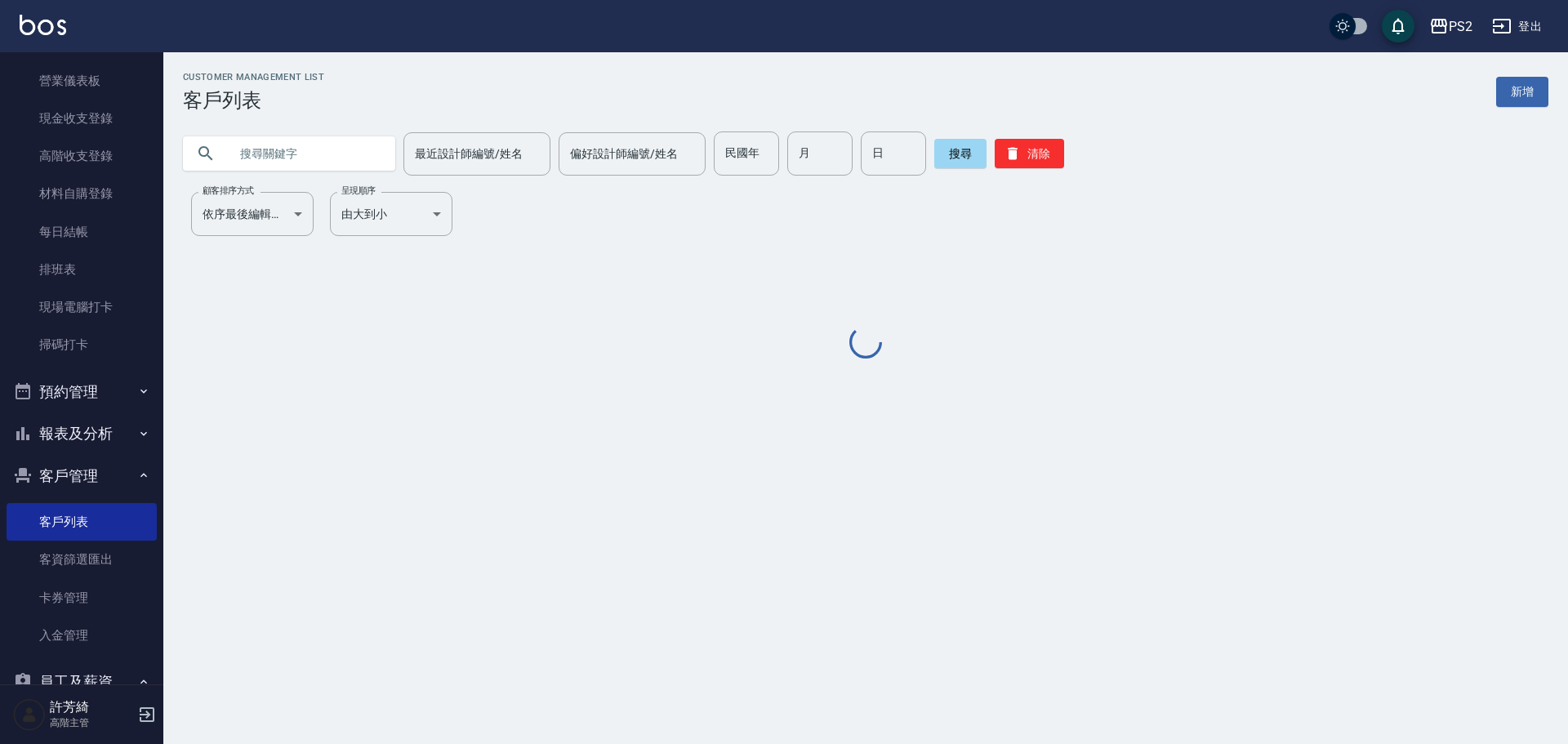
click at [314, 158] on input "text" at bounding box center [306, 153] width 154 height 44
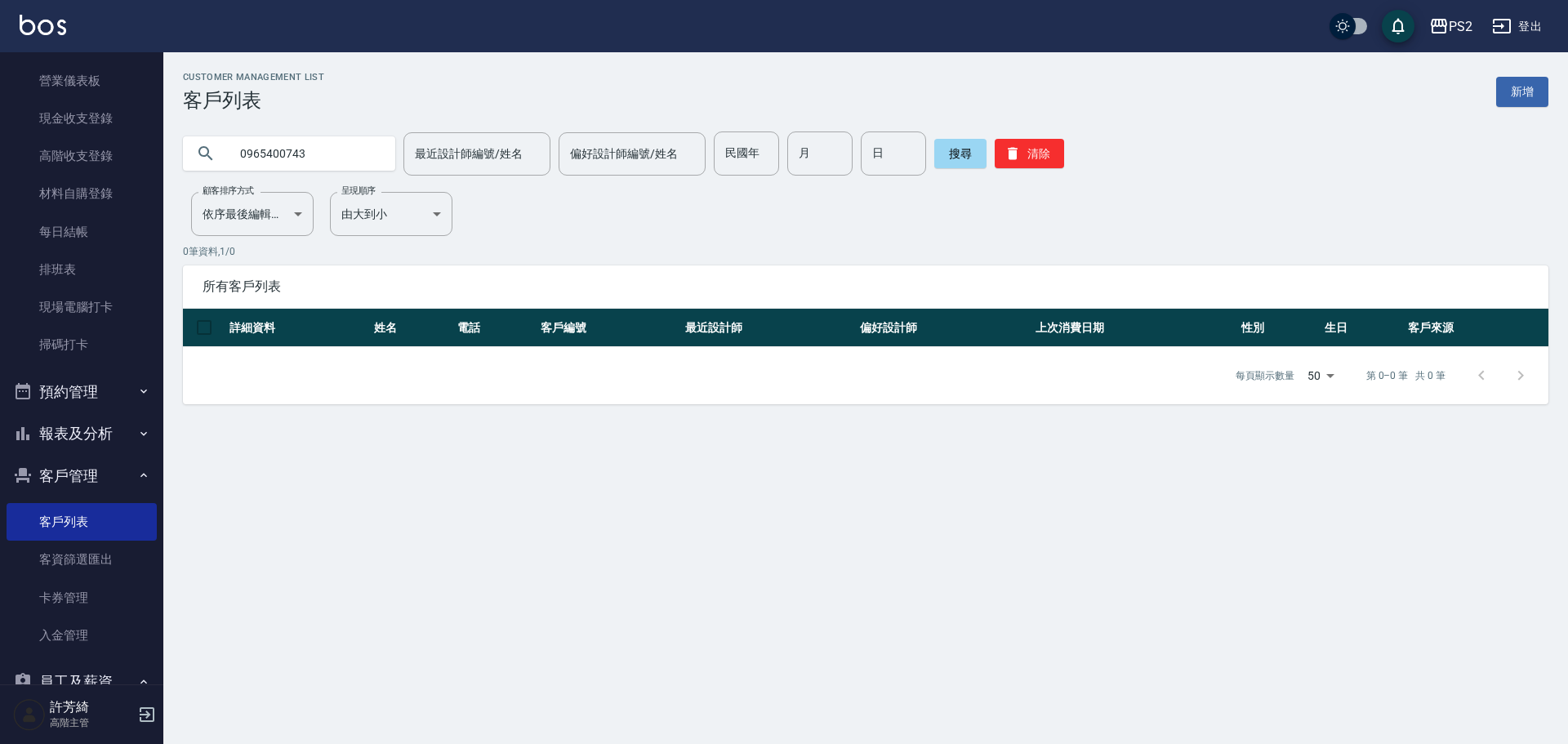
drag, startPoint x: 322, startPoint y: 147, endPoint x: 172, endPoint y: 129, distance: 151.1
click at [172, 130] on div "0965400743 最近設計師編號/姓名 最近設計師編號/姓名 偏好設計師編號/姓名 偏好設計師編號/姓名 民國年 民國年 月 月 日 日 搜尋 清除" at bounding box center [856, 144] width 1385 height 63
type input "0909256653"
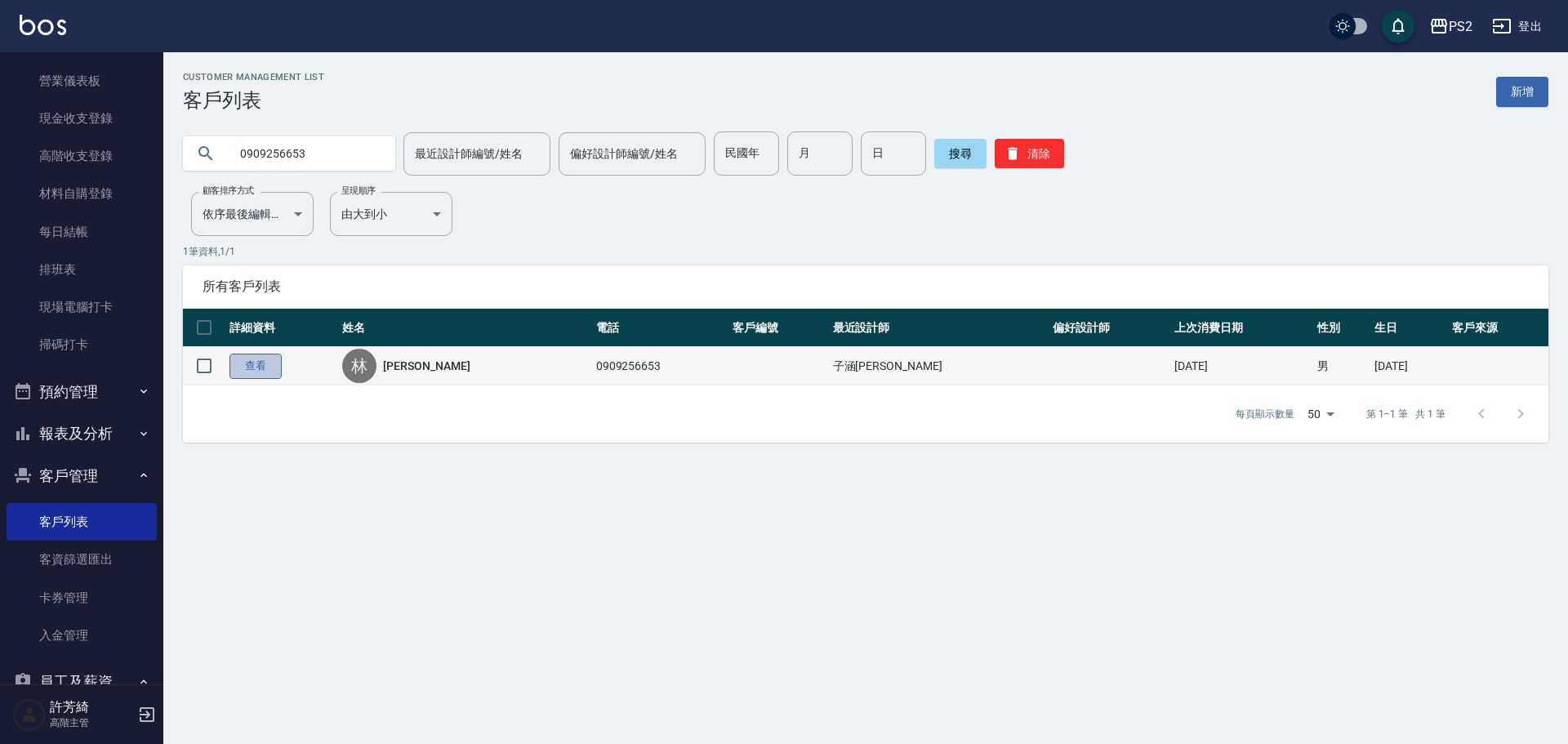
click at [243, 370] on link "查看" at bounding box center [256, 367] width 52 height 25
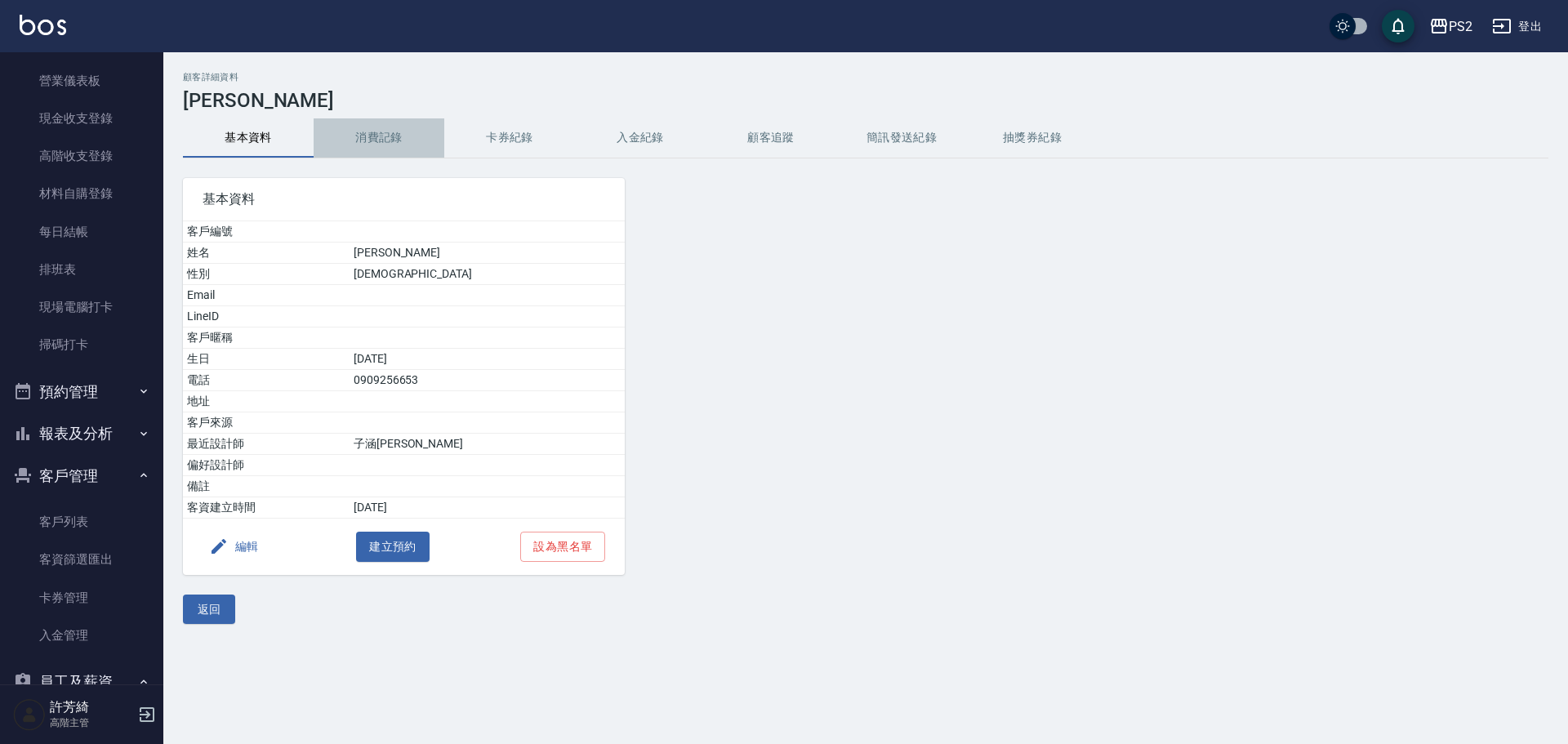
click at [383, 145] on button "消費記錄" at bounding box center [379, 138] width 130 height 39
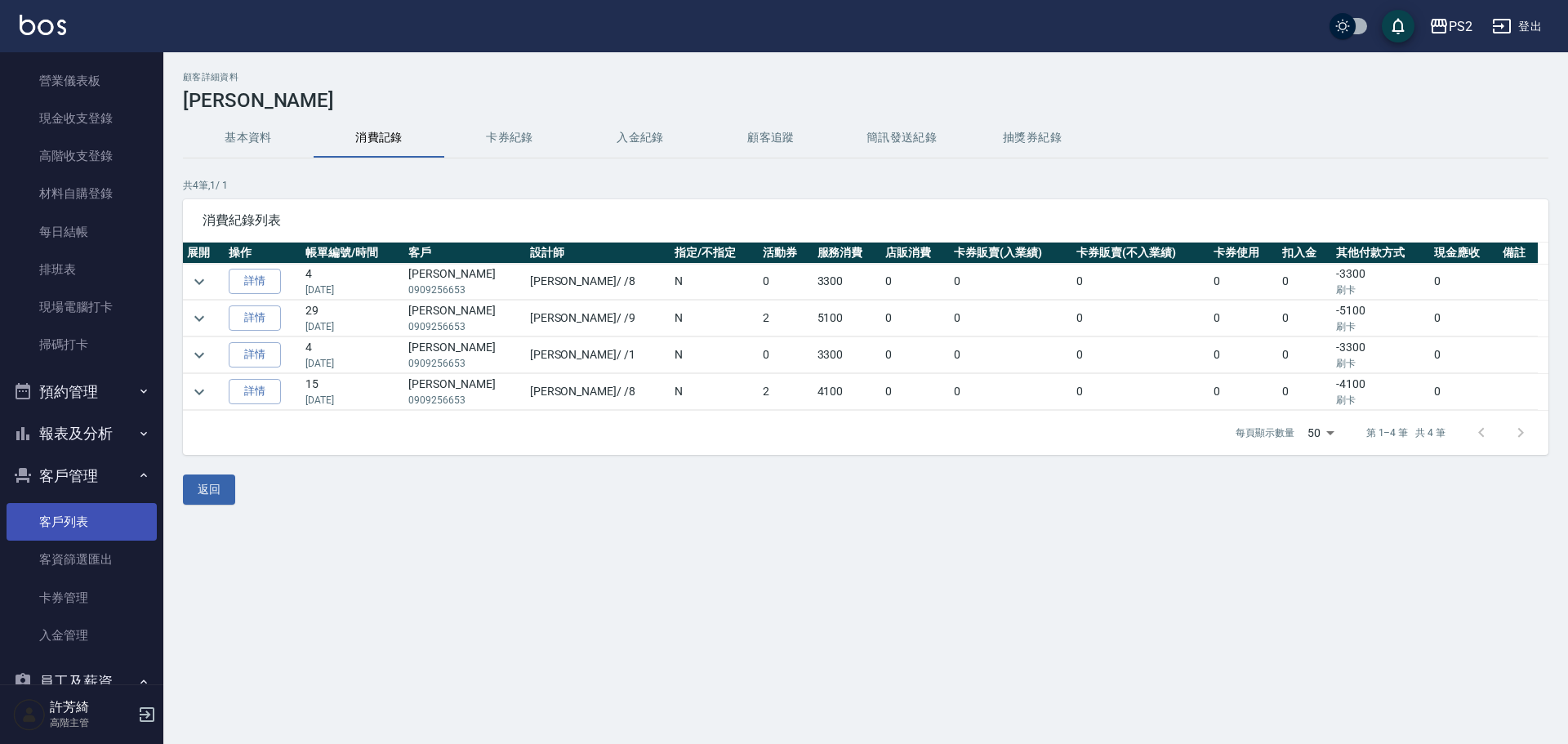
click at [64, 514] on link "客戶列表" at bounding box center [81, 522] width 150 height 38
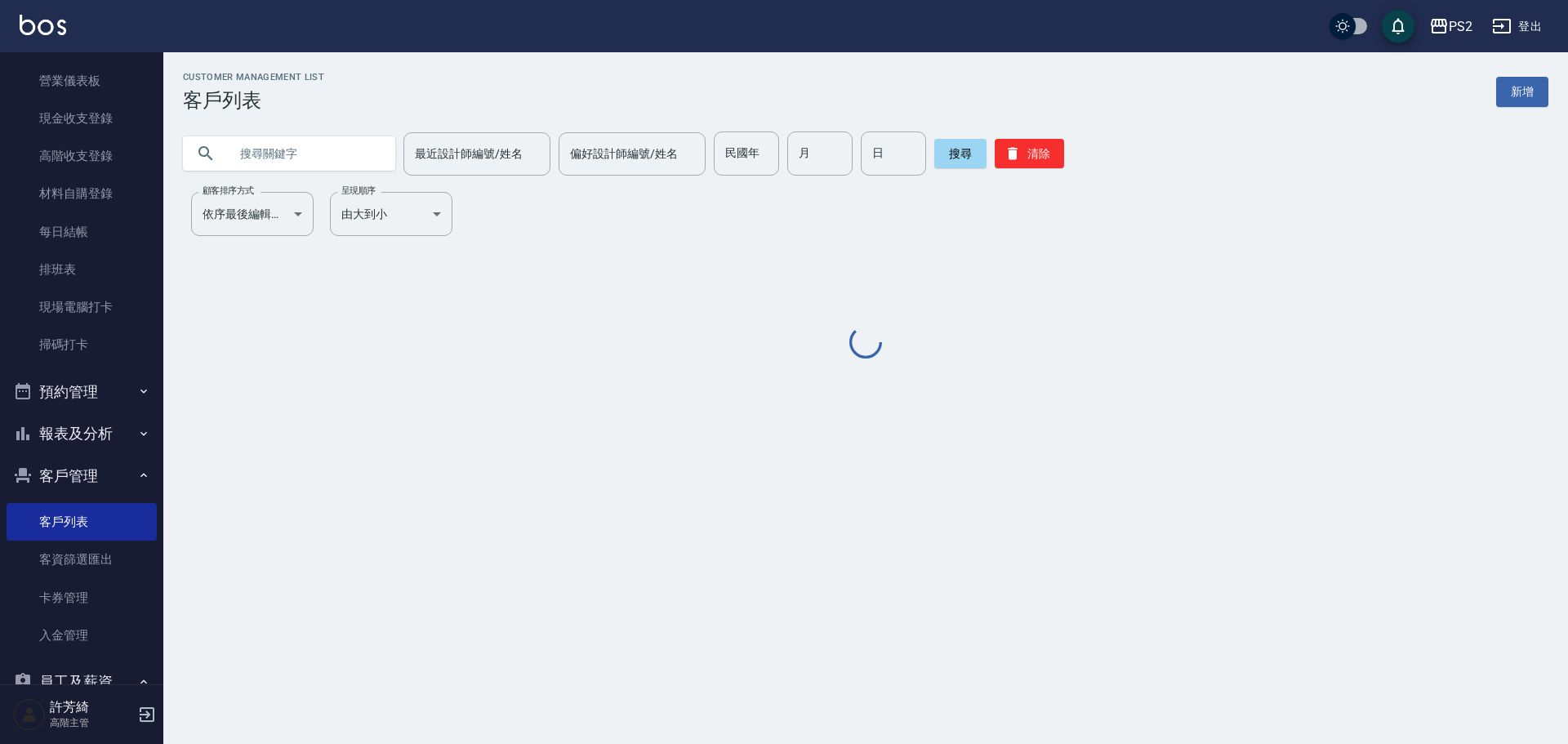
click at [310, 145] on input "text" at bounding box center [306, 153] width 154 height 44
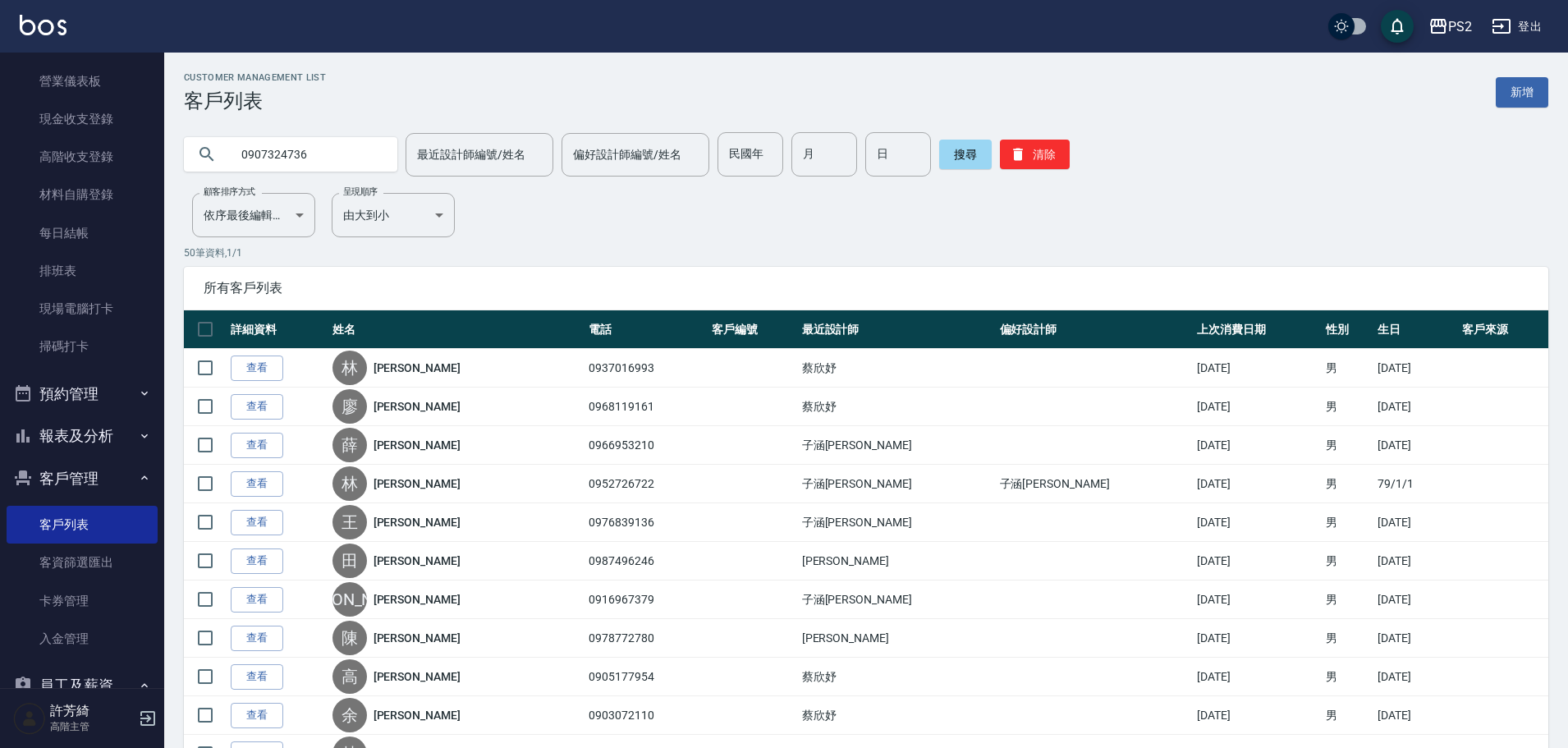
type input "0907324736"
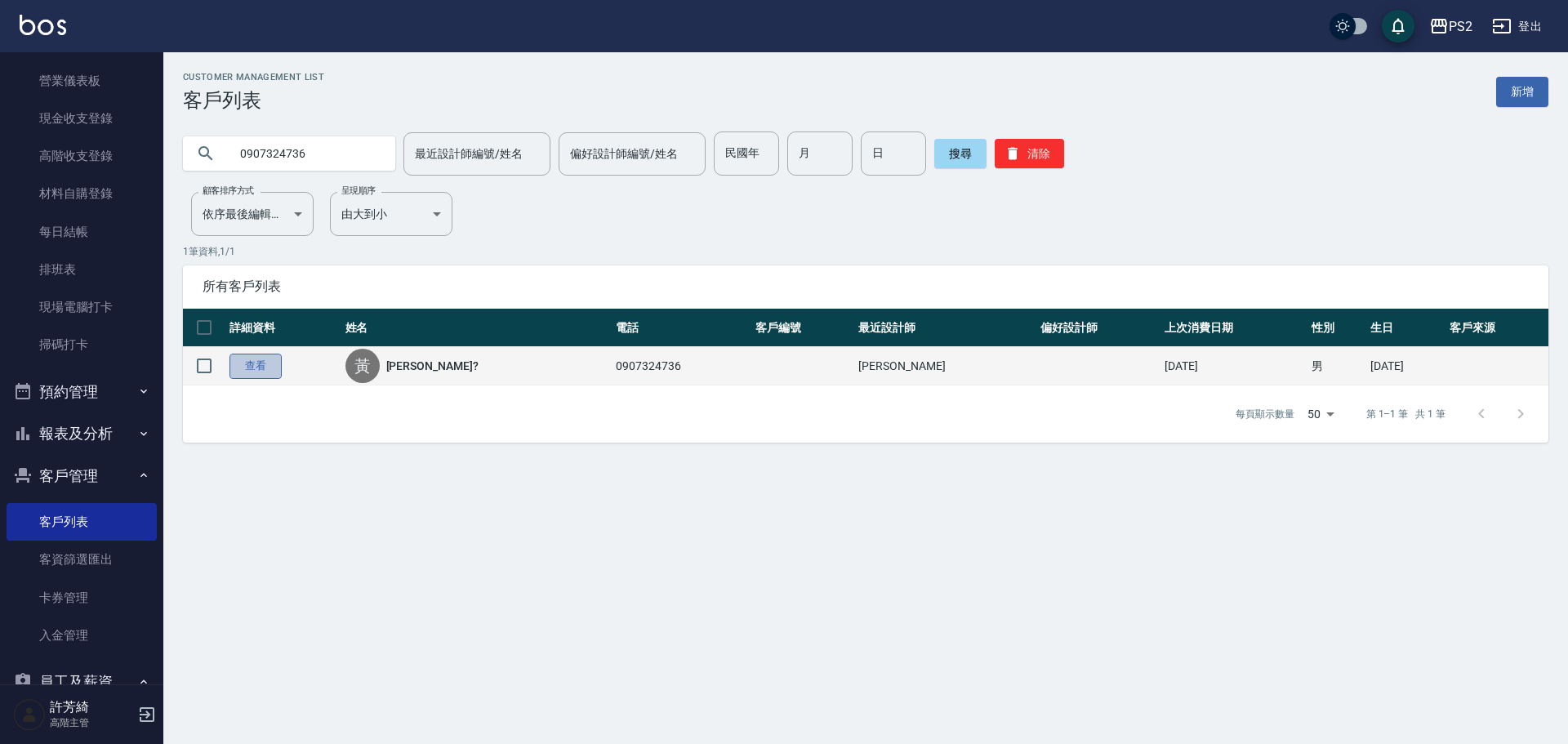
click at [242, 377] on link "查看" at bounding box center [256, 367] width 52 height 25
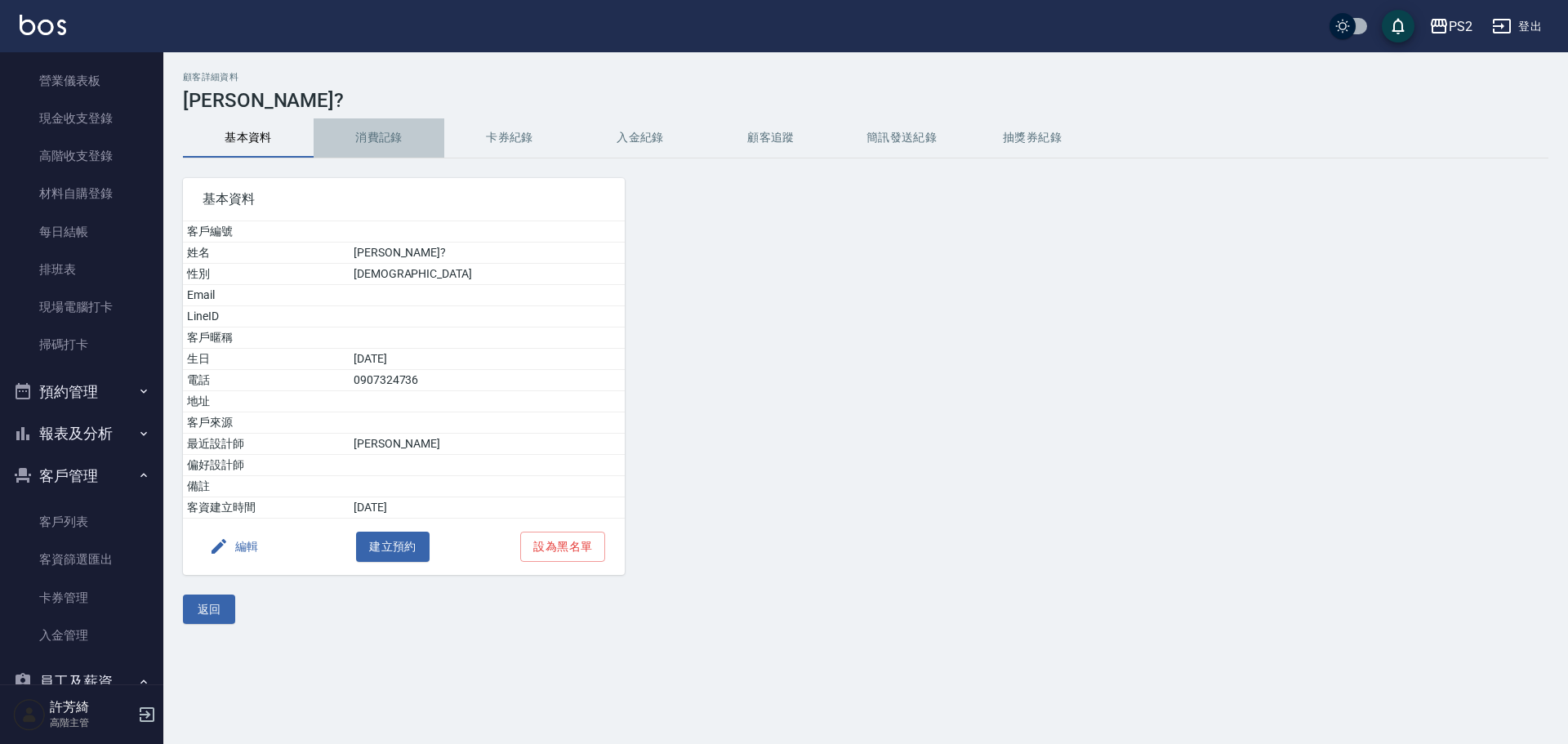
click at [375, 128] on button "消費記錄" at bounding box center [379, 138] width 130 height 39
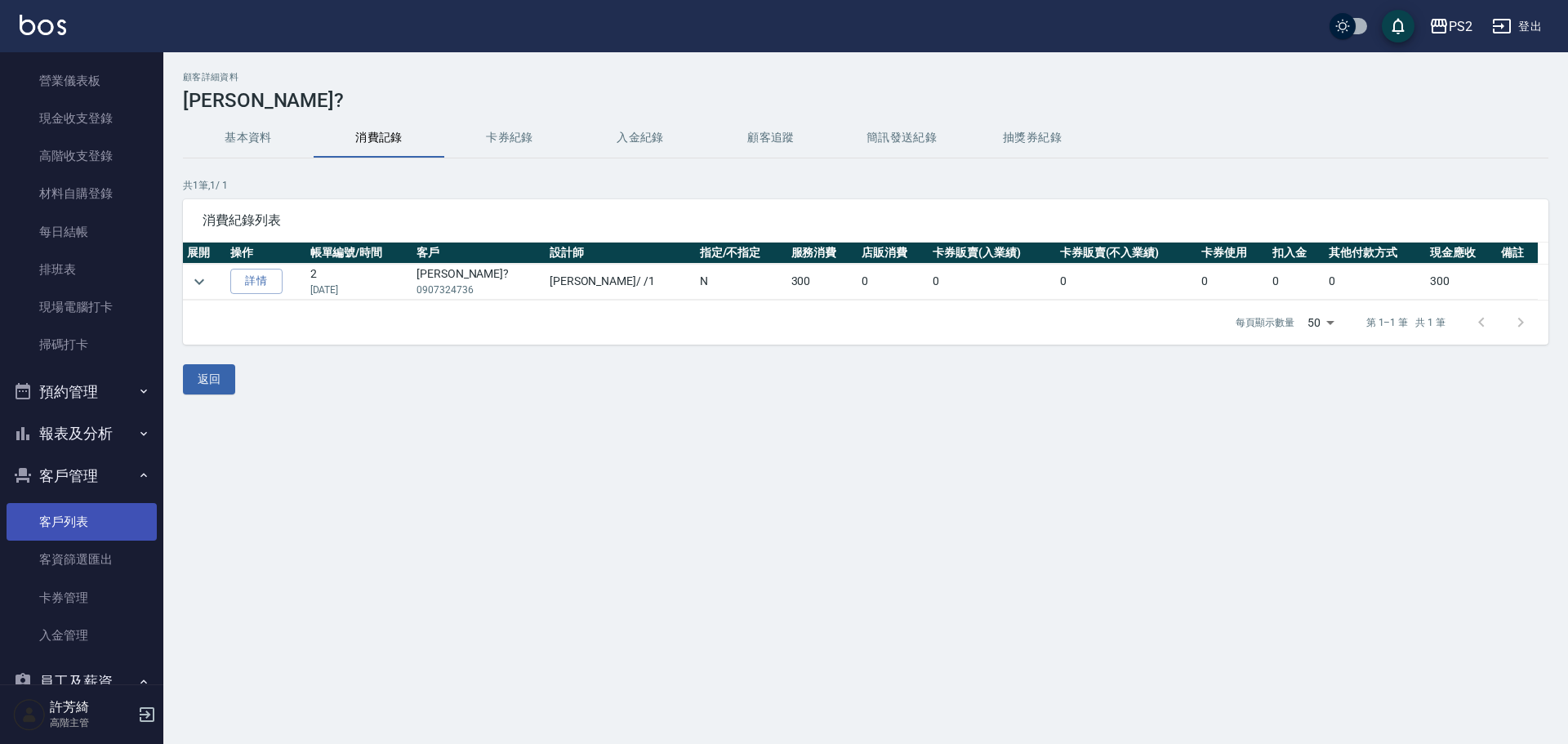
click at [76, 515] on link "客戶列表" at bounding box center [81, 522] width 150 height 38
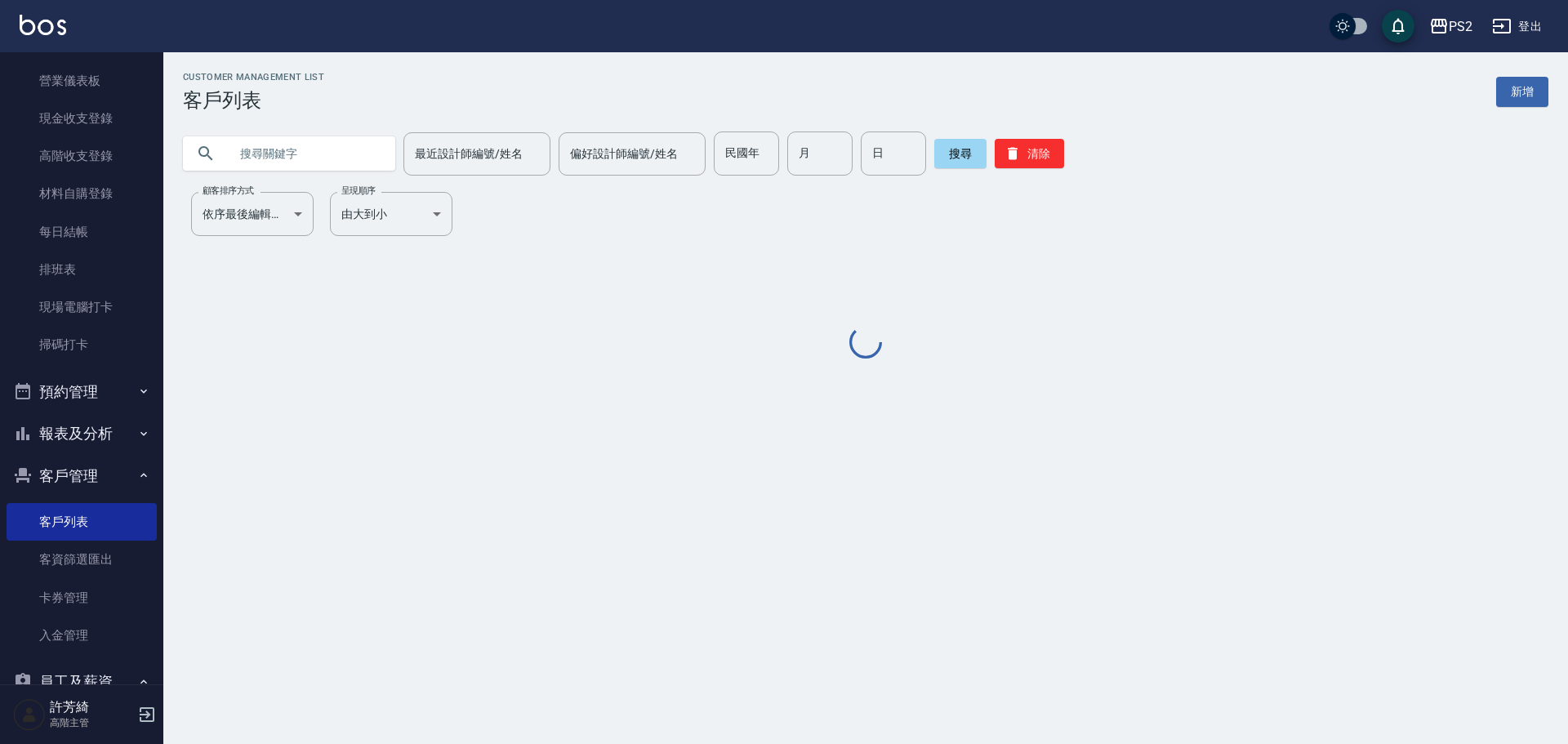
click at [268, 148] on input "text" at bounding box center [306, 153] width 154 height 44
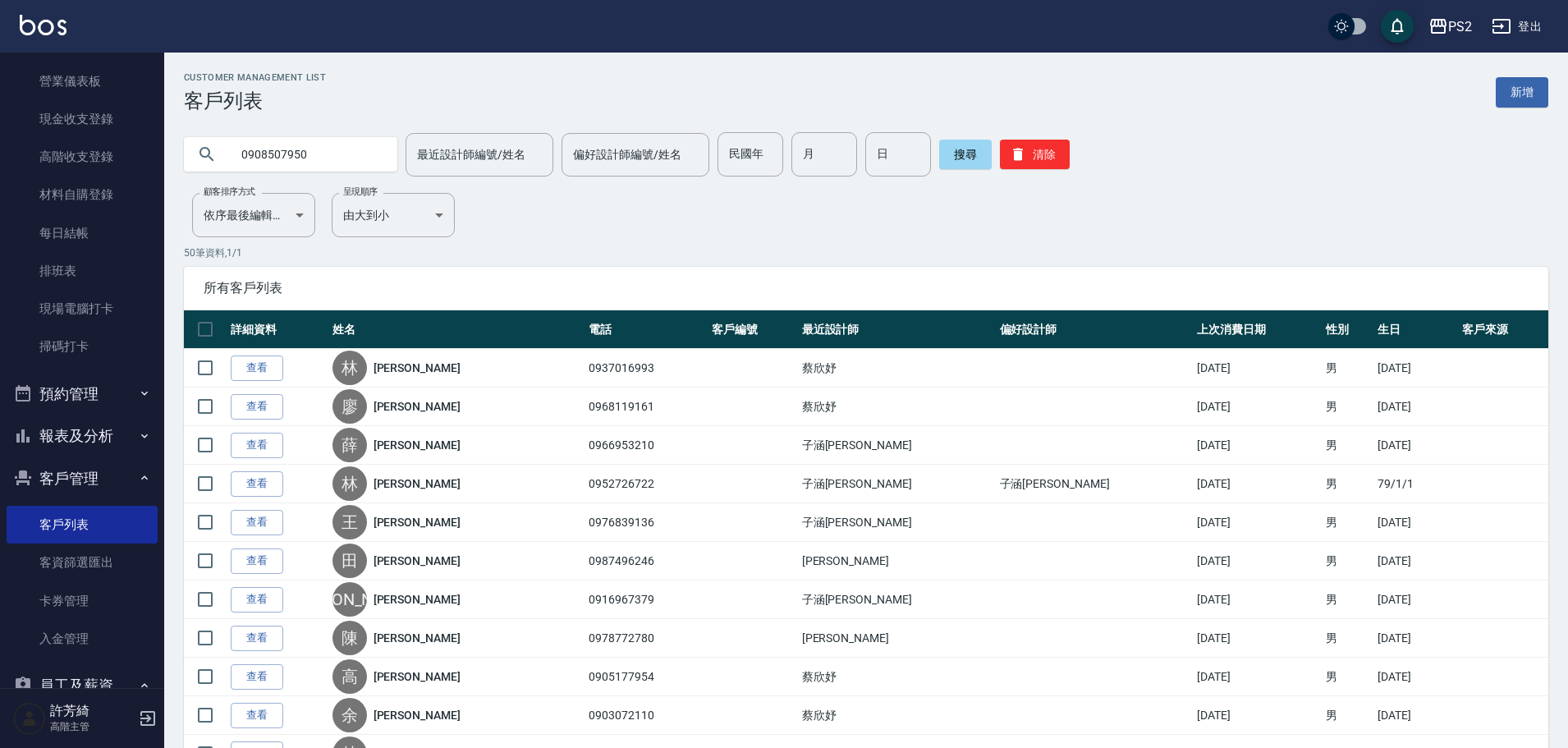
type input "0908507950"
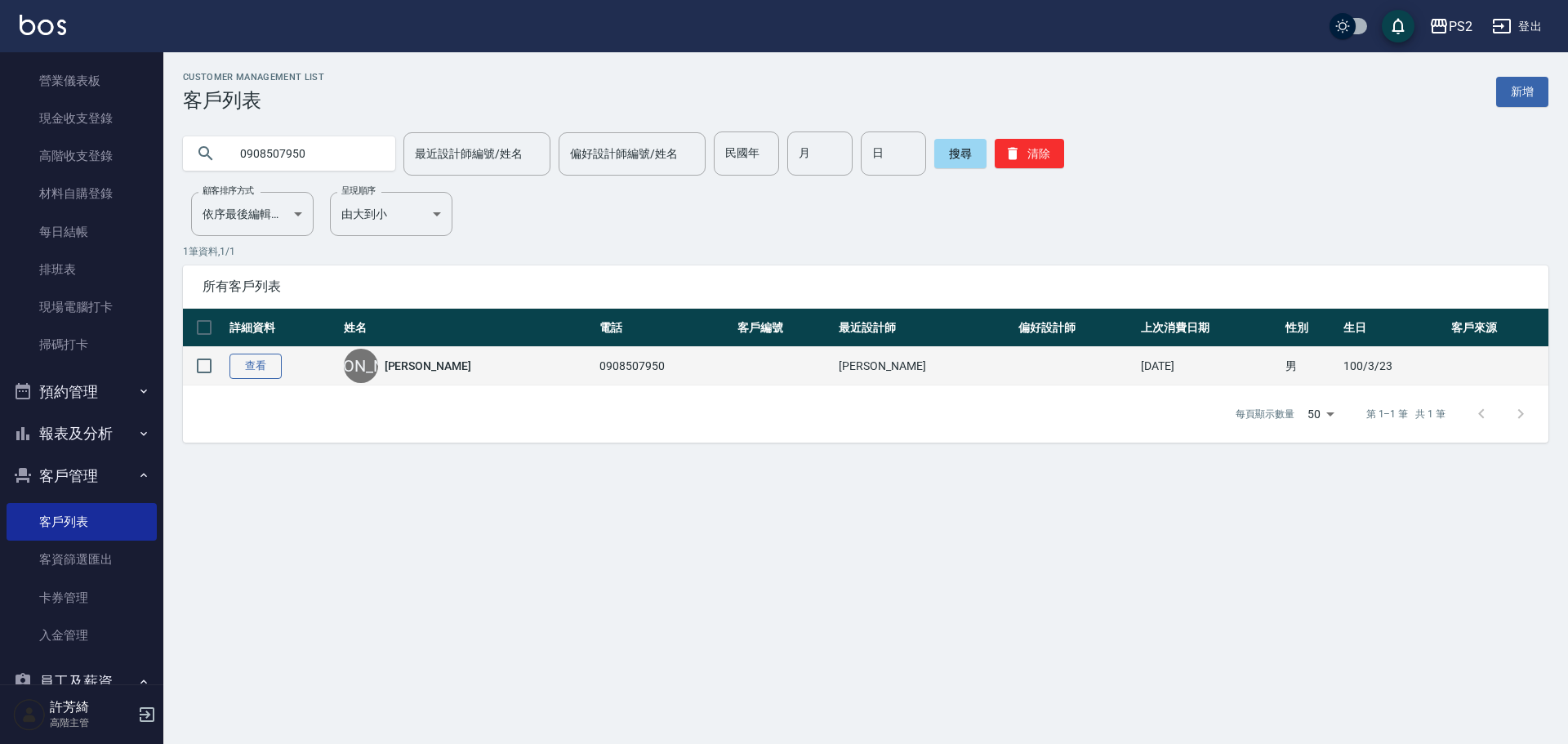
click at [252, 375] on link "查看" at bounding box center [256, 367] width 52 height 25
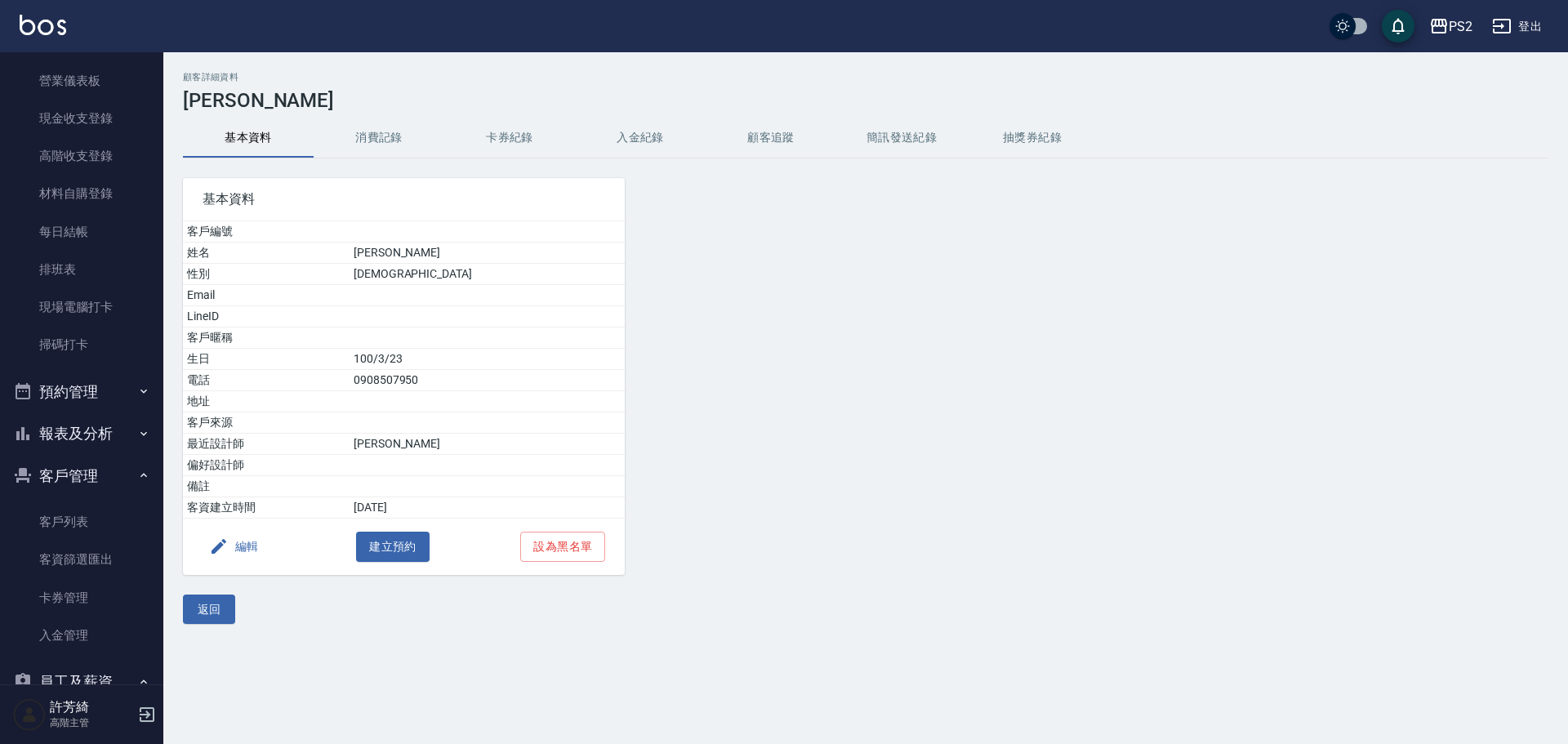
click at [365, 137] on button "消費記錄" at bounding box center [379, 138] width 130 height 39
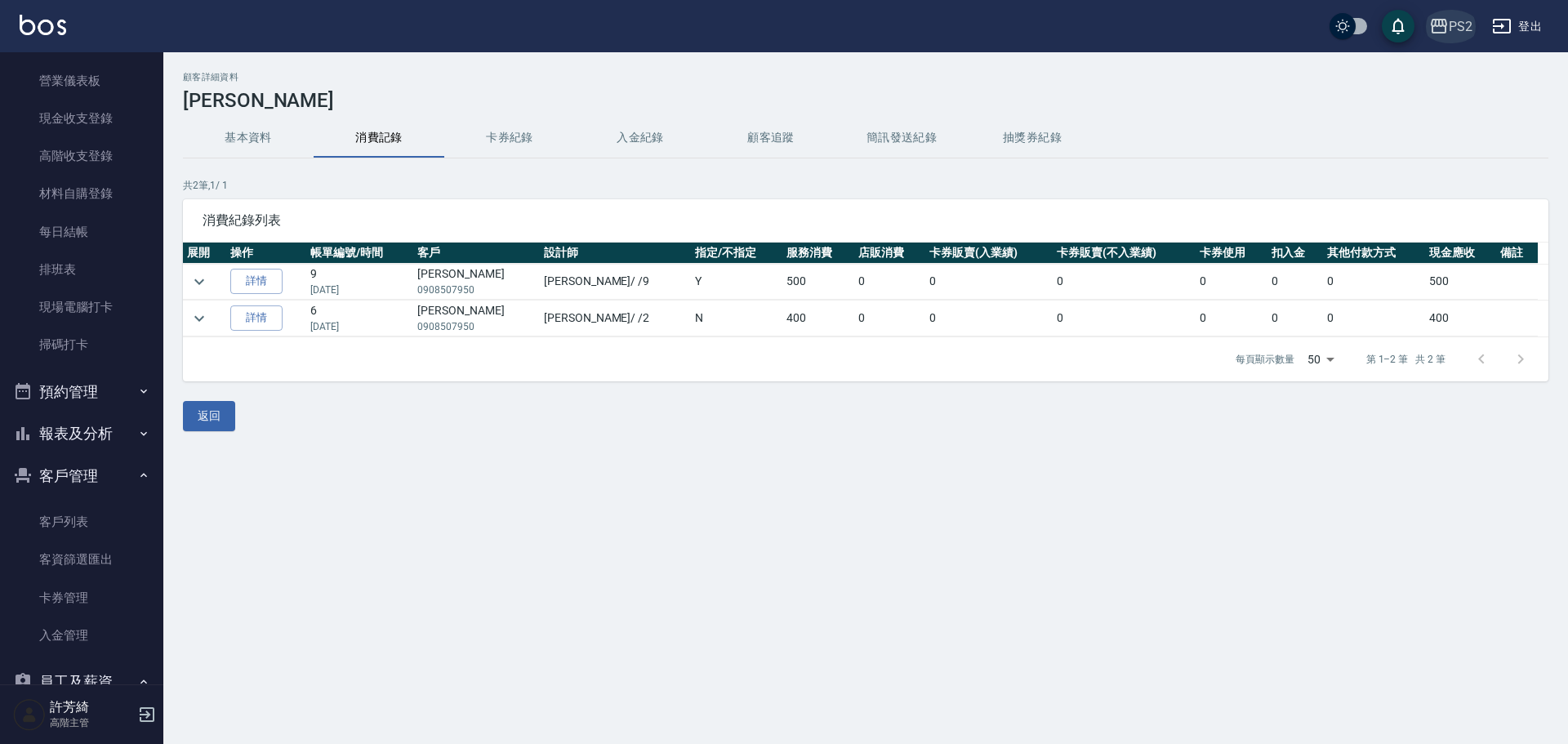
click at [1430, 30] on icon "button" at bounding box center [1440, 26] width 20 height 20
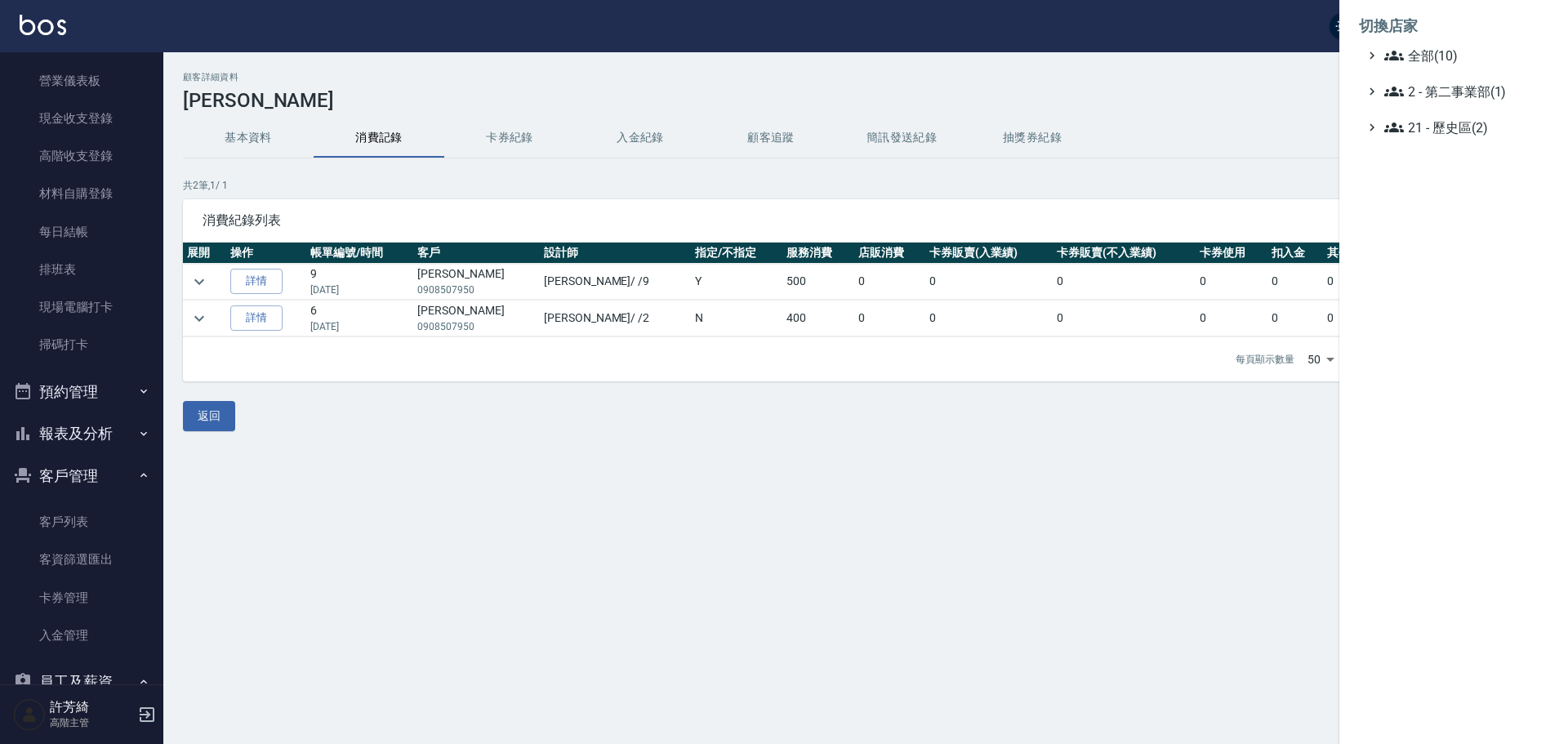
click at [1102, 174] on div at bounding box center [784, 372] width 1568 height 744
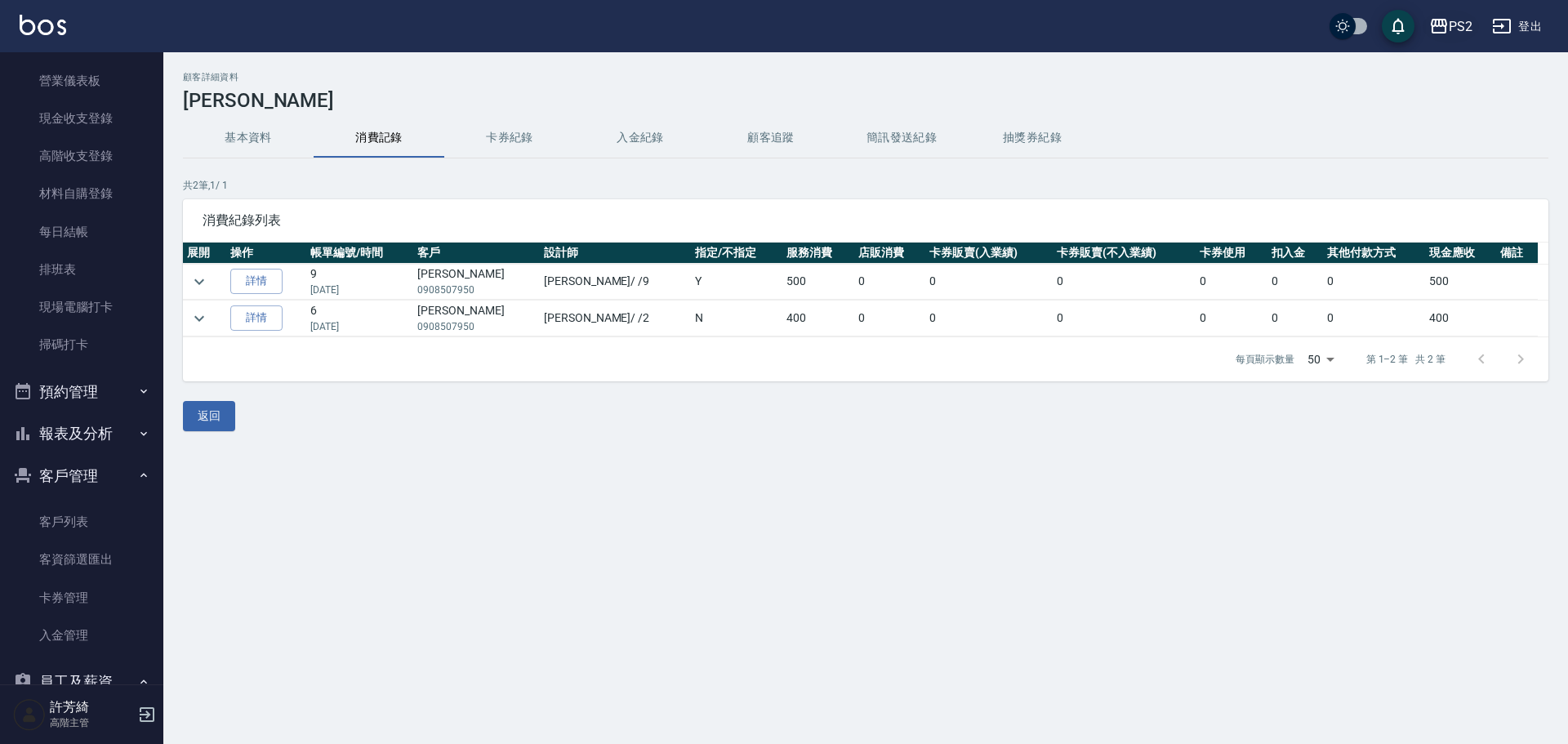
click at [1453, 24] on div "PS2" at bounding box center [1461, 26] width 24 height 21
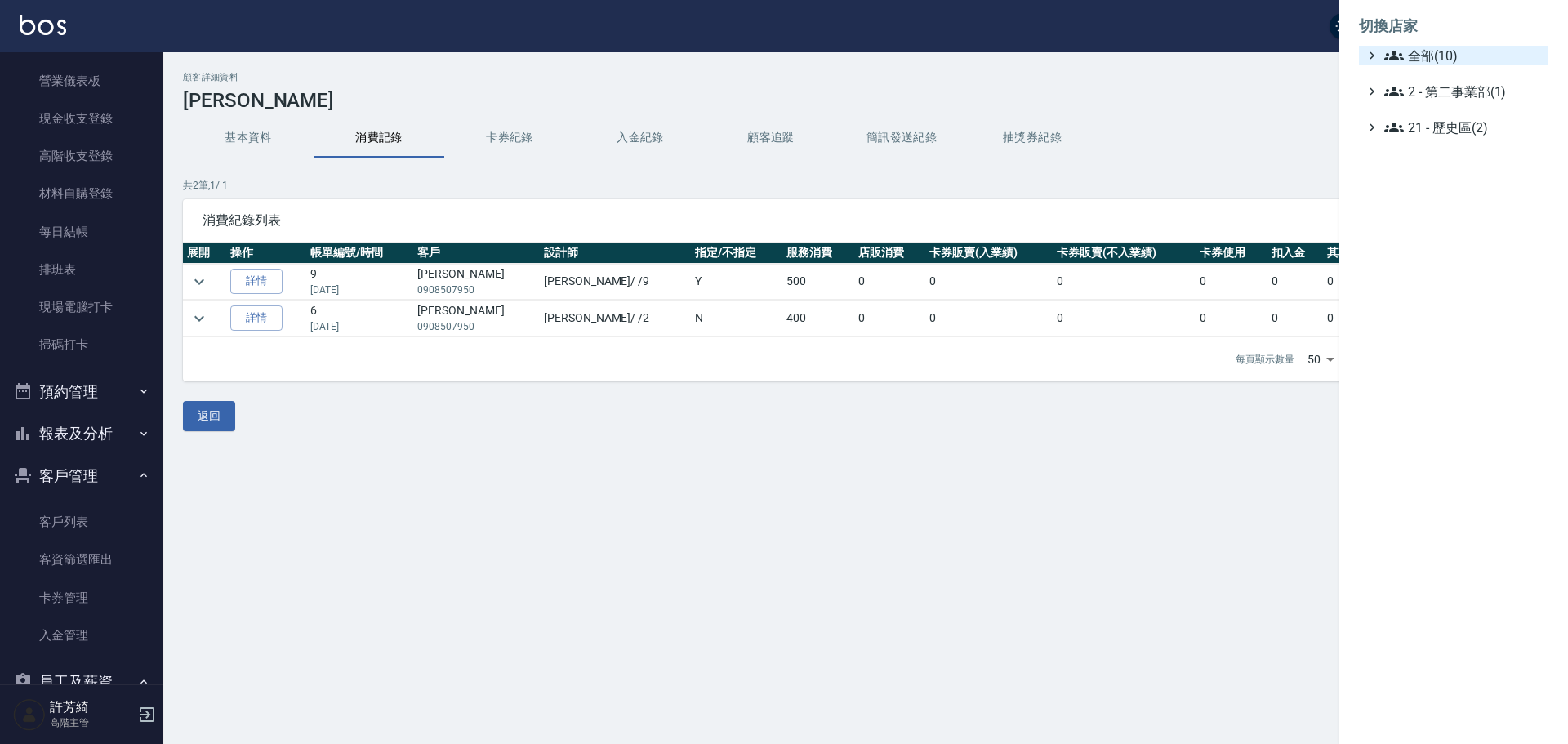
click at [1449, 61] on span "全部(10)" at bounding box center [1463, 56] width 157 height 20
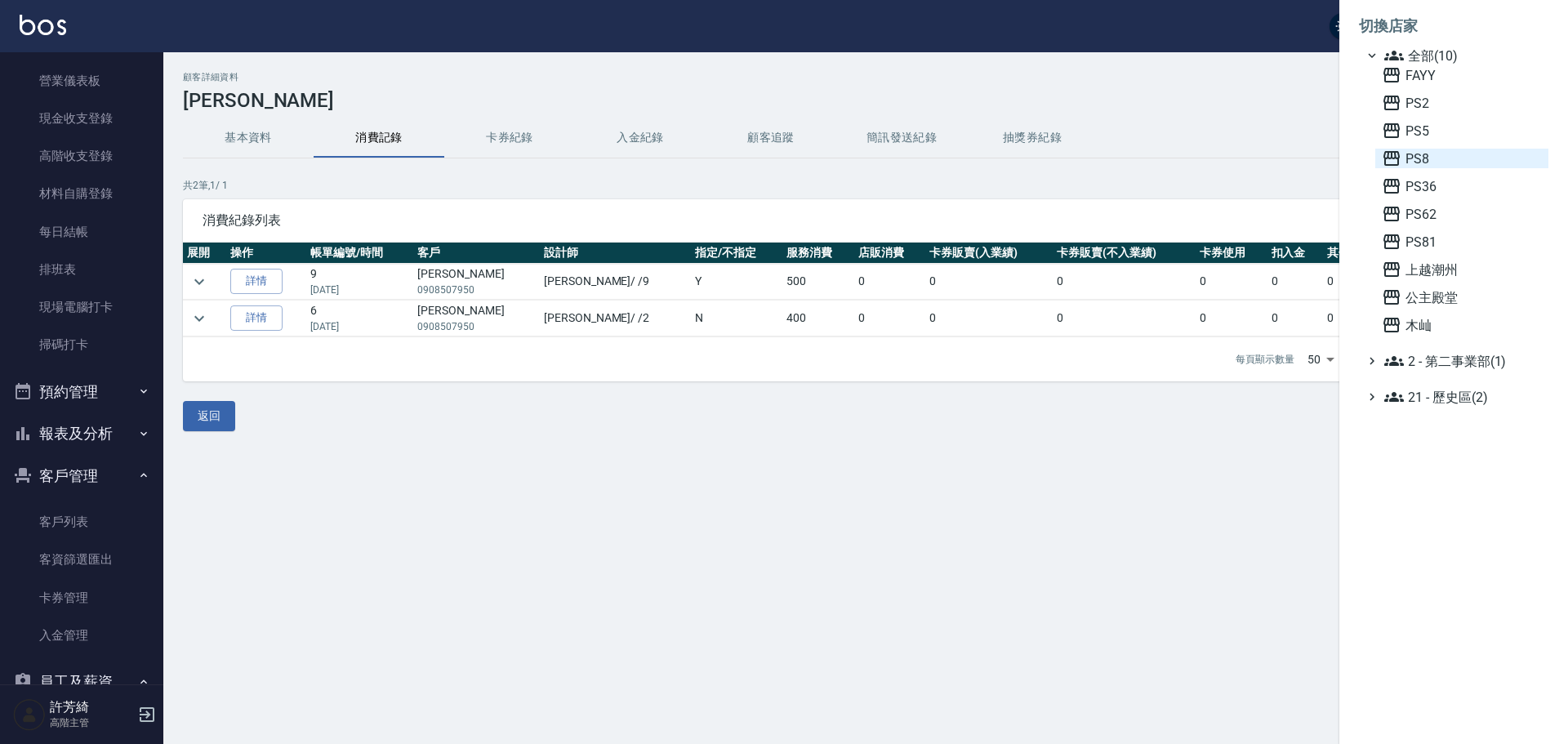
click at [1424, 153] on span "PS8" at bounding box center [1462, 158] width 160 height 20
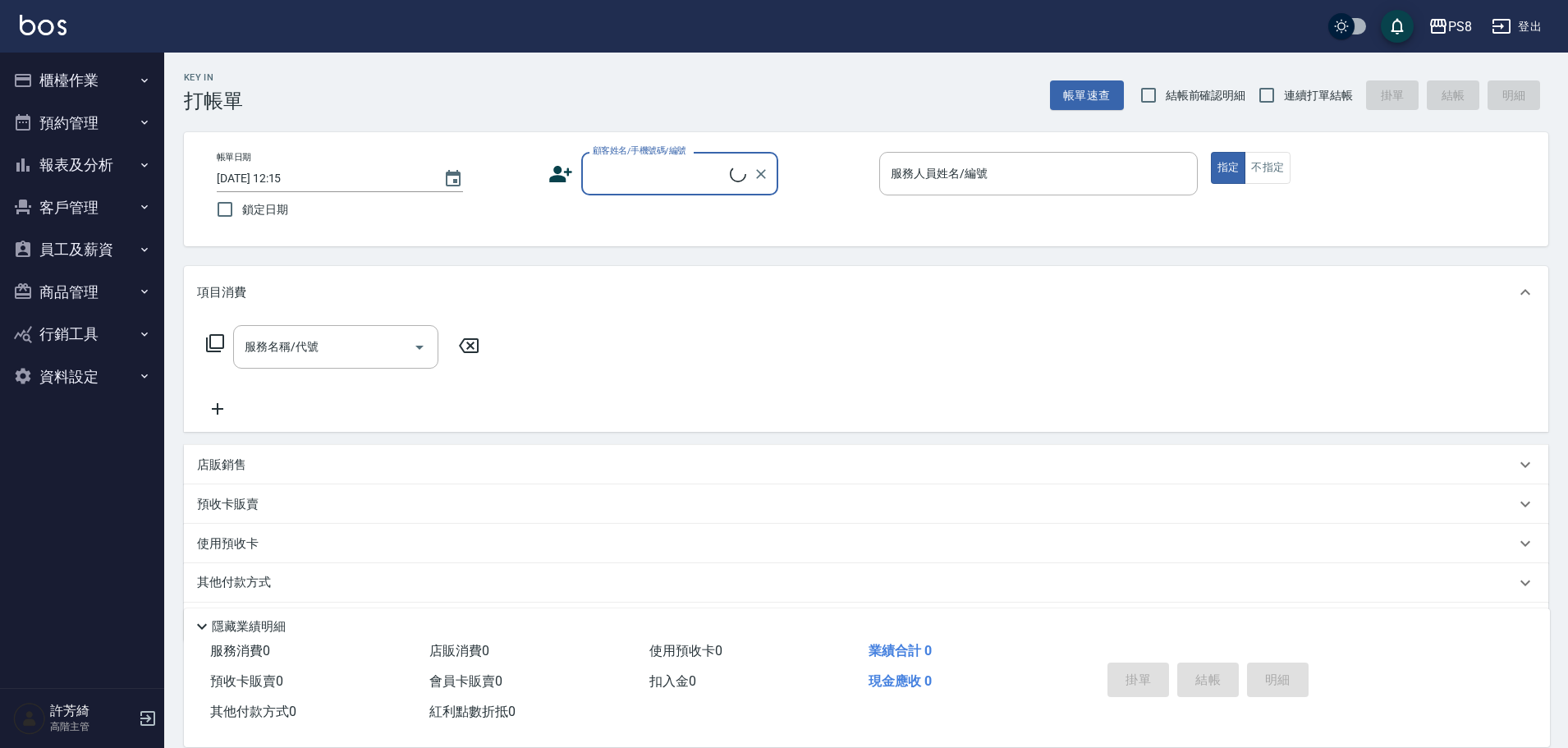
click at [77, 74] on button "櫃檯作業" at bounding box center [82, 80] width 151 height 43
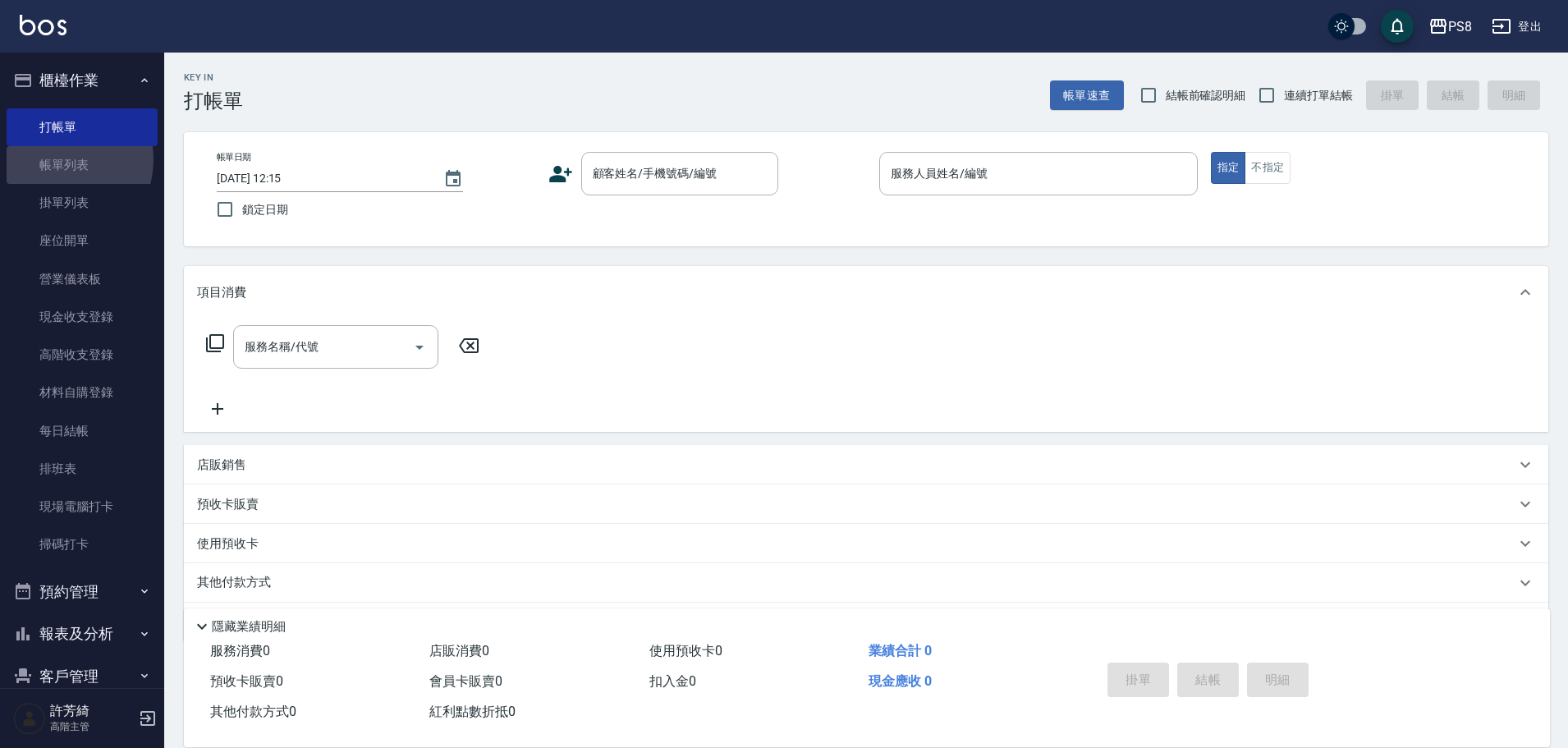
drag, startPoint x: 55, startPoint y: 159, endPoint x: 186, endPoint y: 122, distance: 136.1
click at [56, 160] on link "帳單列表" at bounding box center [82, 166] width 151 height 38
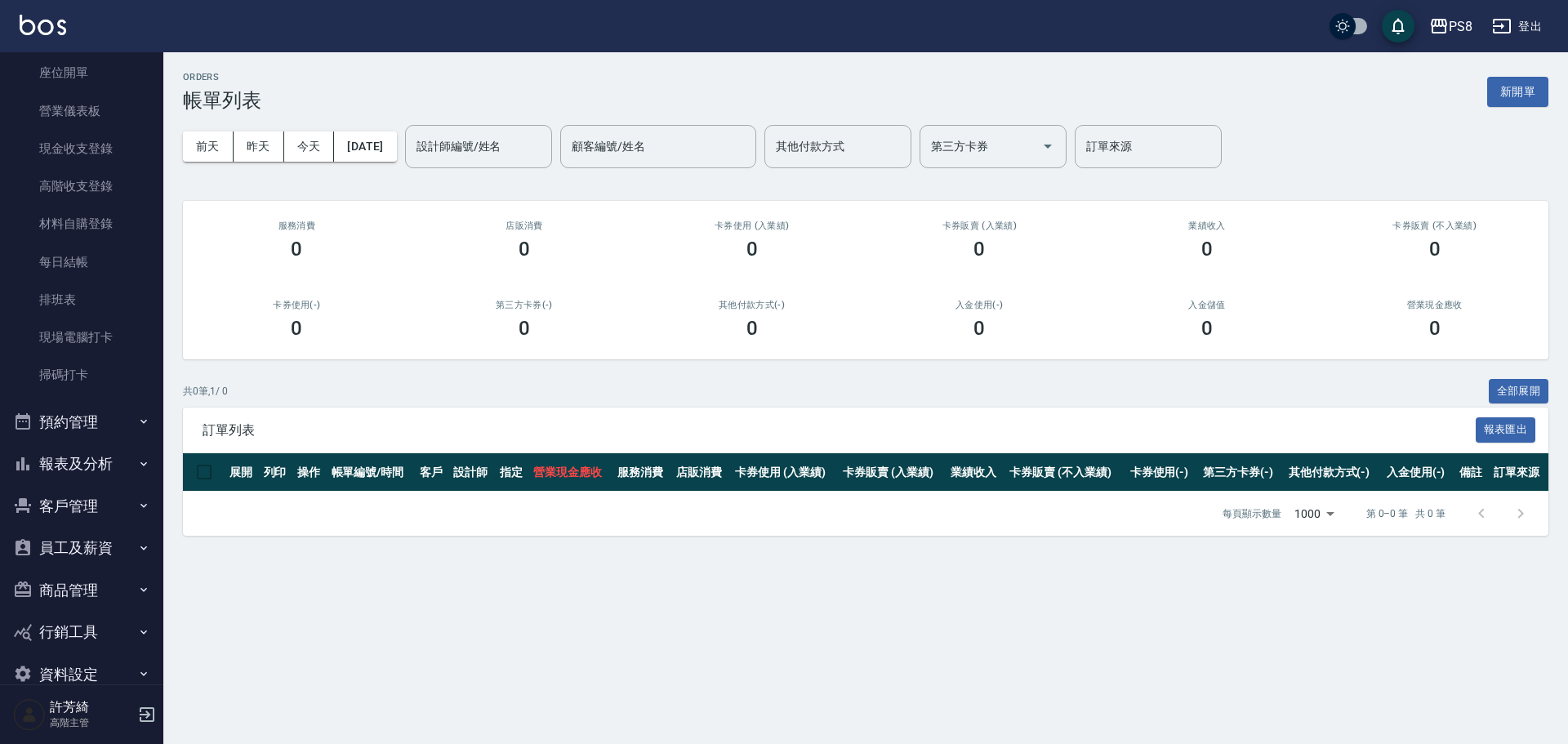
scroll to position [197, 0]
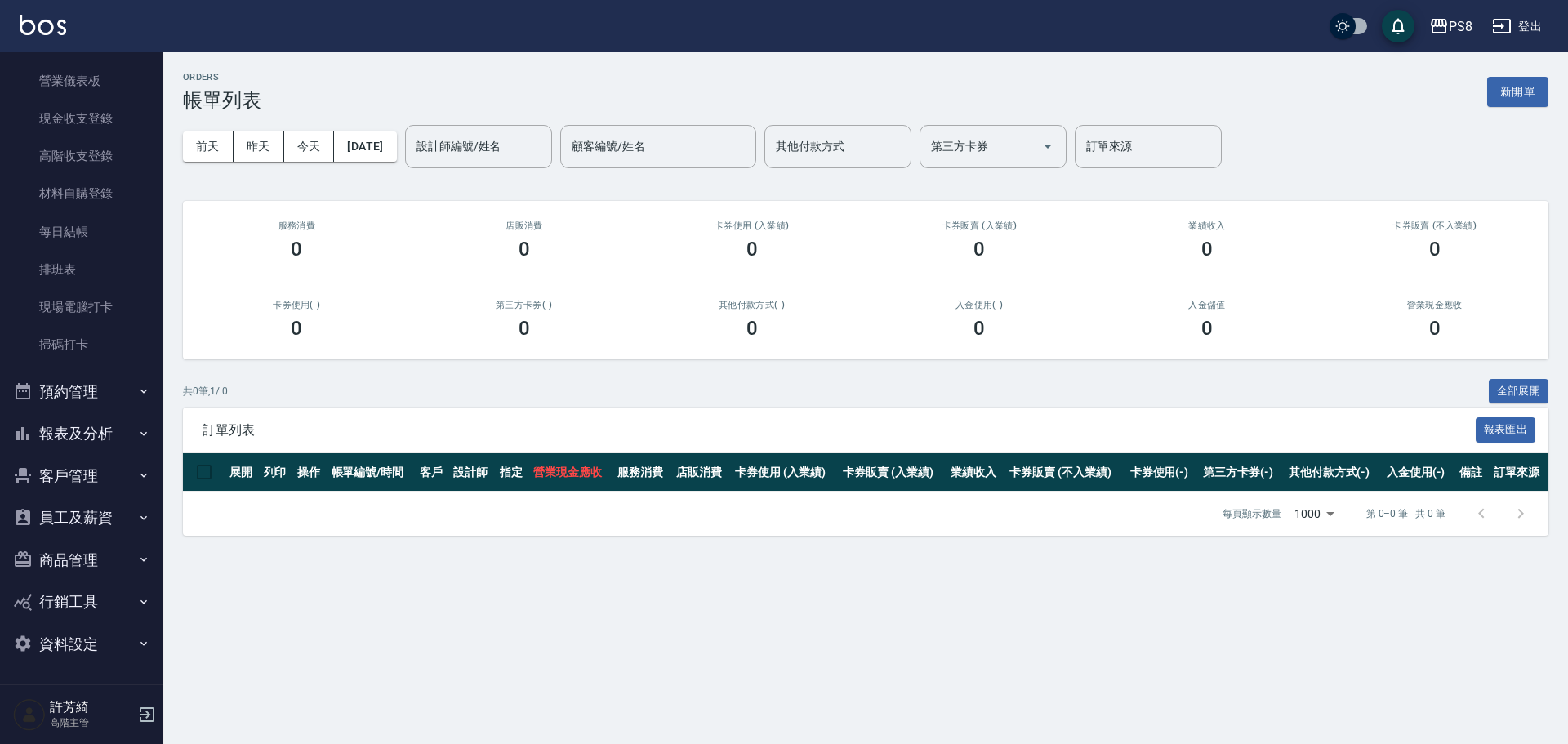
click at [79, 469] on button "客戶管理" at bounding box center [81, 476] width 150 height 43
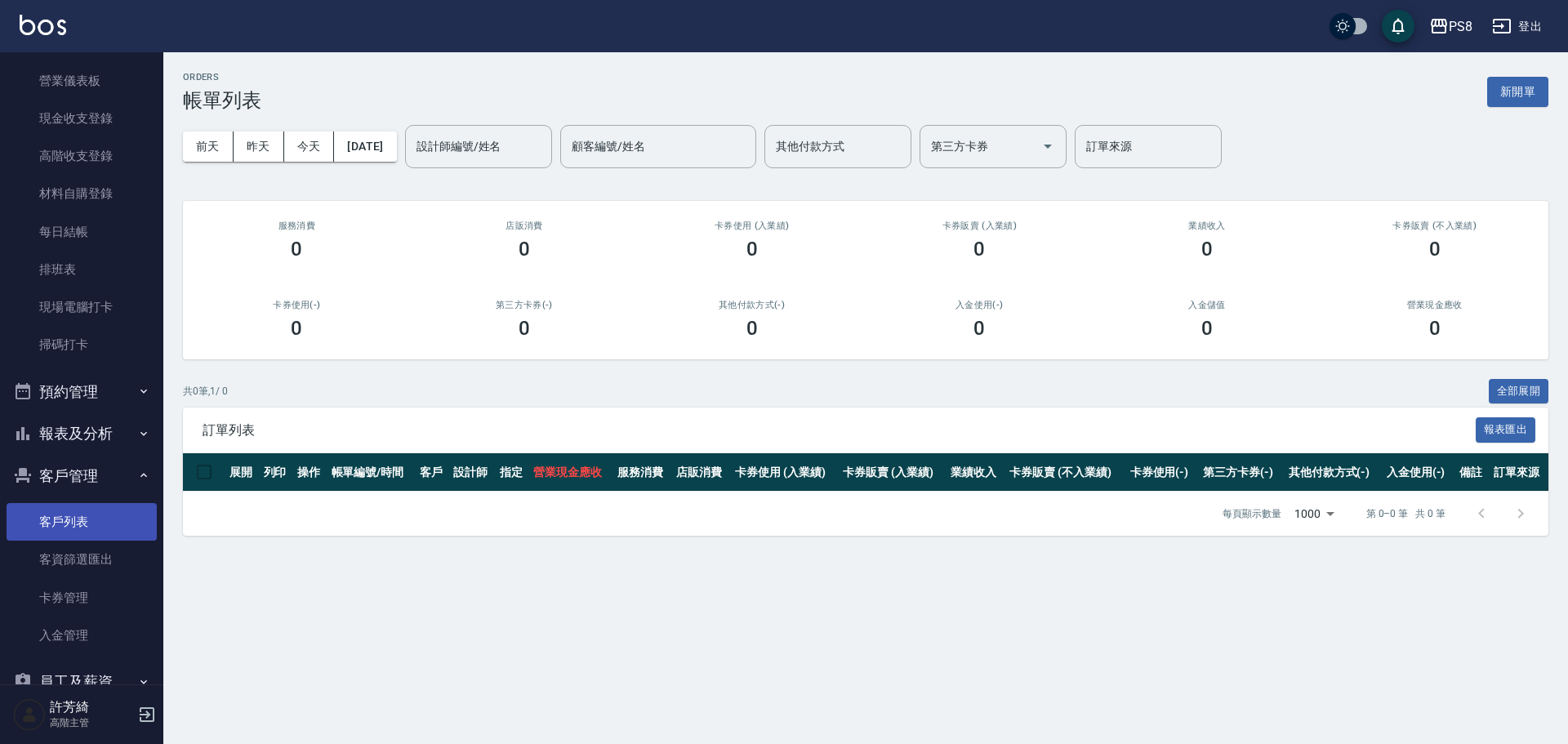
click at [80, 529] on link "客戶列表" at bounding box center [81, 522] width 150 height 38
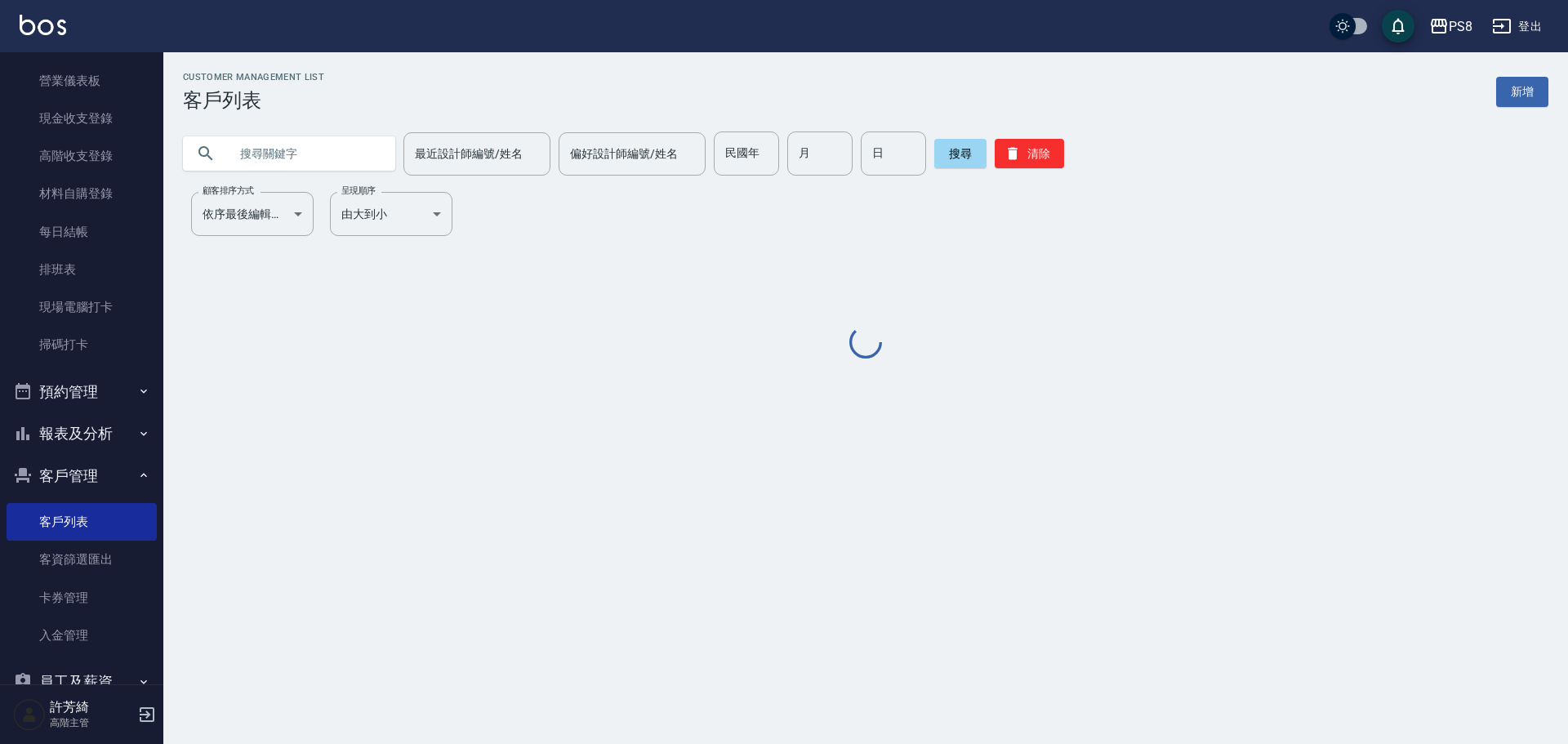
click at [276, 144] on input "text" at bounding box center [306, 153] width 154 height 44
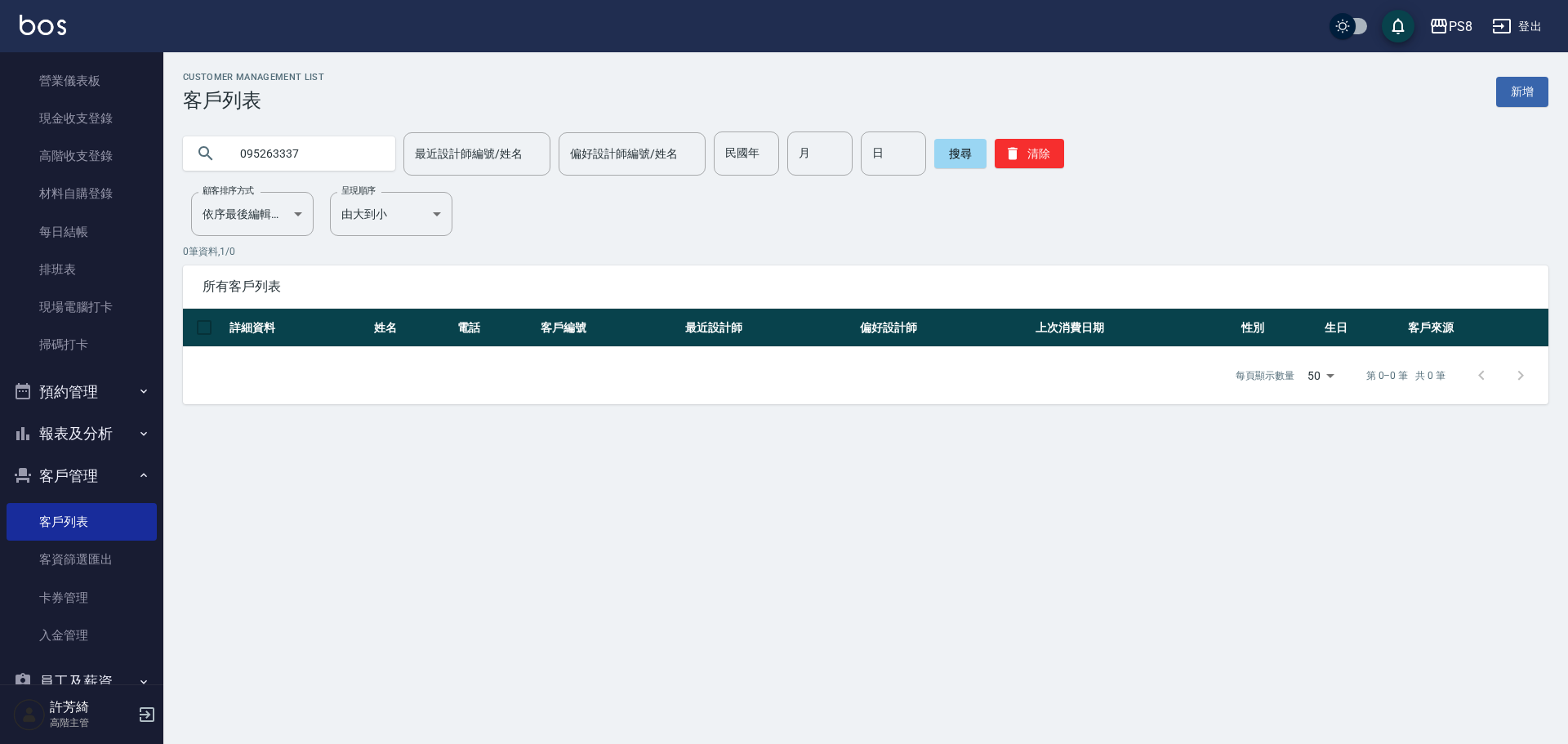
drag, startPoint x: 320, startPoint y: 148, endPoint x: 151, endPoint y: 153, distance: 169.1
click at [151, 153] on div "PS8 登出 櫃檯作業 打帳單 帳單列表 掛單列表 座位開單 營業儀表板 現金收支登錄 高階收支登錄 材料自購登錄 每日結帳 排班表 現場電腦打卡 掃碼打卡 …" at bounding box center [784, 372] width 1568 height 744
type input "陳映"
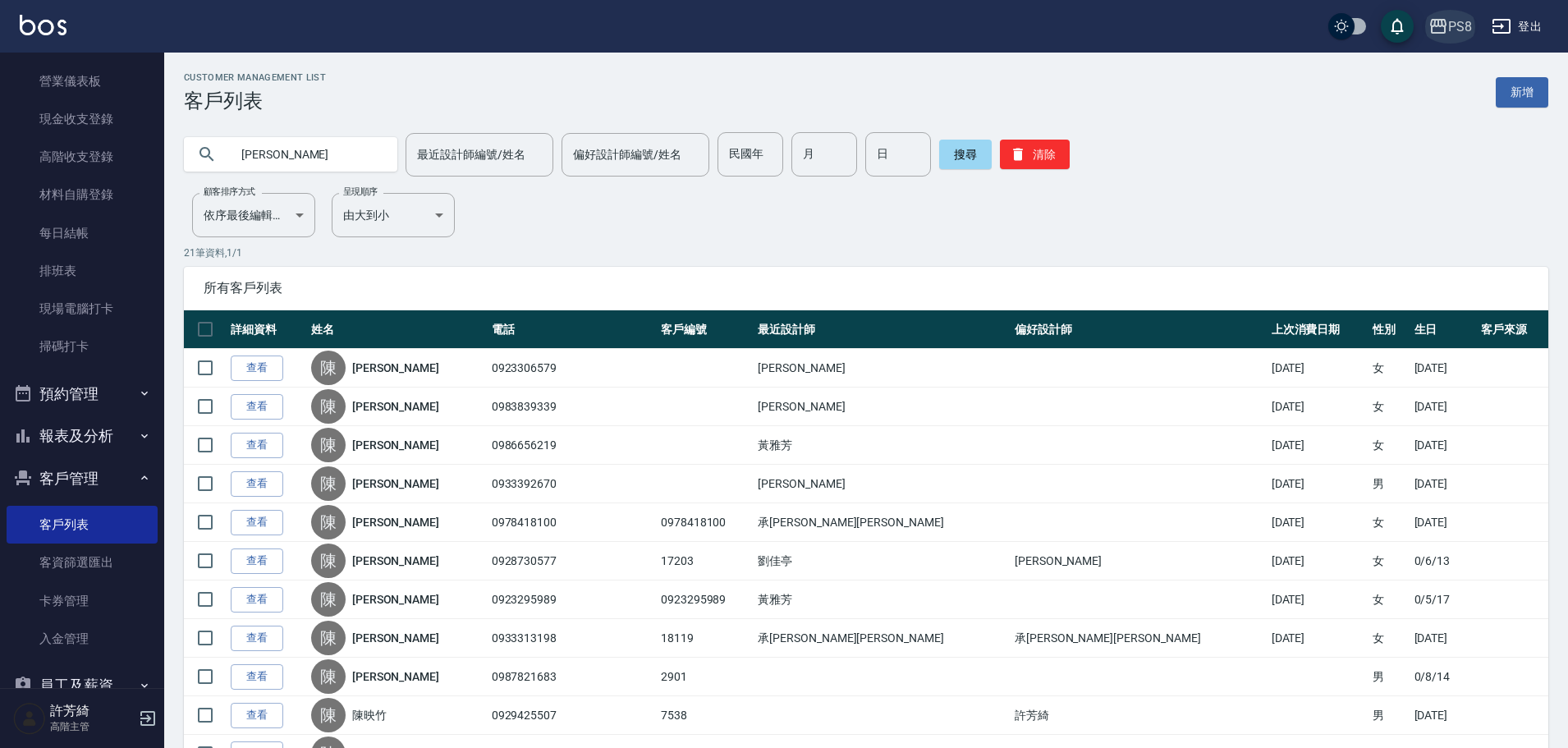
click at [1471, 32] on div "PS8" at bounding box center [1461, 26] width 24 height 21
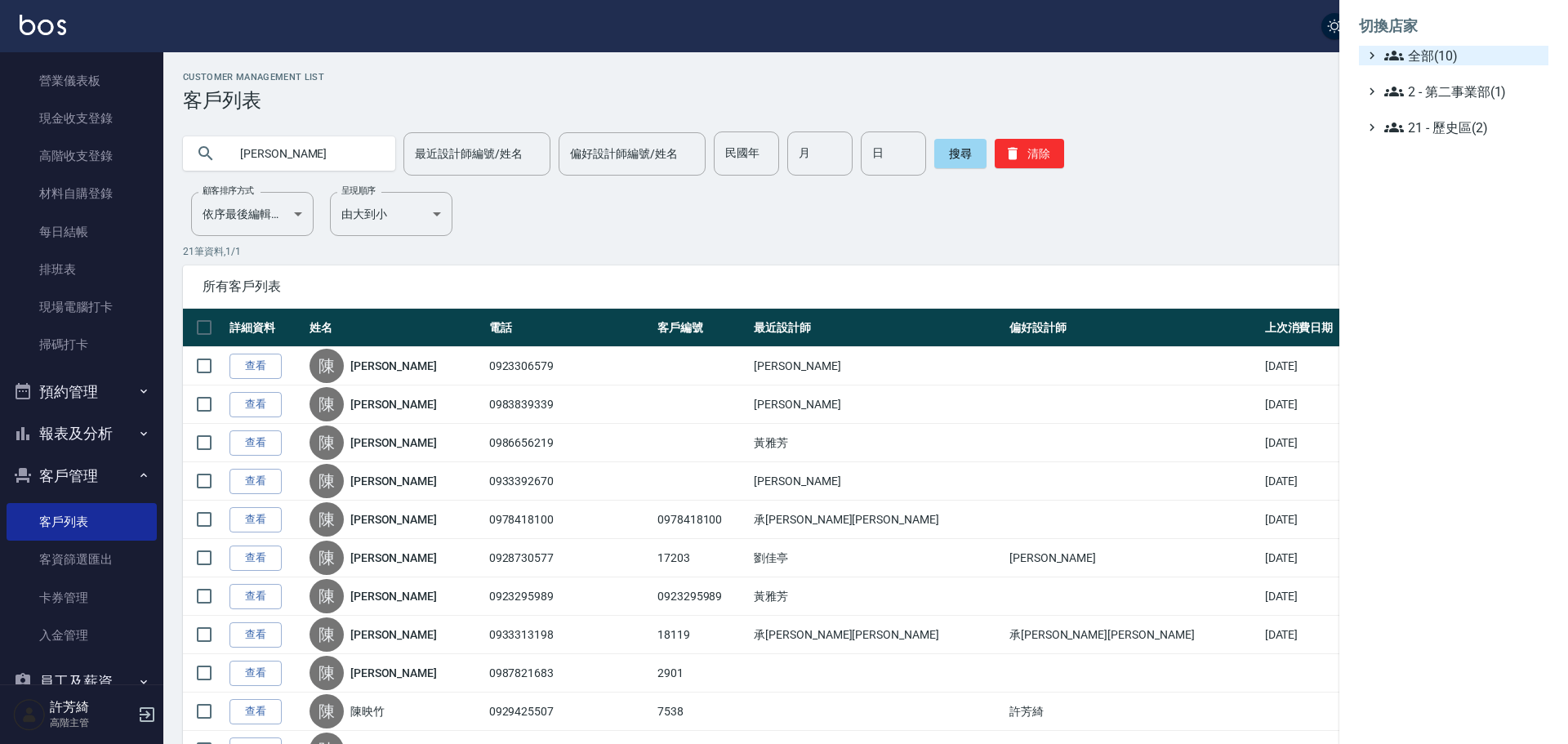
click at [1449, 54] on span "全部(10)" at bounding box center [1463, 56] width 157 height 20
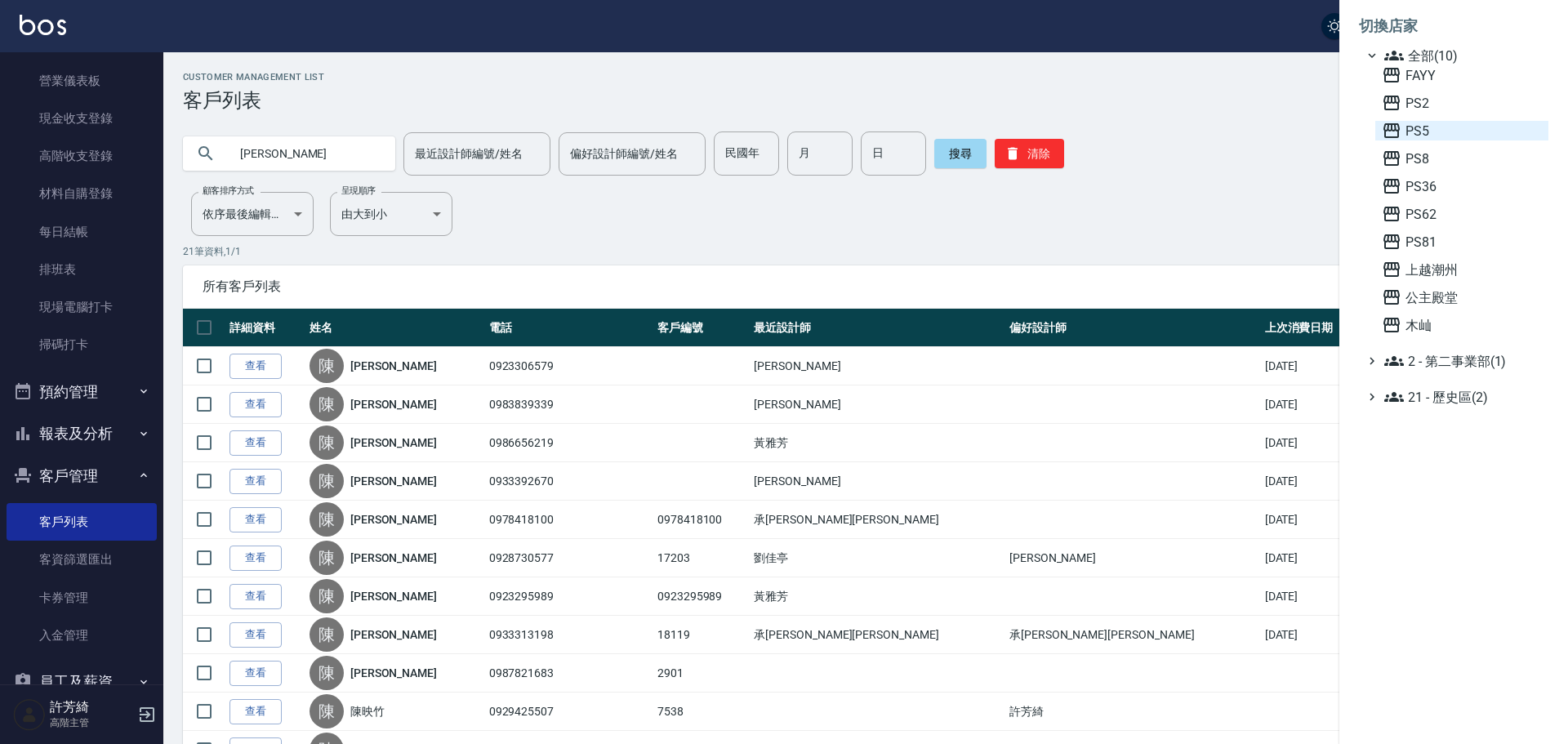
click at [1392, 130] on icon at bounding box center [1392, 130] width 16 height 14
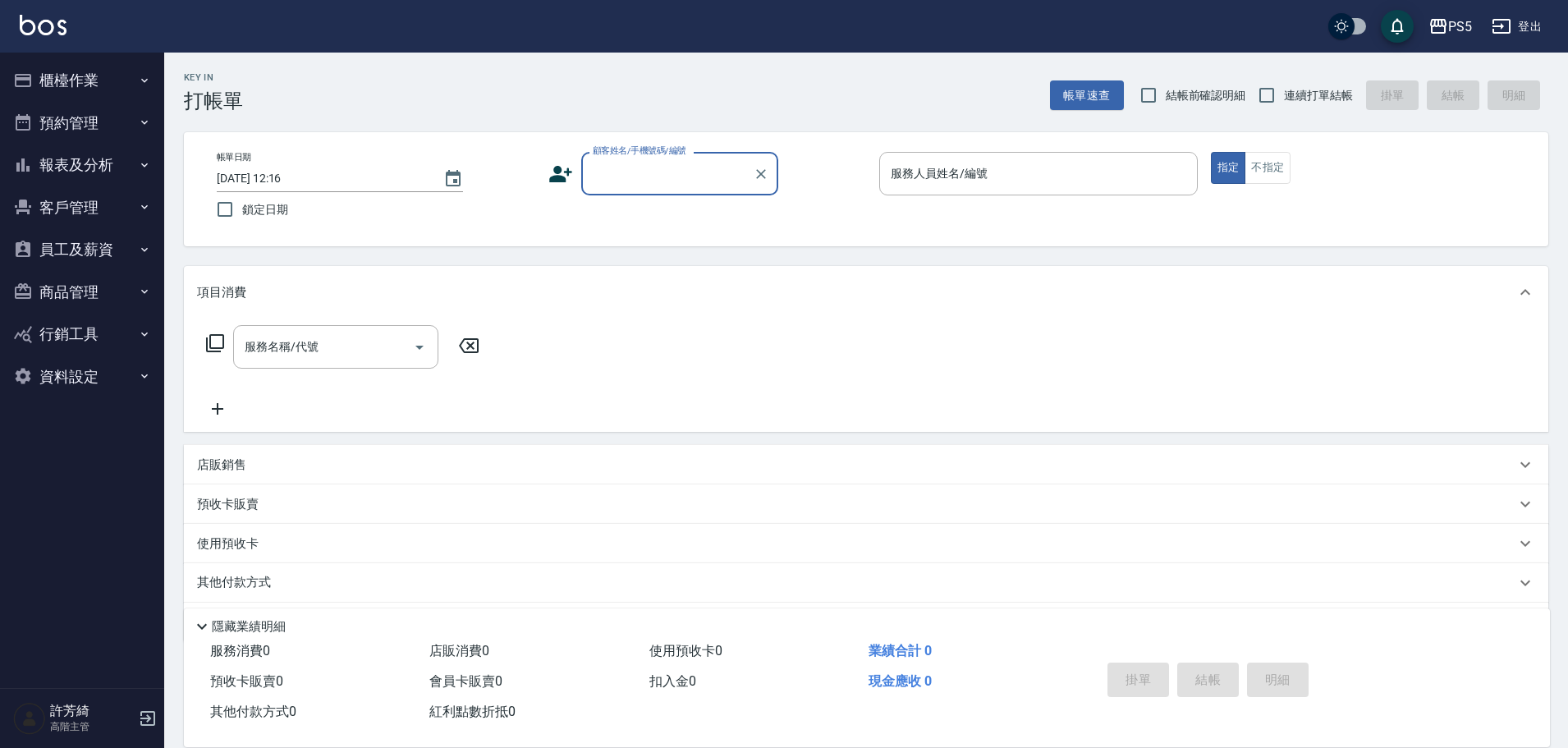
click at [84, 212] on button "客戶管理" at bounding box center [82, 207] width 151 height 43
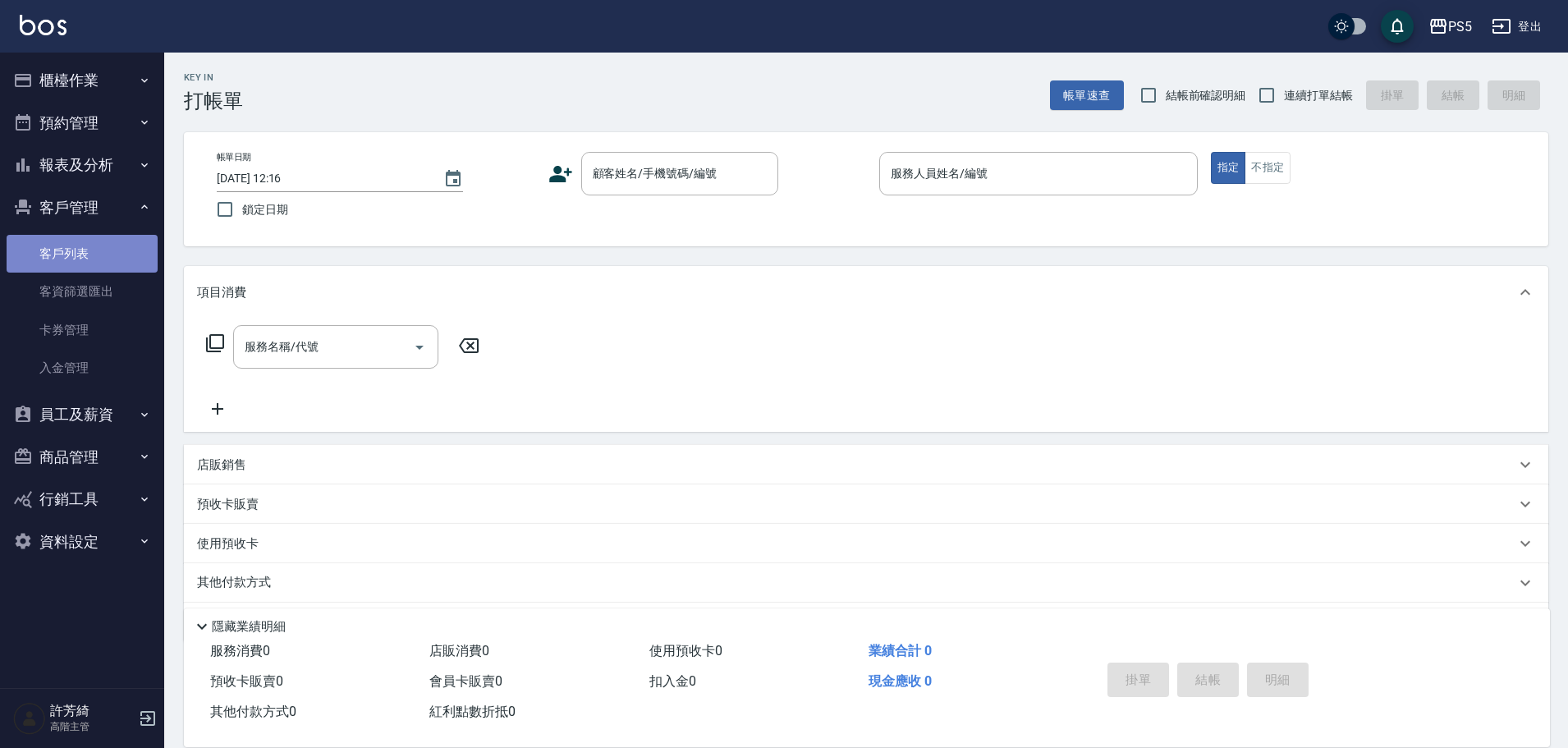
drag, startPoint x: 76, startPoint y: 270, endPoint x: 180, endPoint y: 194, distance: 128.8
click at [75, 270] on link "客戶列表" at bounding box center [82, 254] width 151 height 38
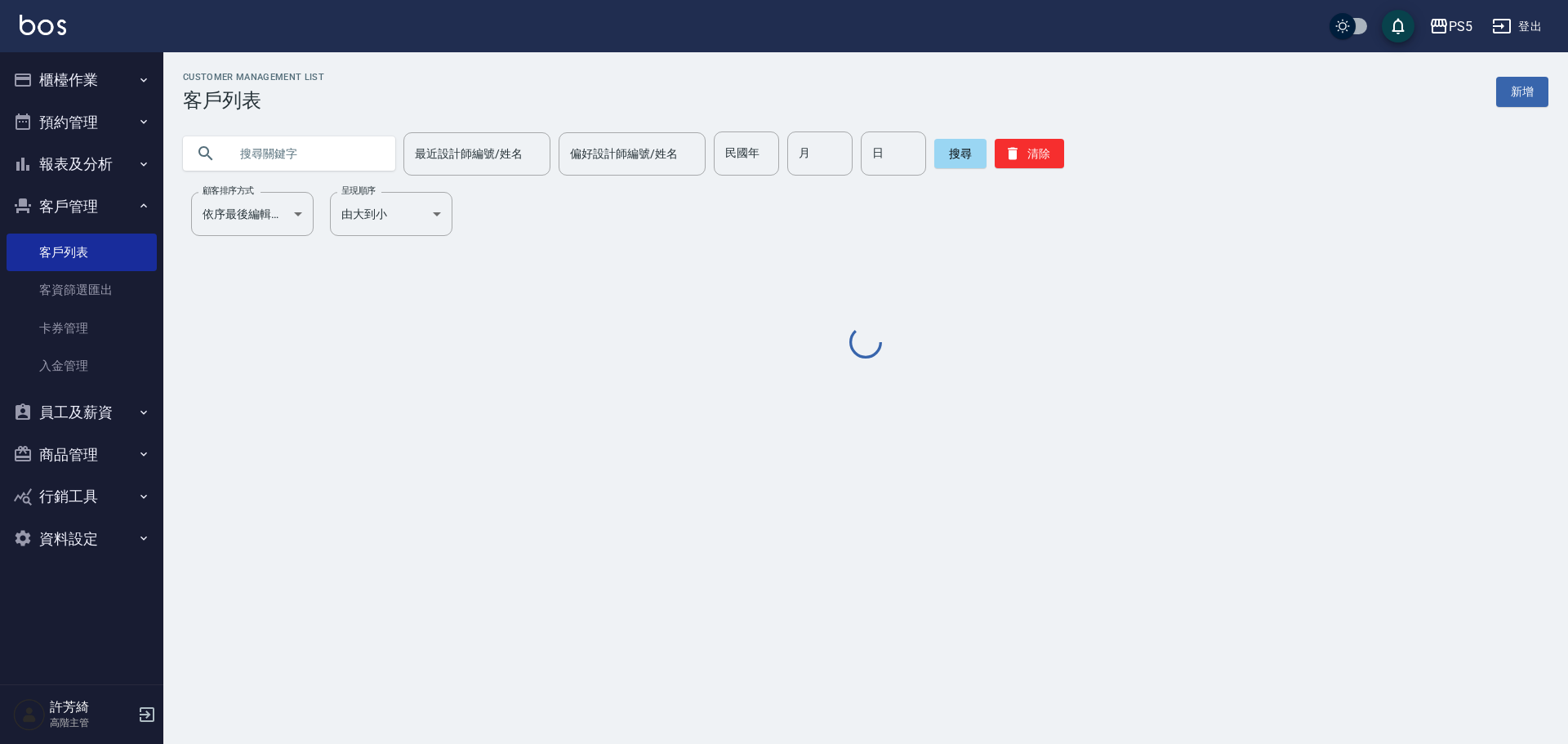
click at [302, 158] on input "text" at bounding box center [306, 153] width 154 height 44
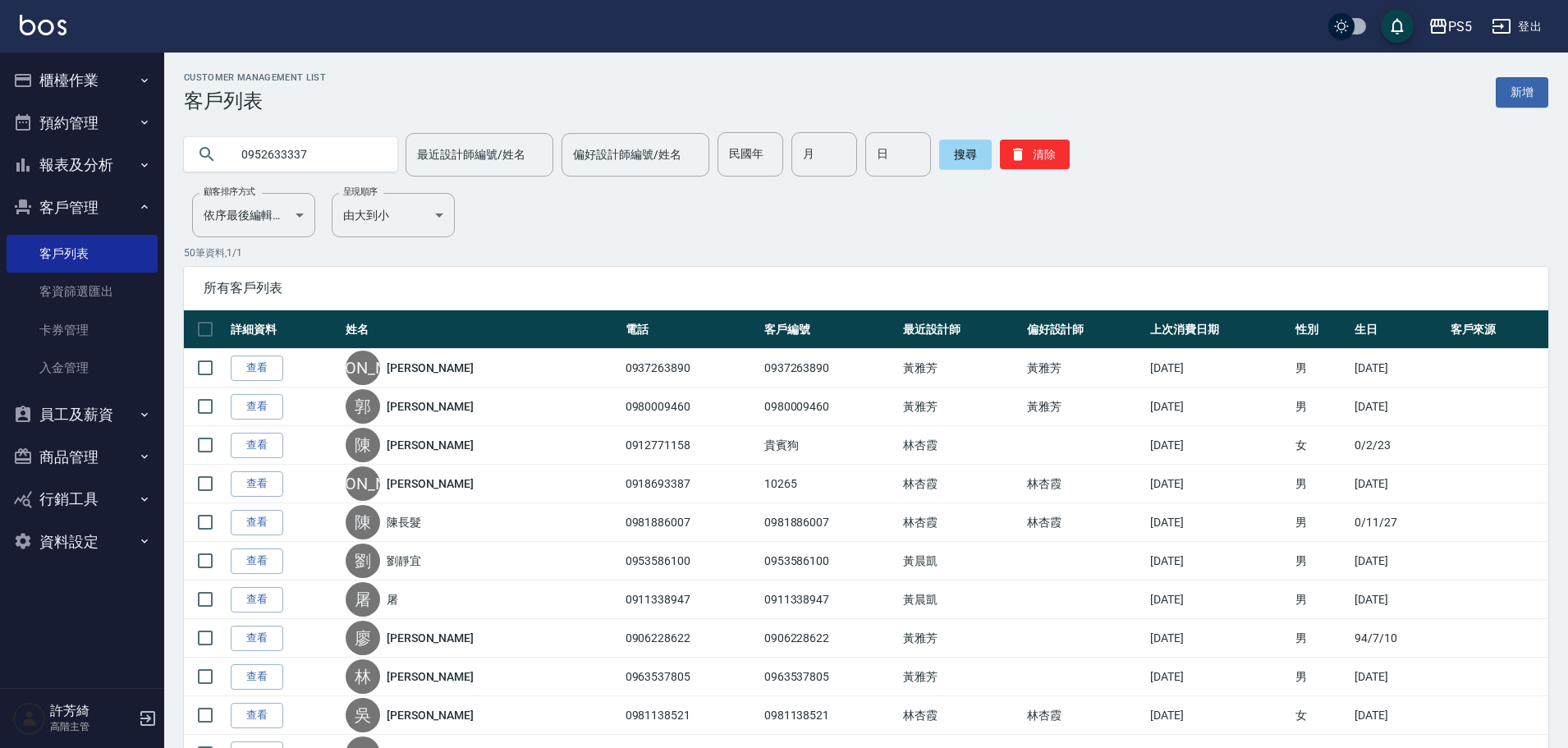
type input "0952633337"
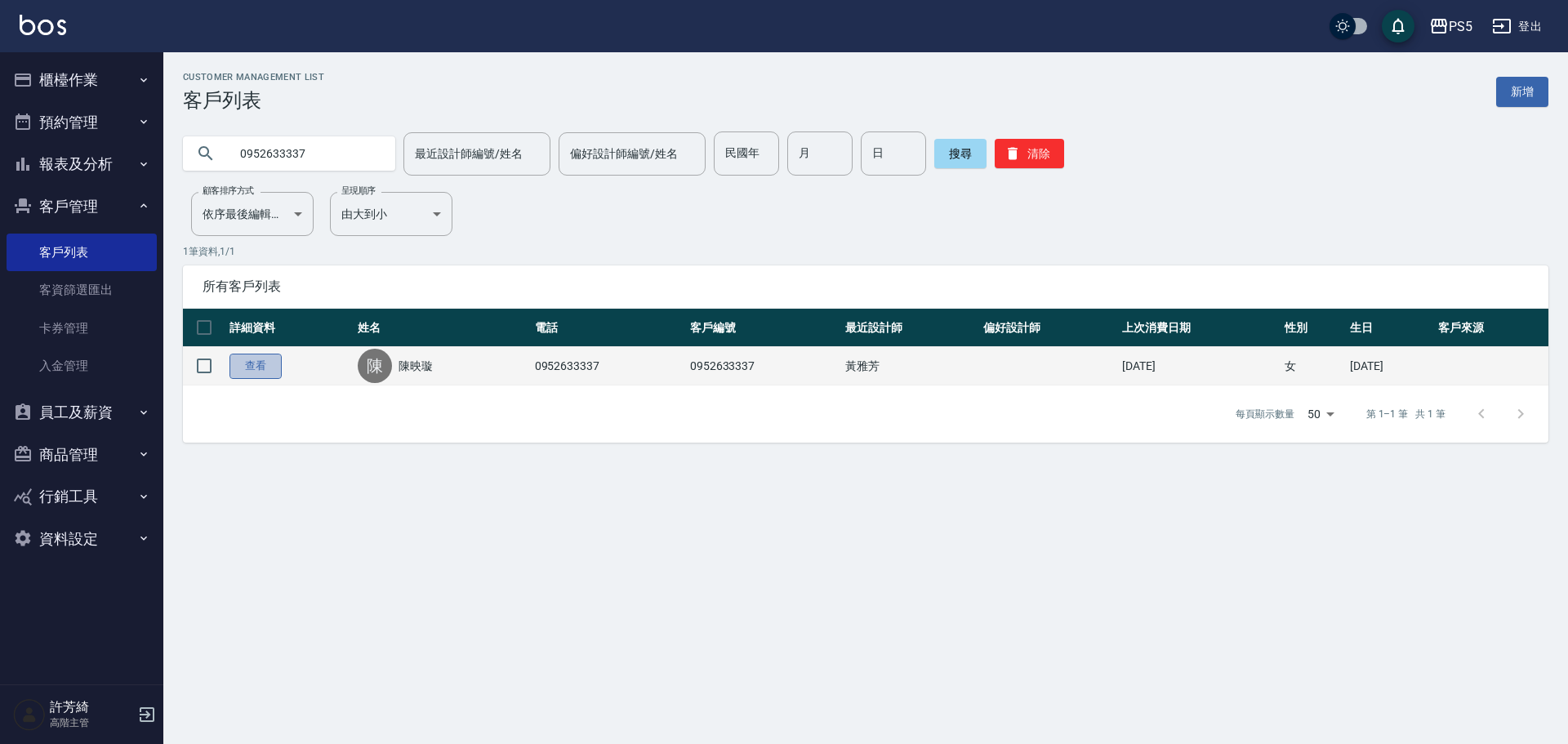
click at [245, 358] on link "查看" at bounding box center [256, 367] width 52 height 25
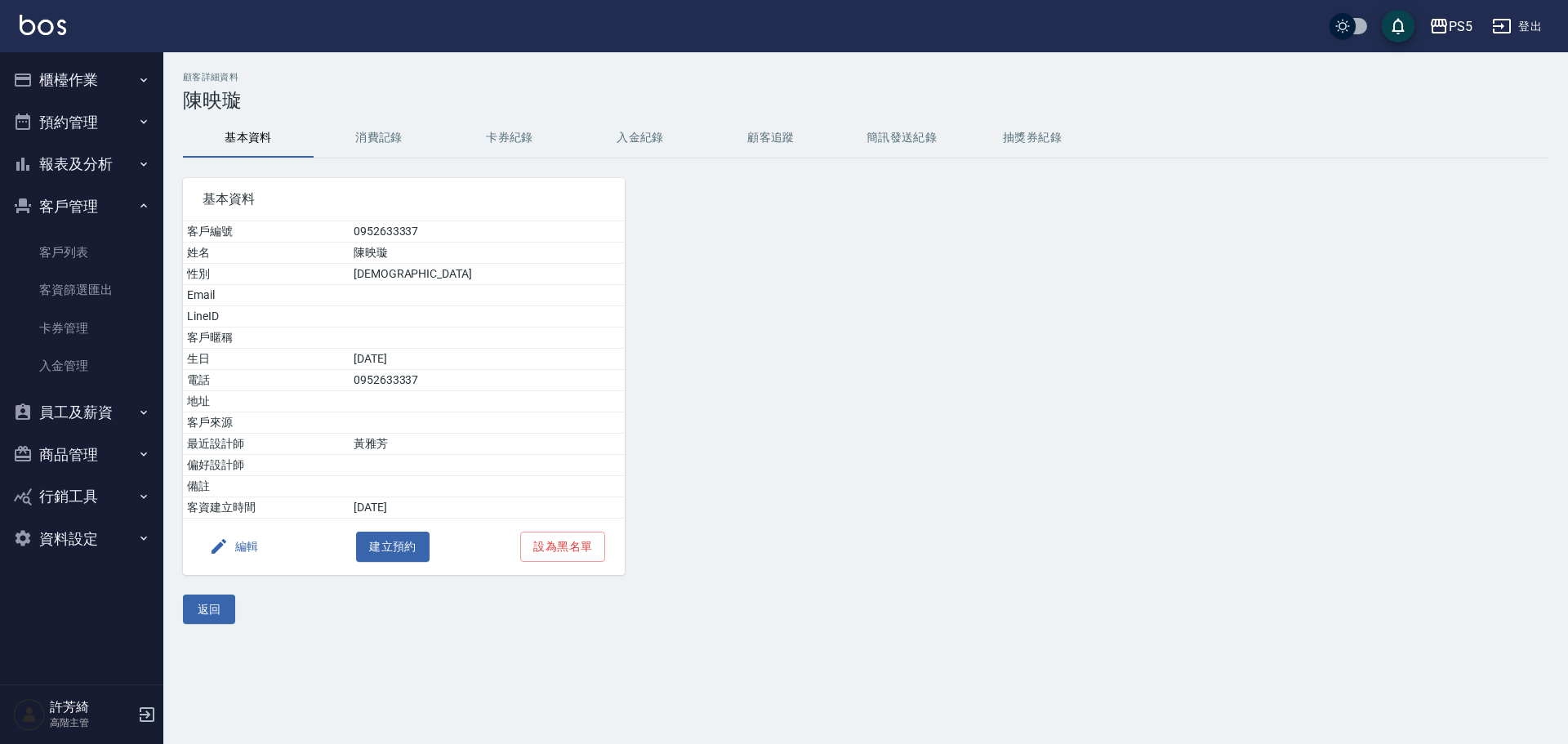
click at [388, 133] on button "消費記錄" at bounding box center [379, 138] width 130 height 39
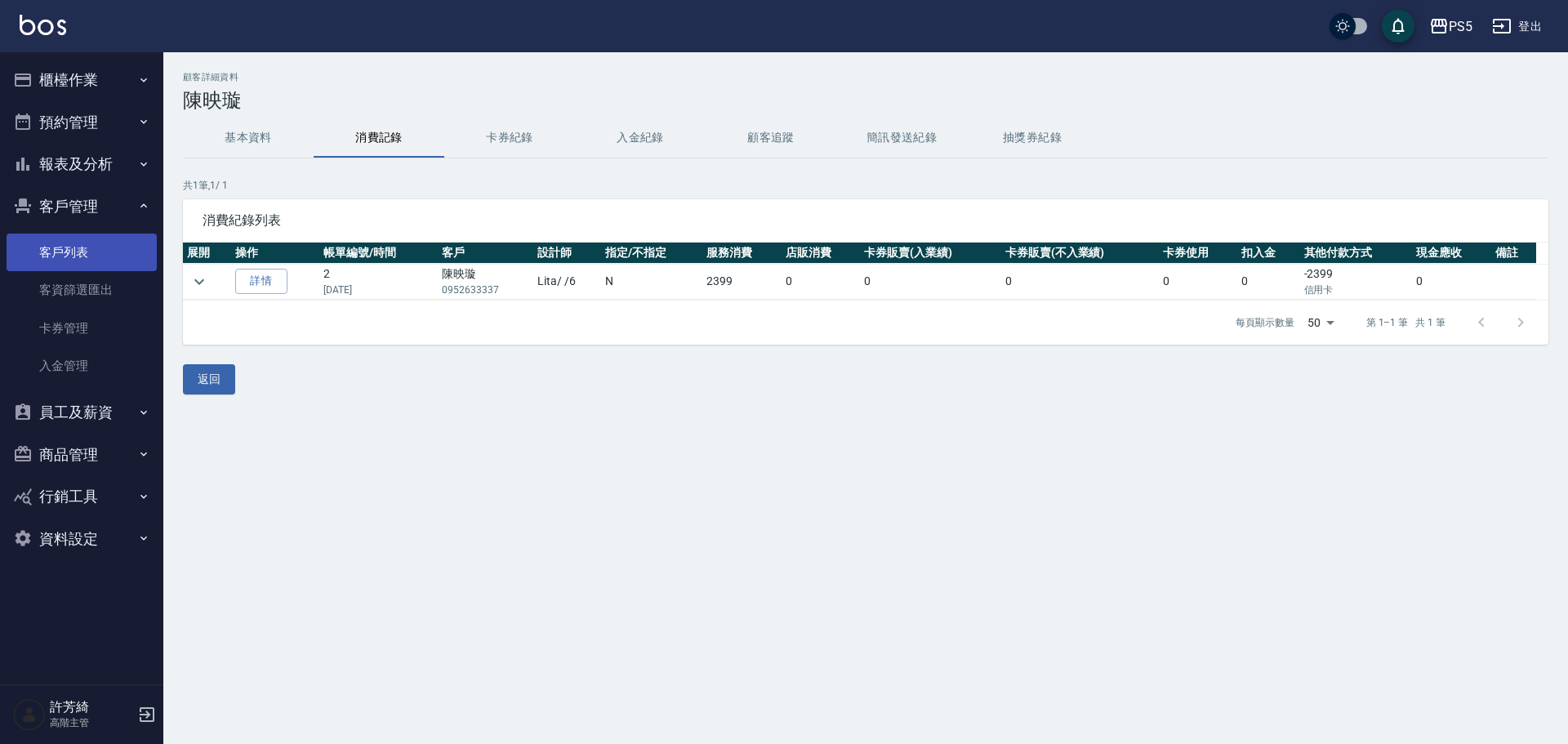
click at [100, 243] on link "客戶列表" at bounding box center [81, 253] width 150 height 38
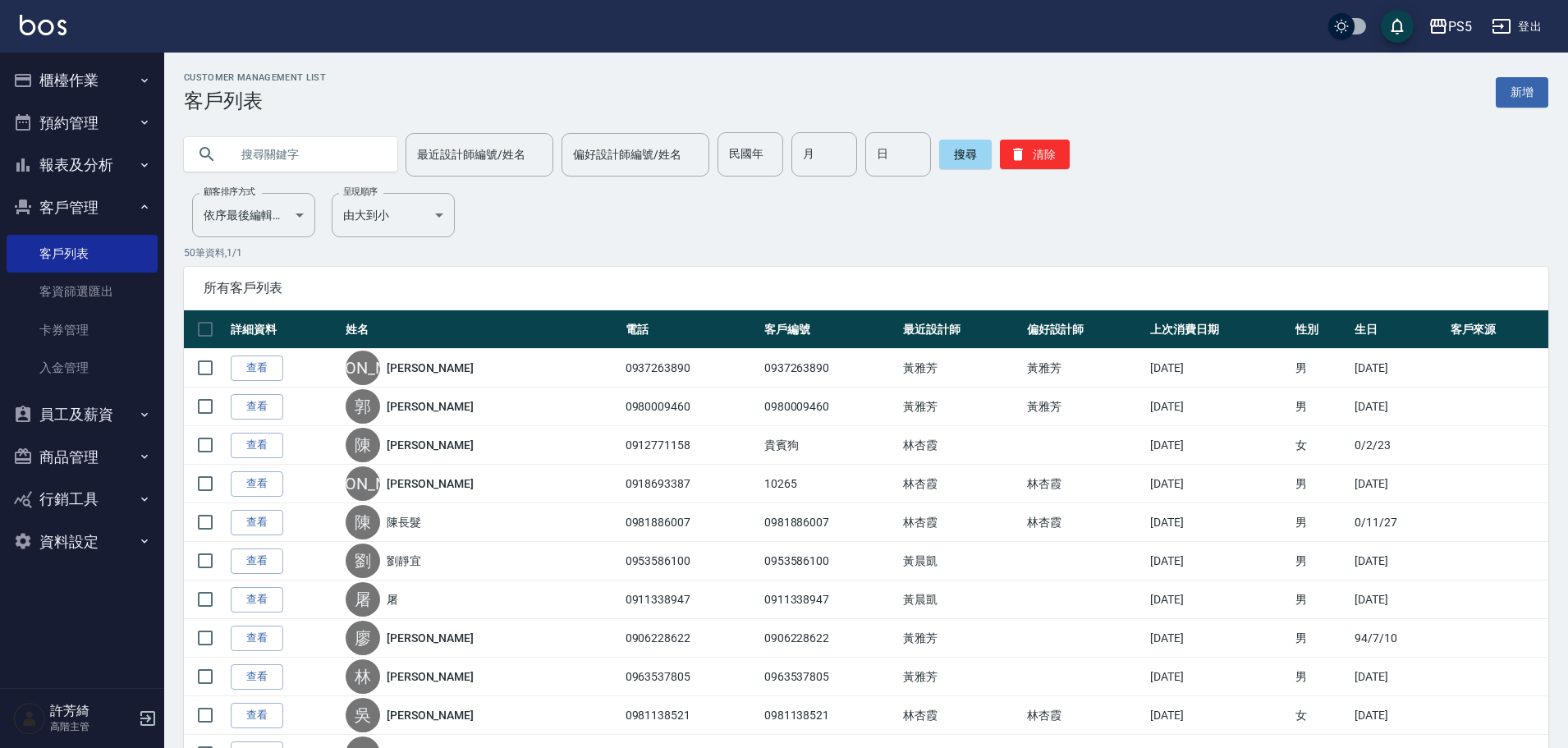
click at [298, 150] on input "text" at bounding box center [307, 154] width 155 height 45
type input "0986315323"
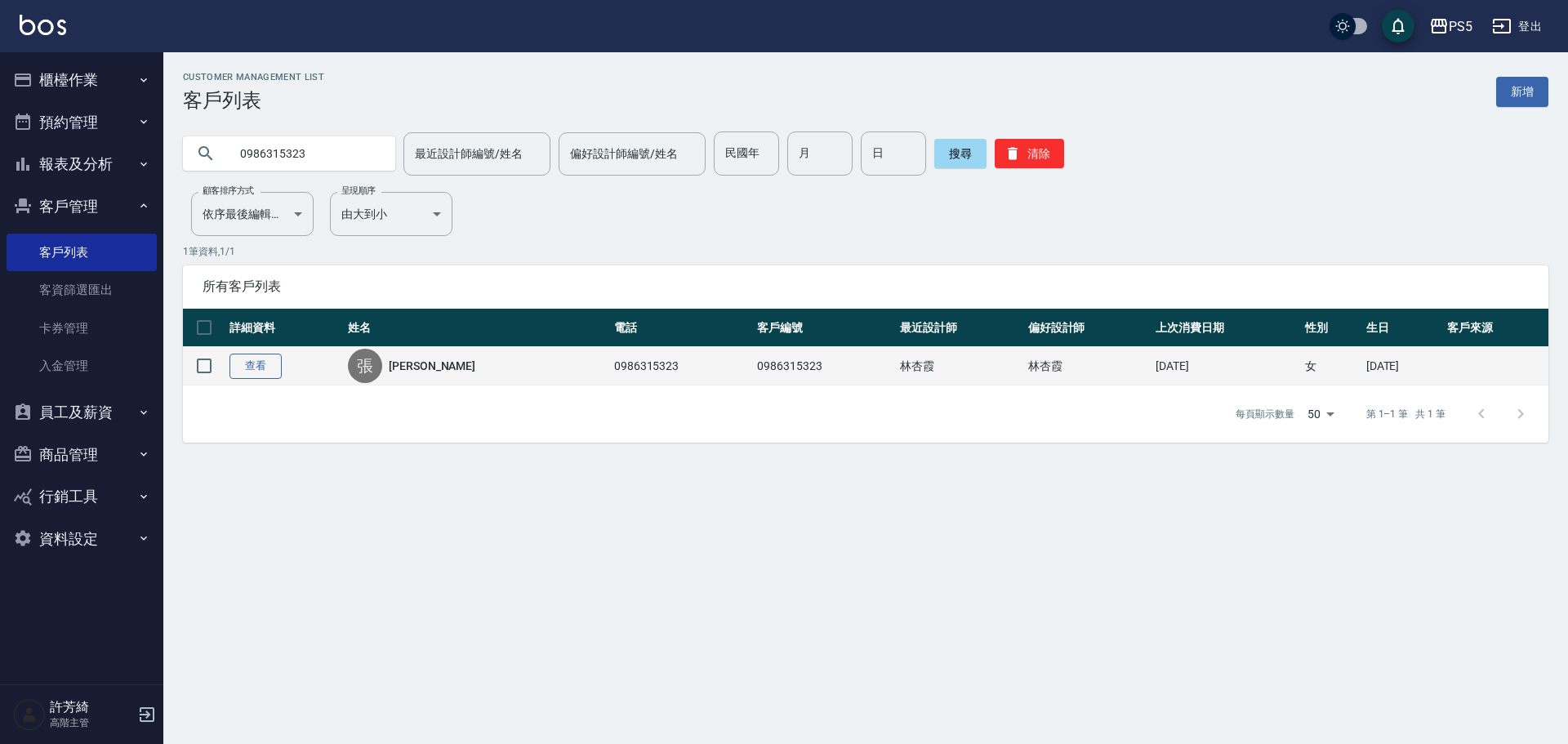
click at [268, 373] on link "查看" at bounding box center [256, 367] width 52 height 25
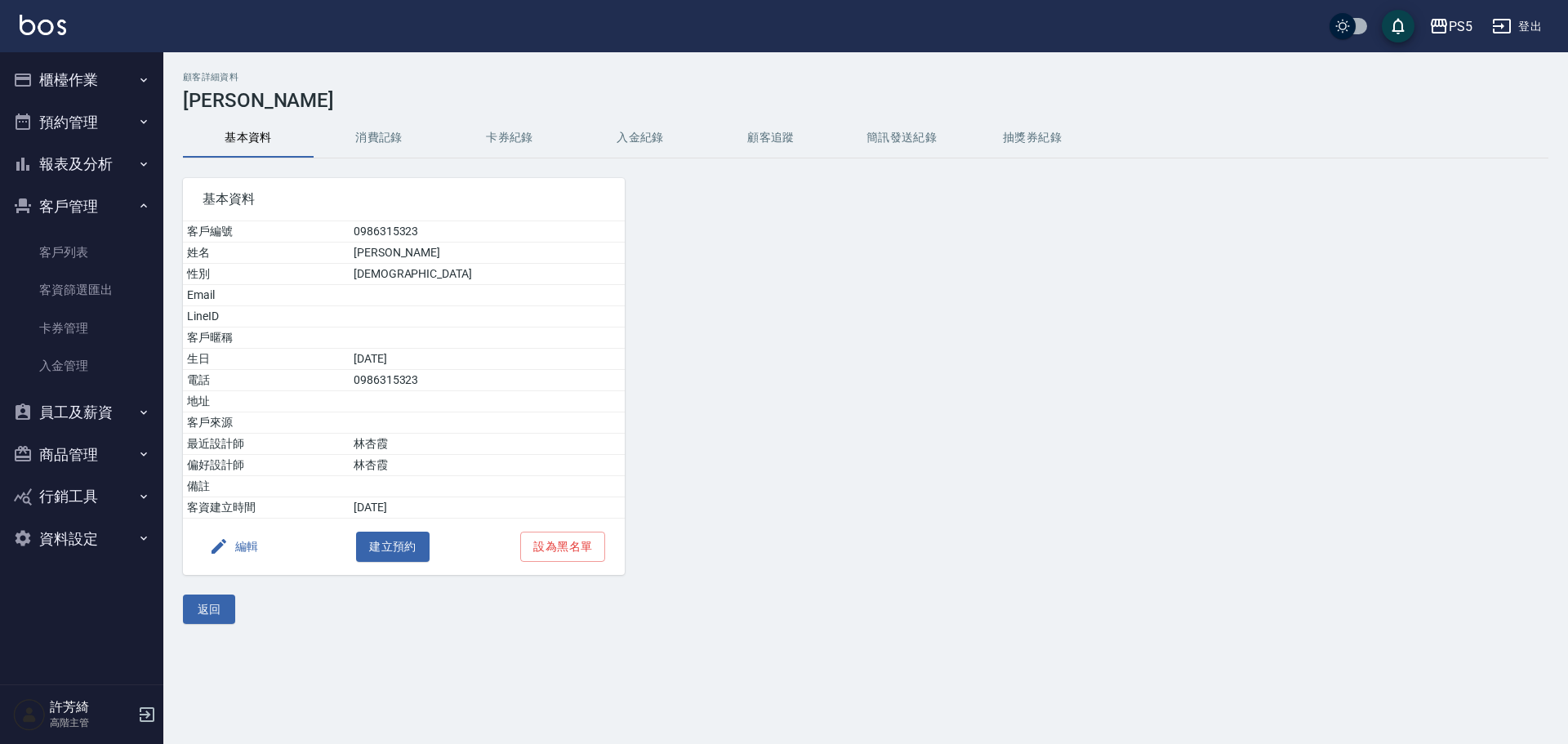
click at [375, 124] on button "消費記錄" at bounding box center [379, 138] width 130 height 39
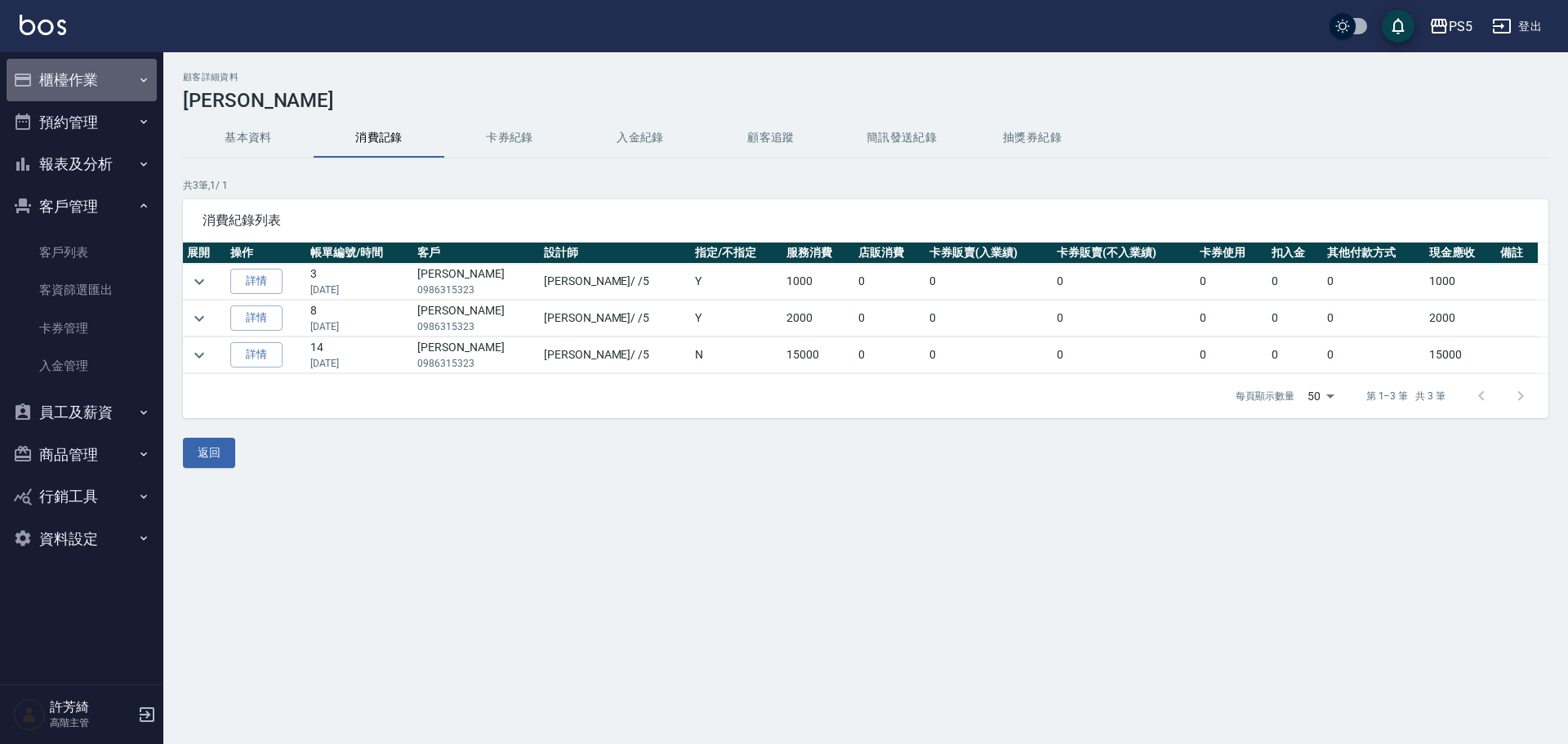
click at [93, 76] on button "櫃檯作業" at bounding box center [81, 80] width 150 height 43
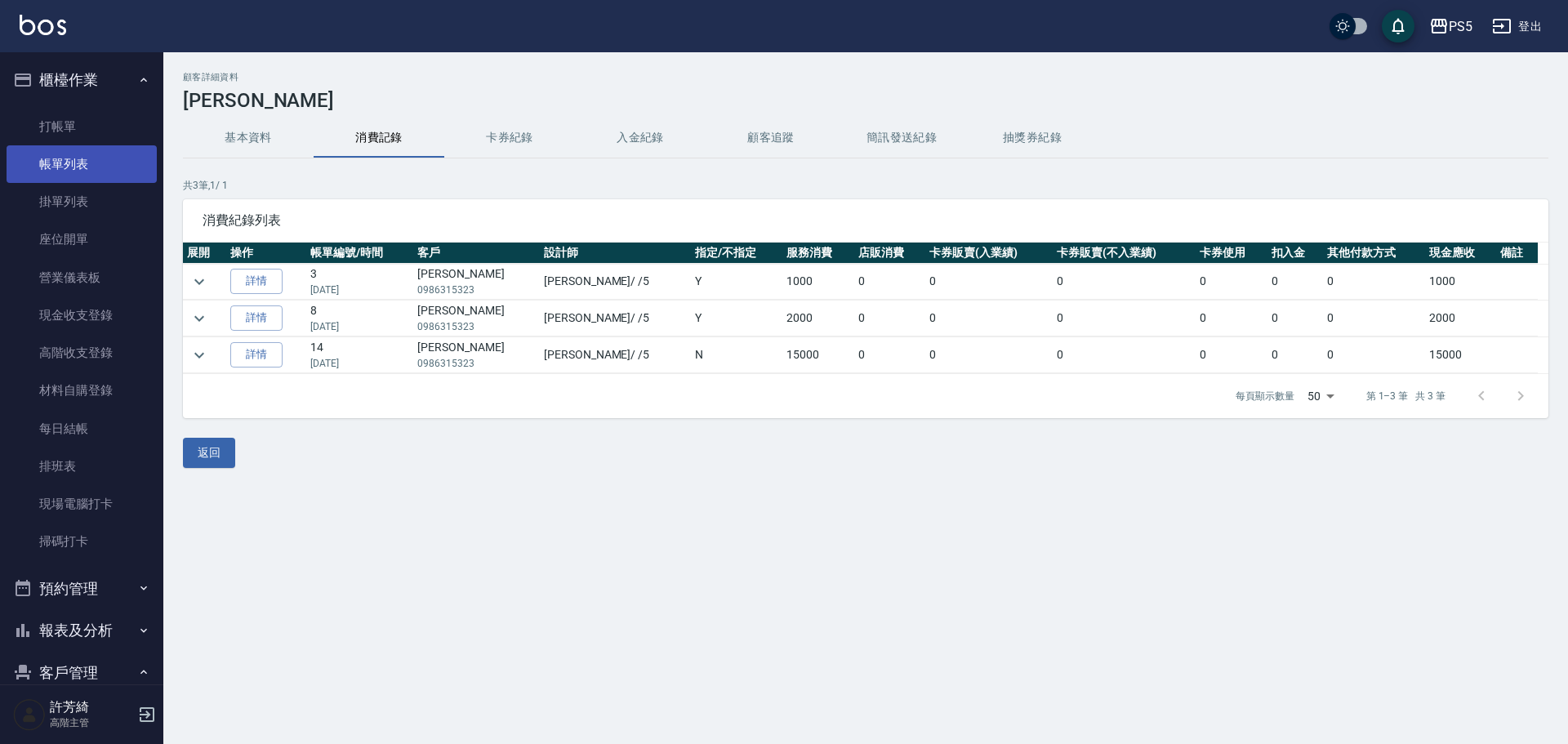
click at [86, 164] on link "帳單列表" at bounding box center [81, 165] width 150 height 38
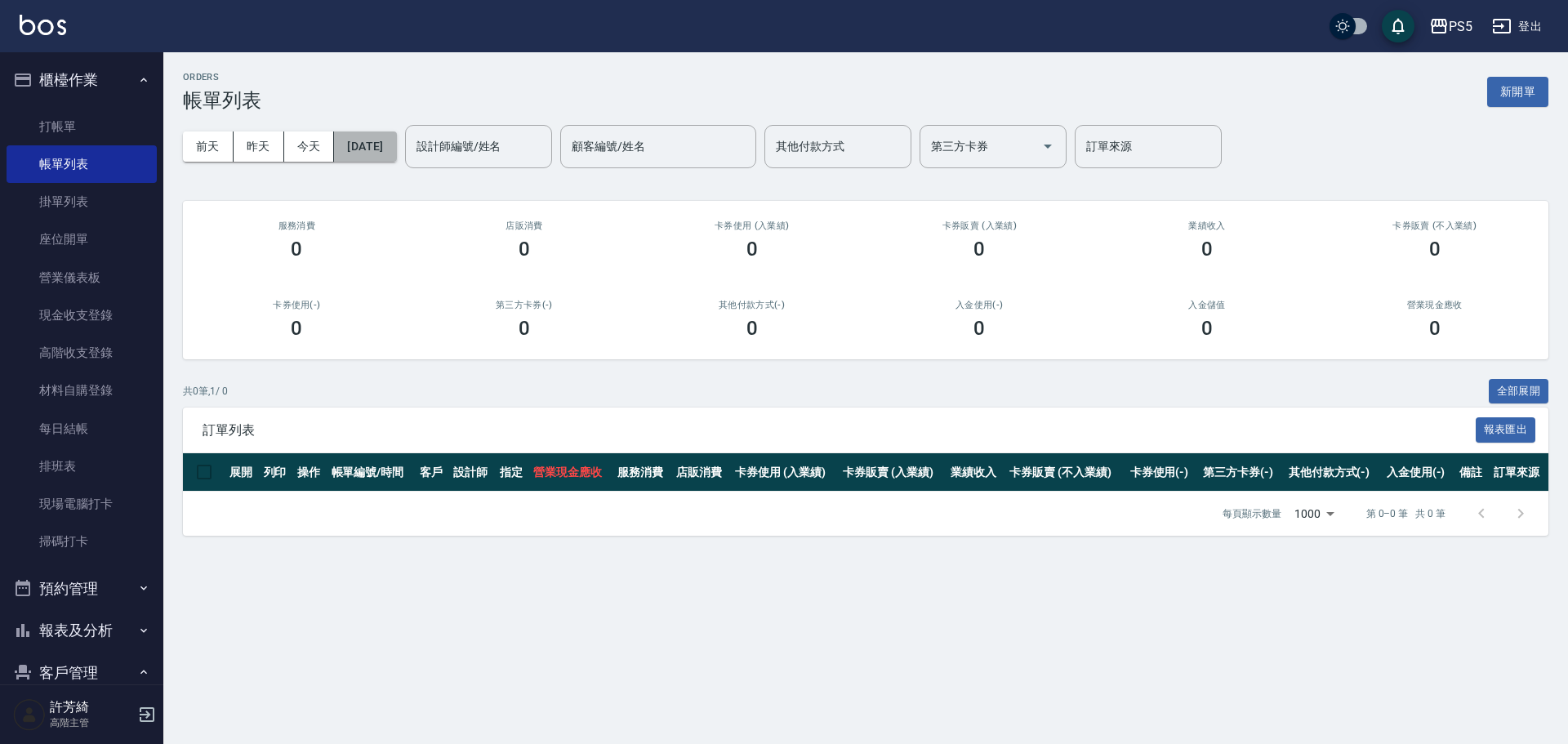
click at [383, 145] on button "[DATE]" at bounding box center [365, 146] width 62 height 30
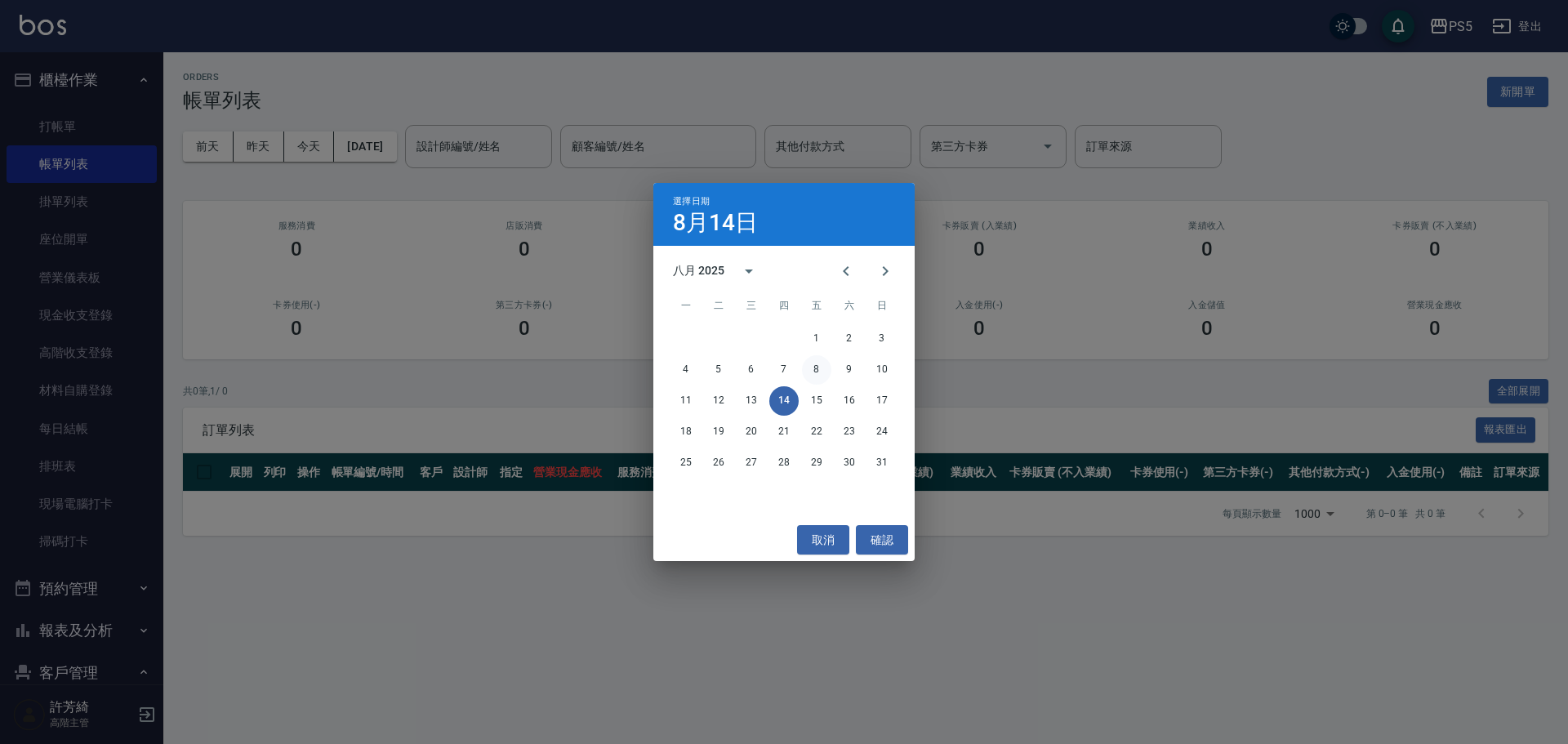
click at [823, 373] on button "8" at bounding box center [817, 370] width 30 height 30
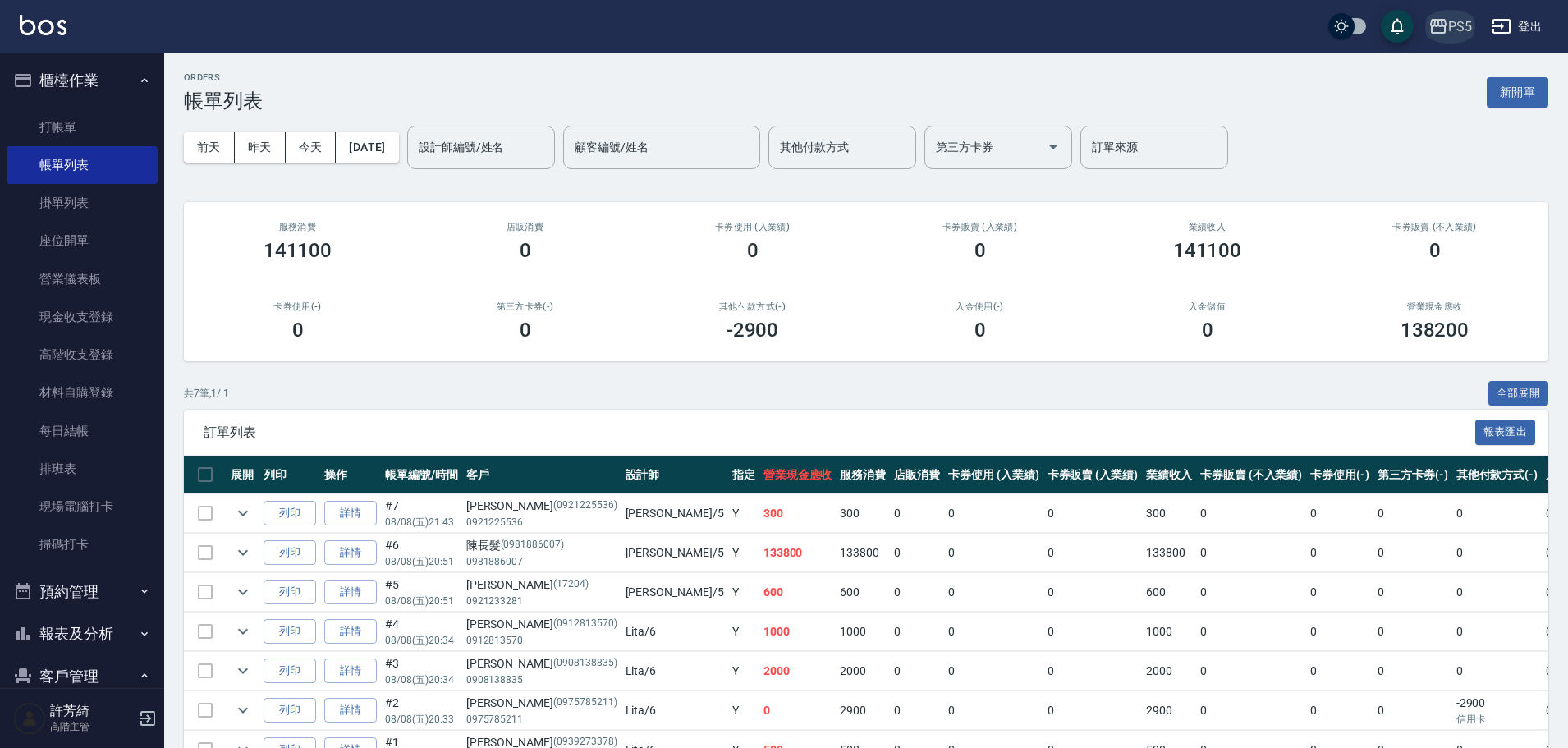
click at [1444, 18] on icon "button" at bounding box center [1439, 26] width 20 height 20
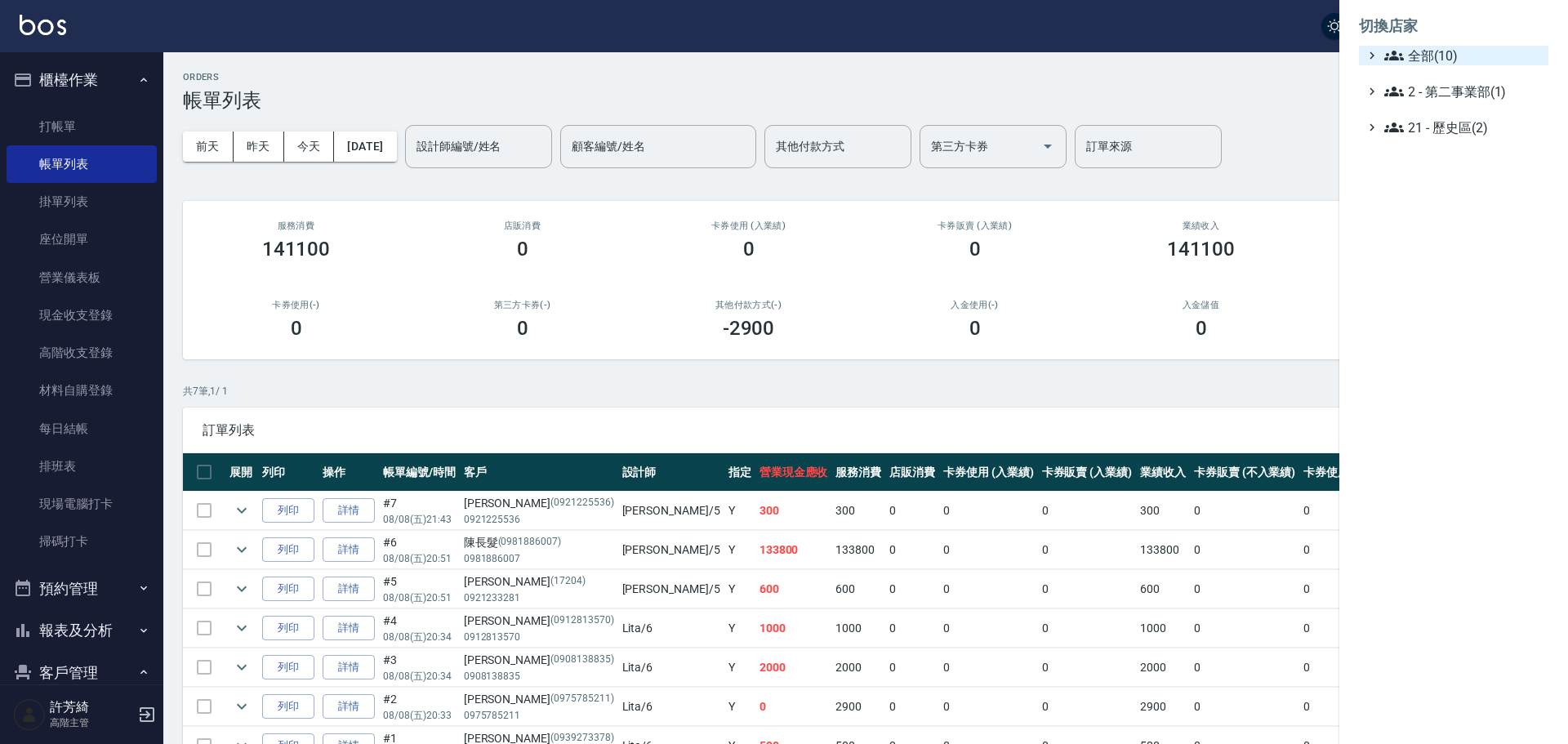
click at [1426, 55] on span "全部(10)" at bounding box center [1463, 56] width 157 height 20
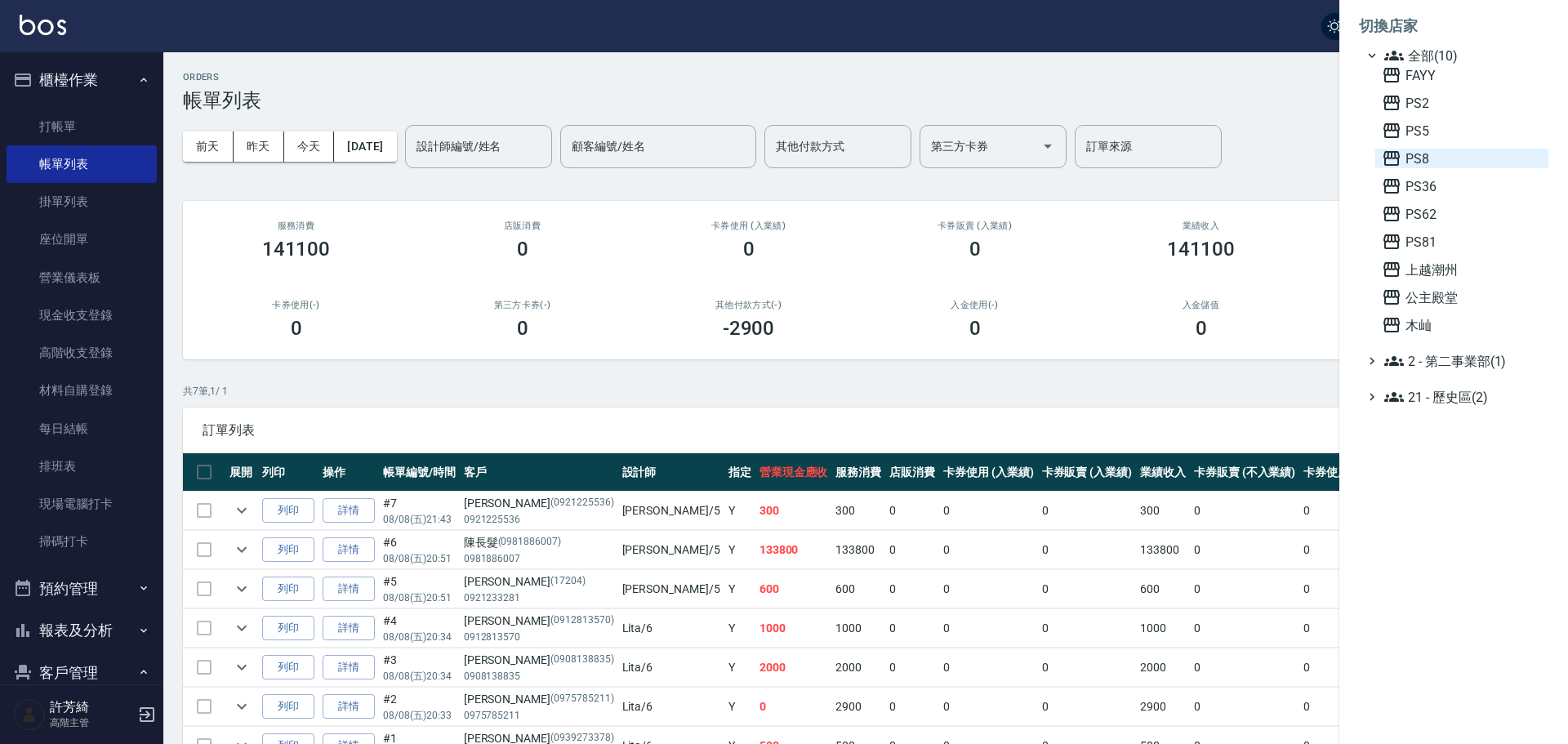
click at [1406, 163] on span "PS8" at bounding box center [1462, 158] width 160 height 20
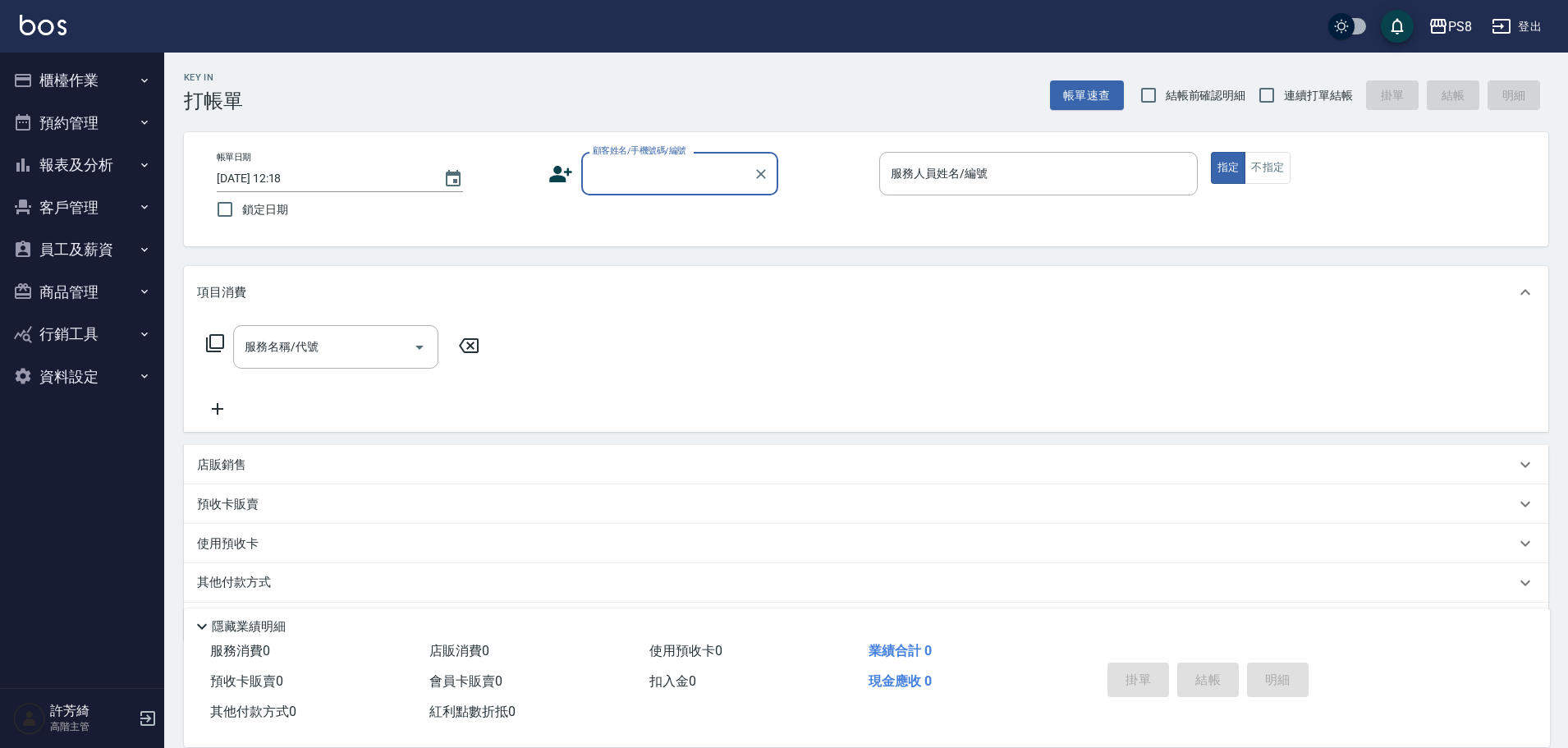
click at [92, 157] on button "報表及分析" at bounding box center [82, 165] width 151 height 43
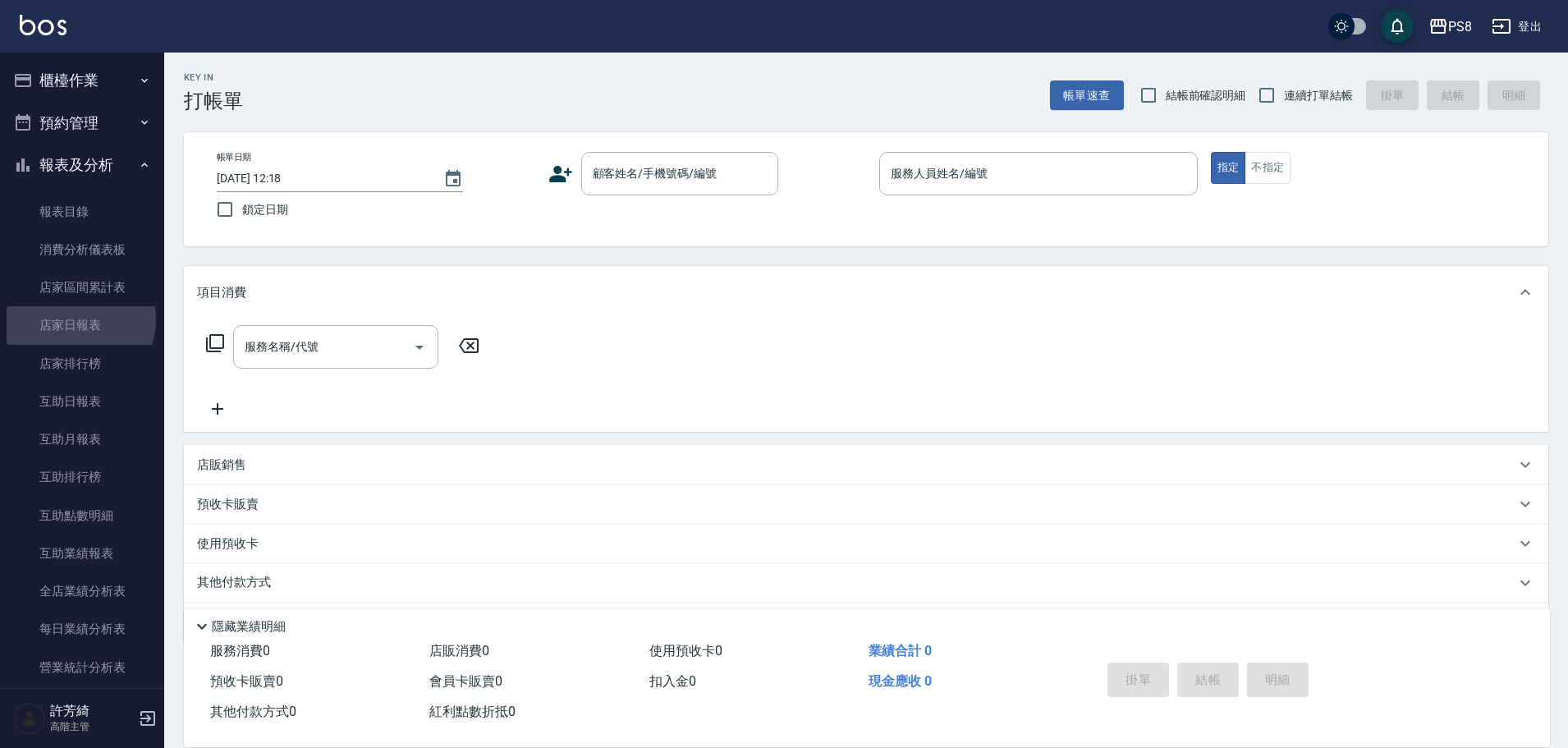
drag, startPoint x: 79, startPoint y: 319, endPoint x: 156, endPoint y: 233, distance: 115.4
click at [79, 318] on link "店家日報表" at bounding box center [82, 326] width 151 height 38
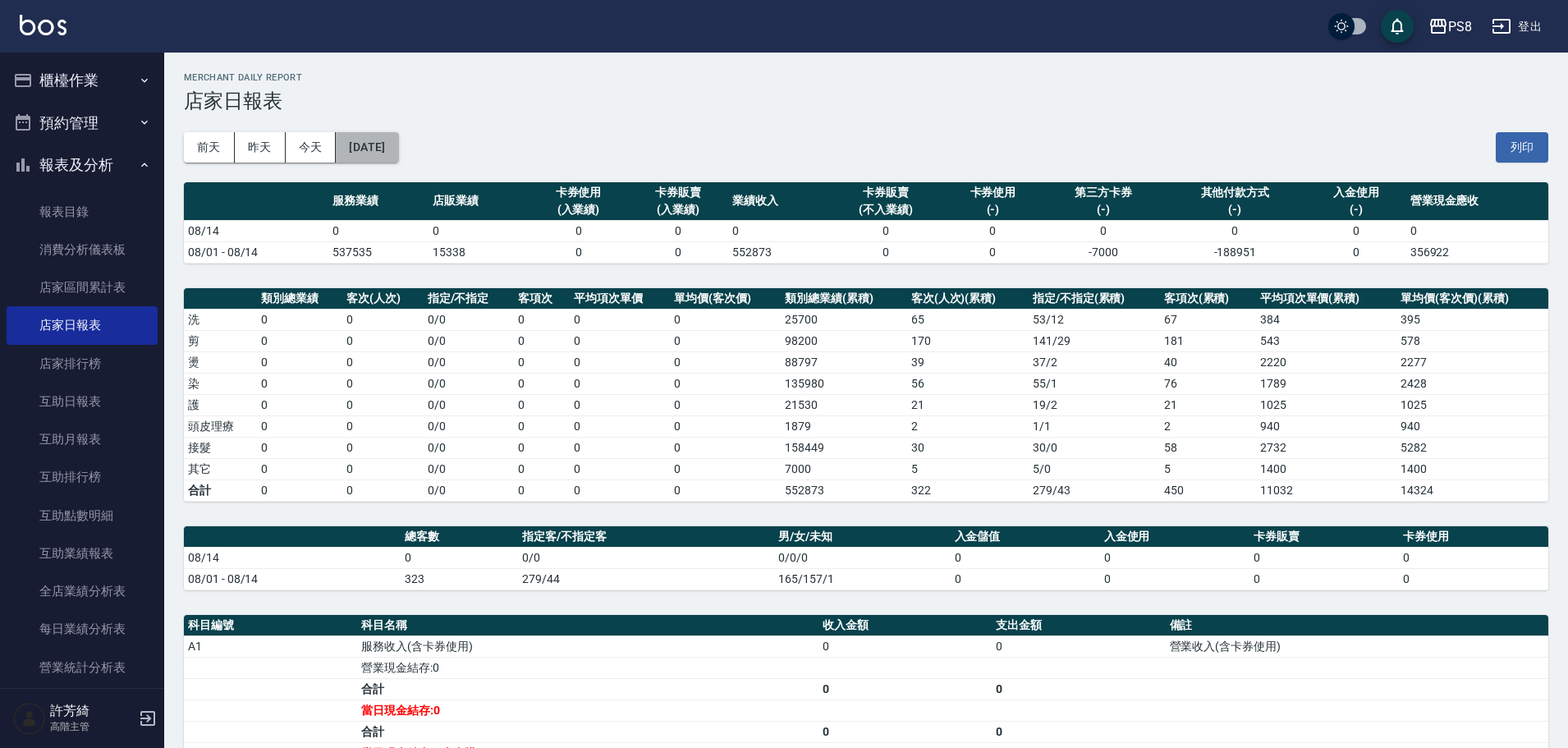
click at [390, 149] on button "[DATE]" at bounding box center [367, 147] width 63 height 30
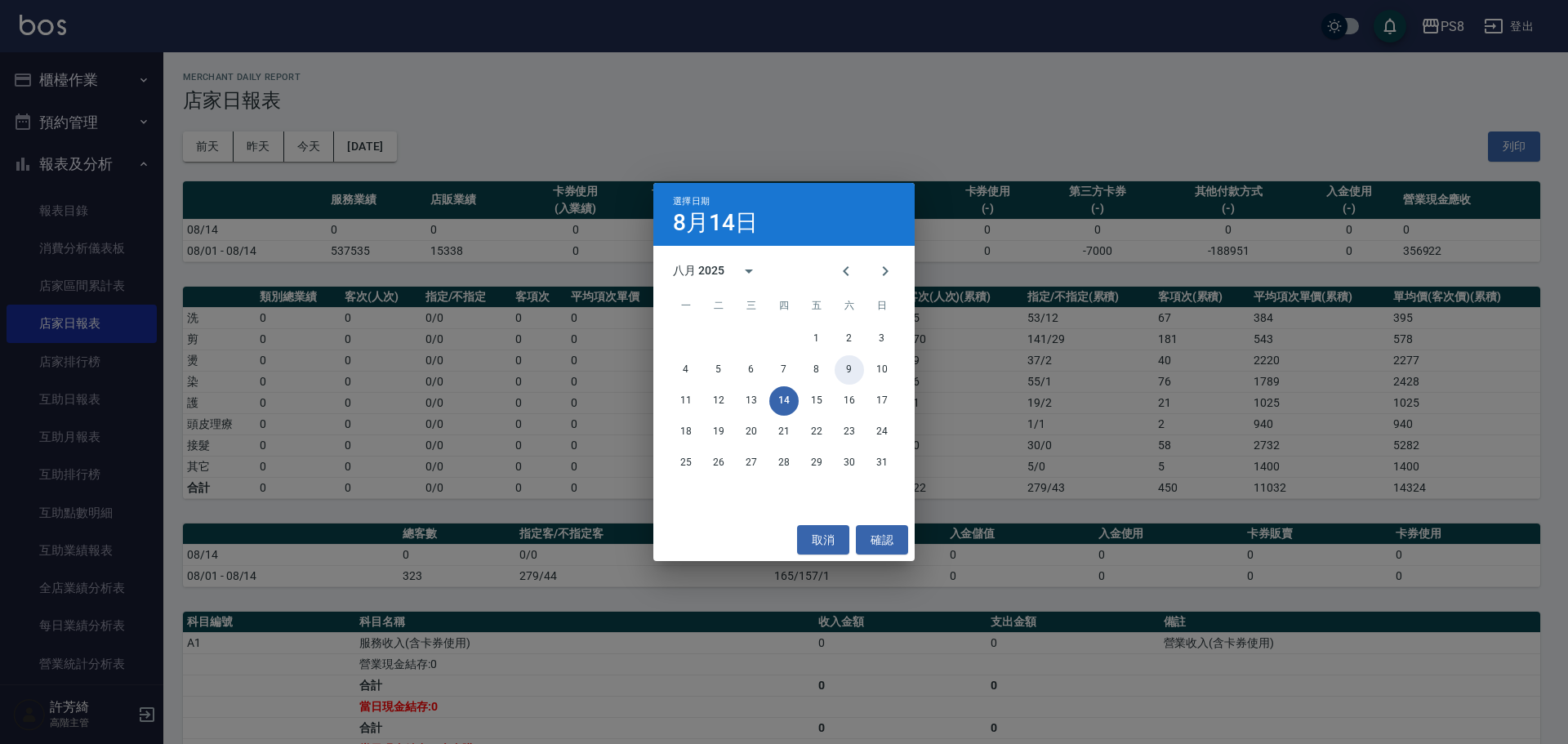
click at [852, 366] on button "9" at bounding box center [850, 370] width 30 height 30
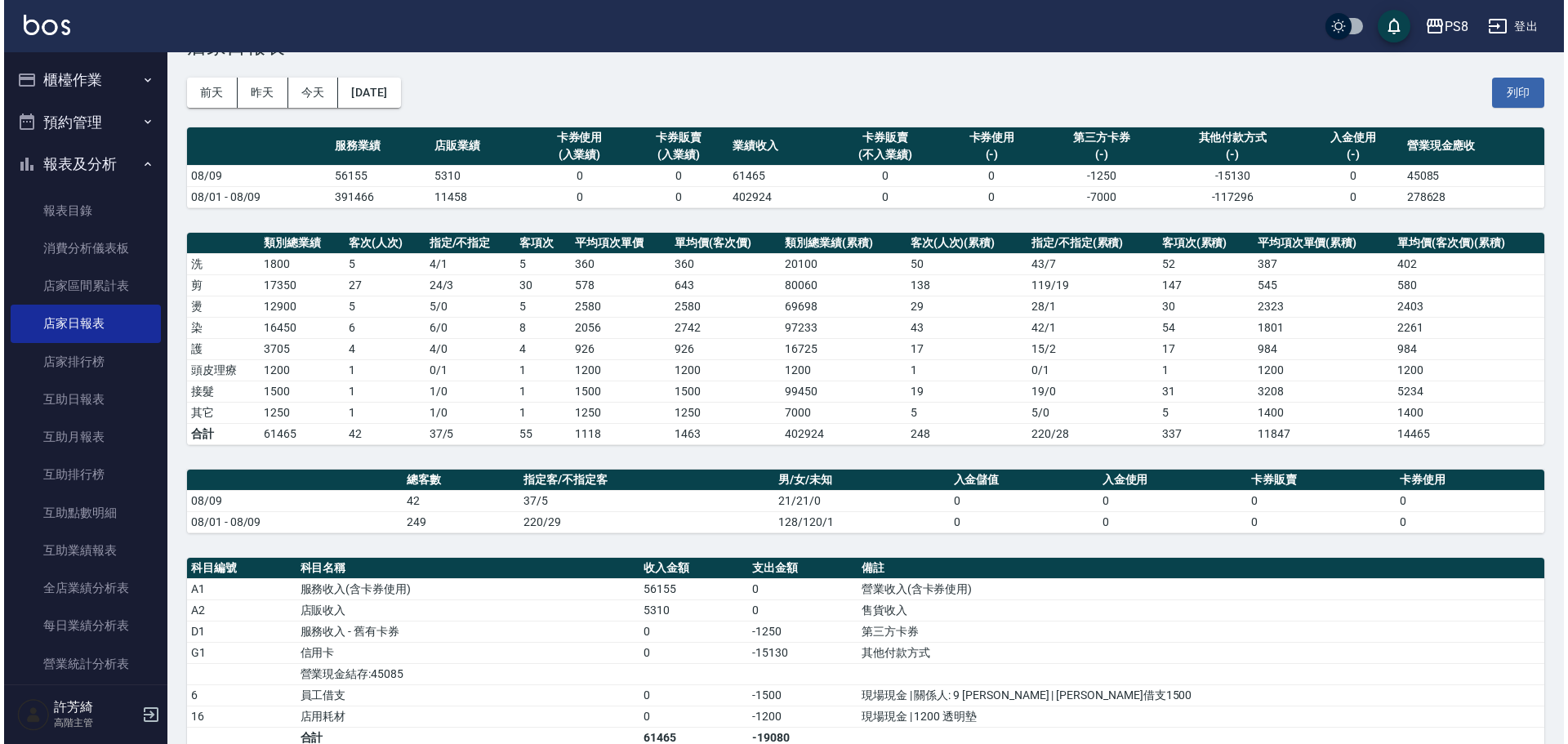
scroll to position [81, 0]
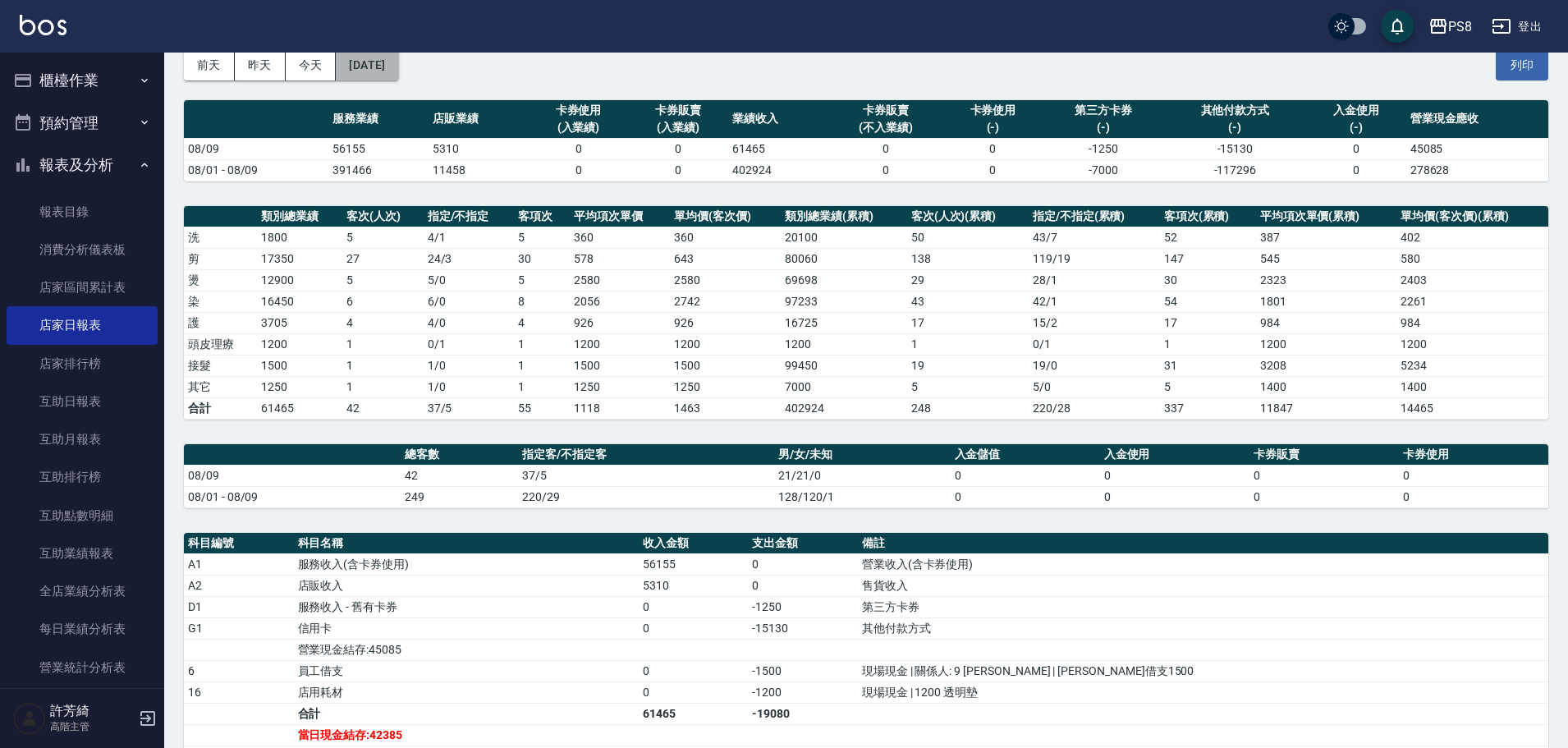
click at [398, 64] on button "[DATE]" at bounding box center [367, 65] width 63 height 30
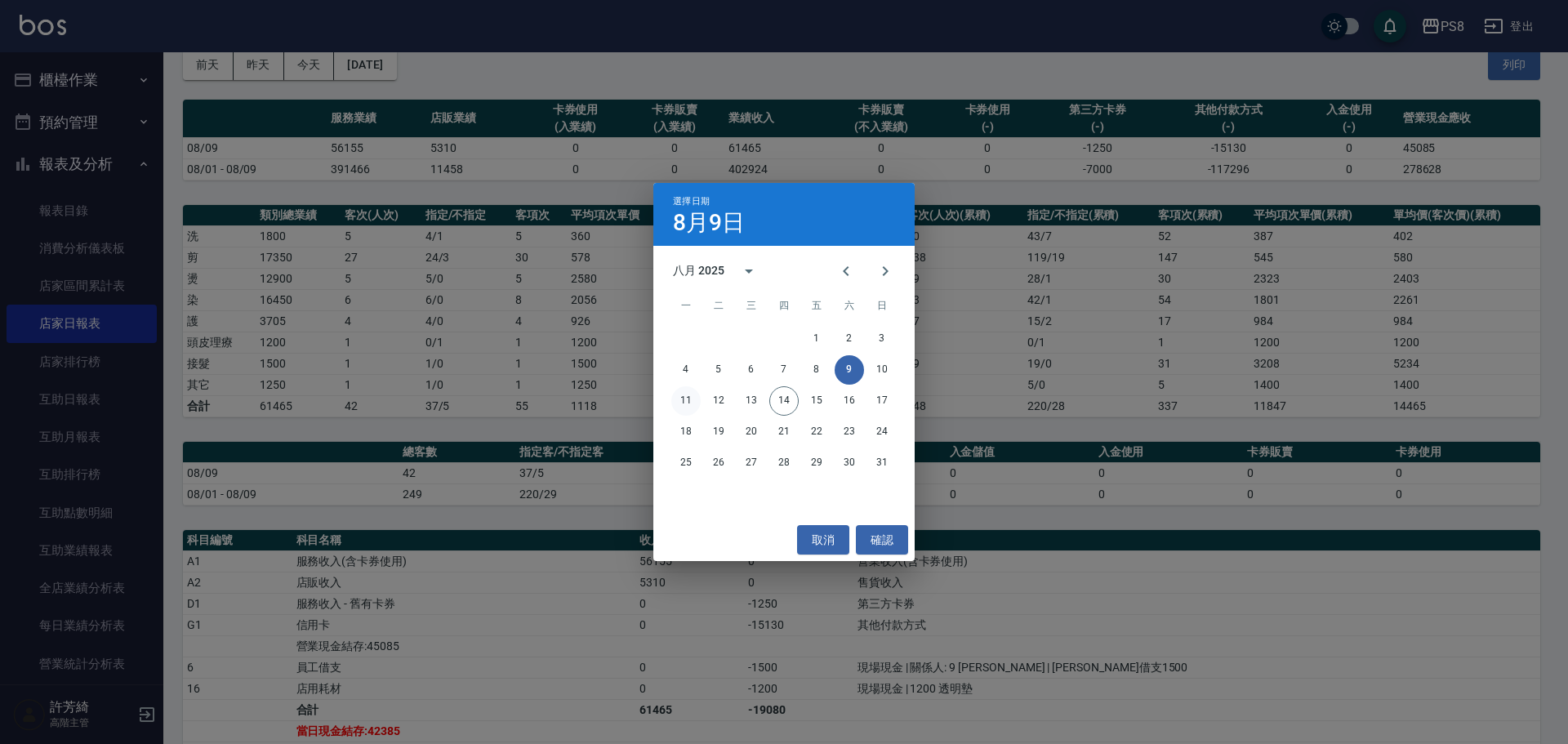
click at [694, 394] on button "11" at bounding box center [686, 401] width 30 height 30
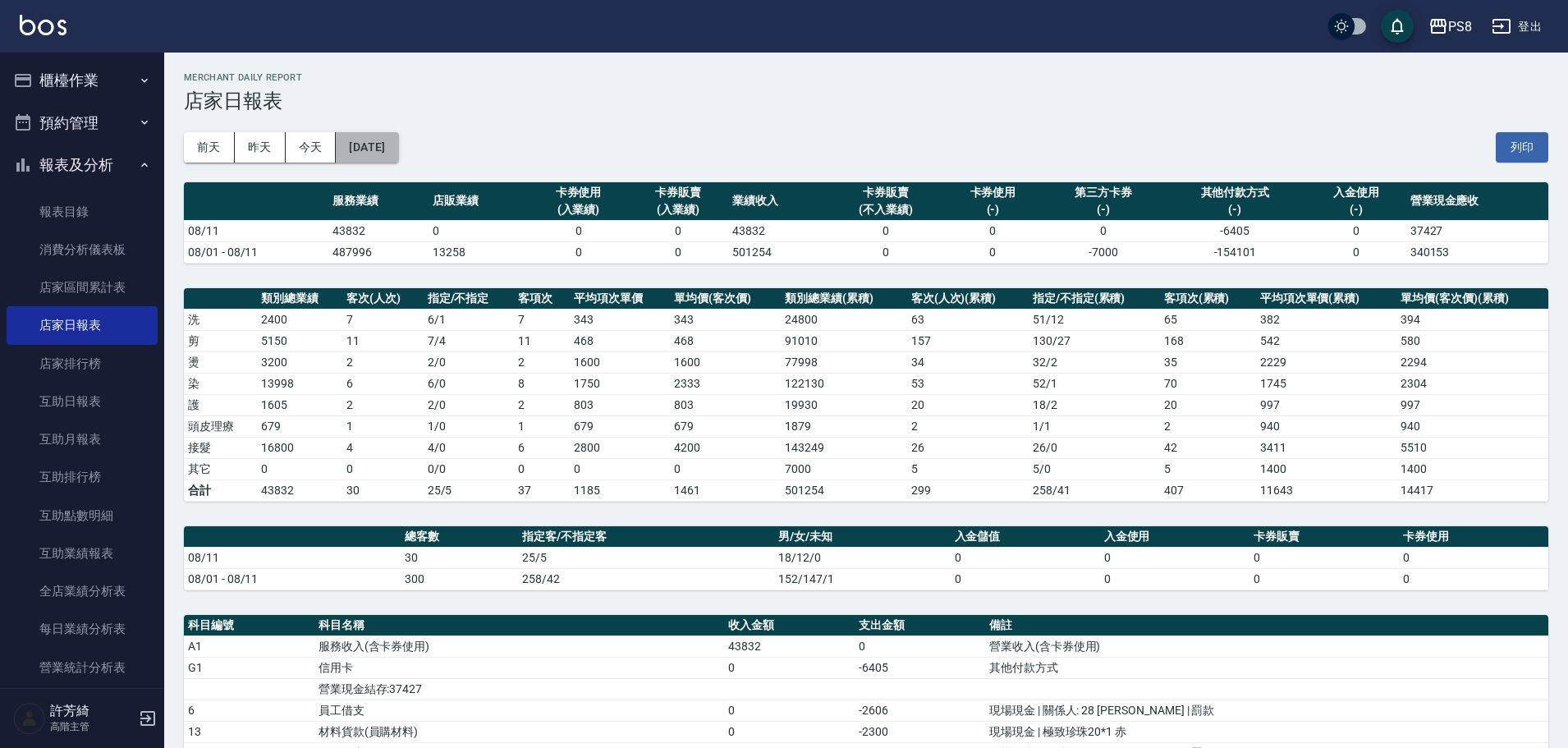
click at [385, 147] on button "[DATE]" at bounding box center [367, 147] width 63 height 30
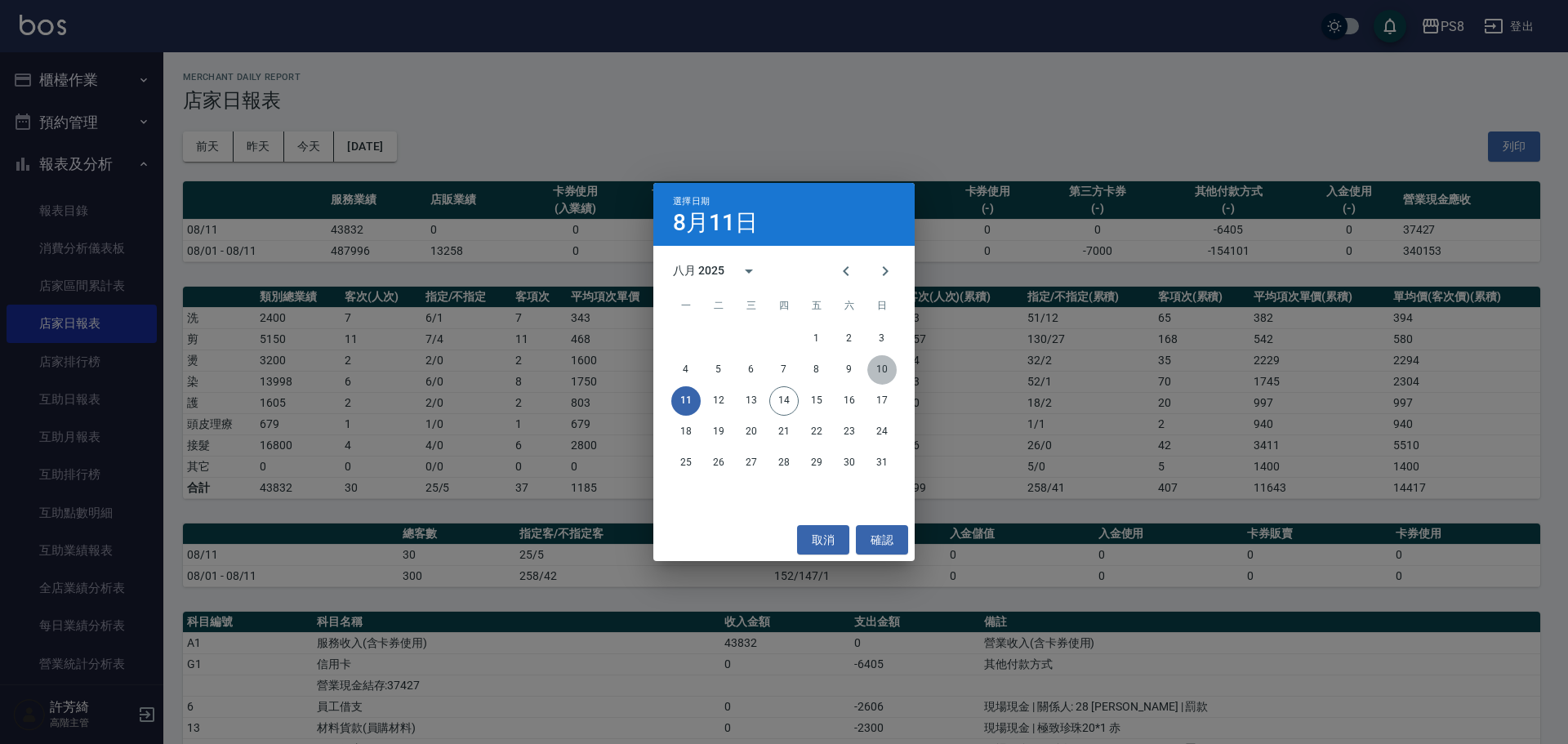
click at [889, 358] on button "10" at bounding box center [882, 370] width 30 height 30
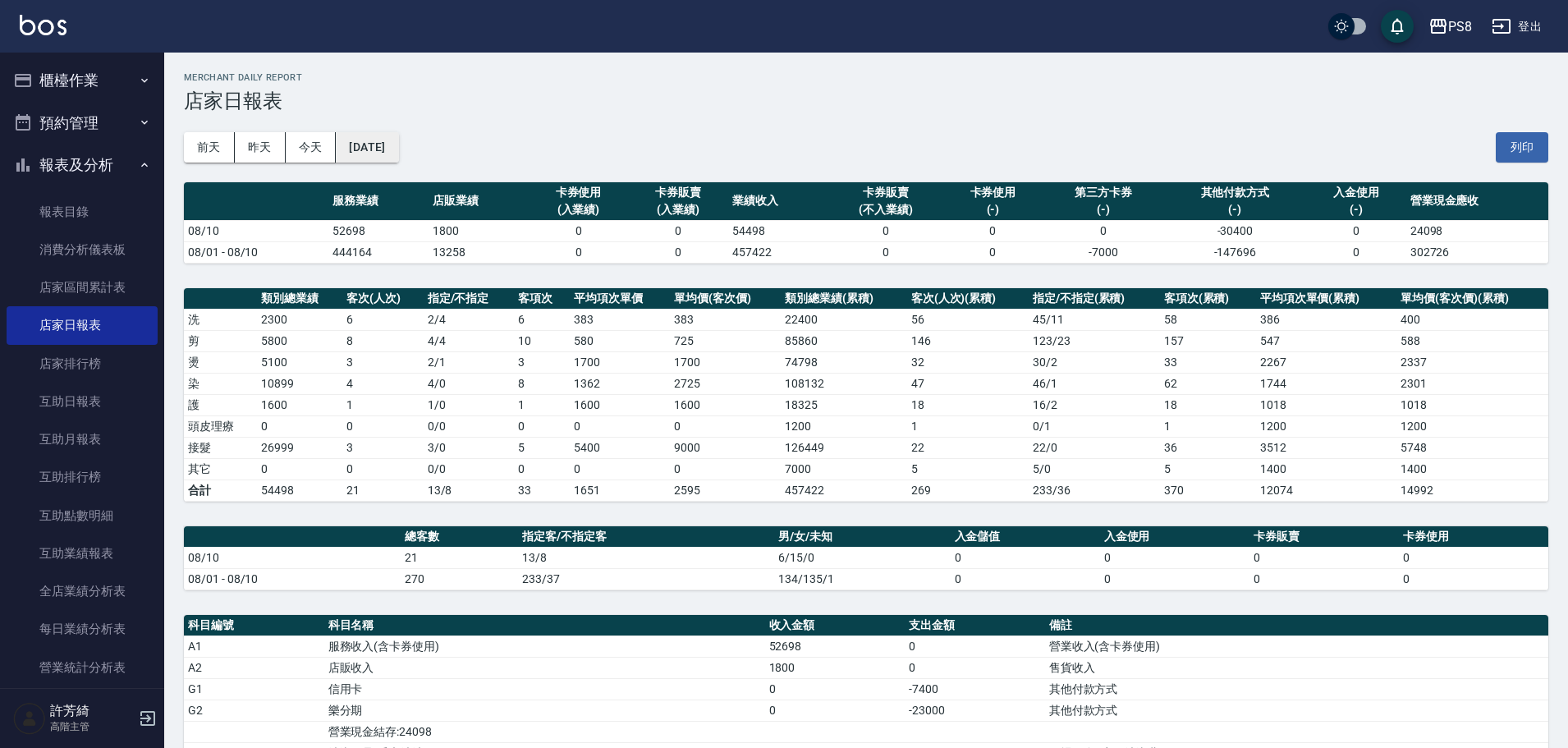
click at [398, 147] on button "[DATE]" at bounding box center [367, 147] width 63 height 30
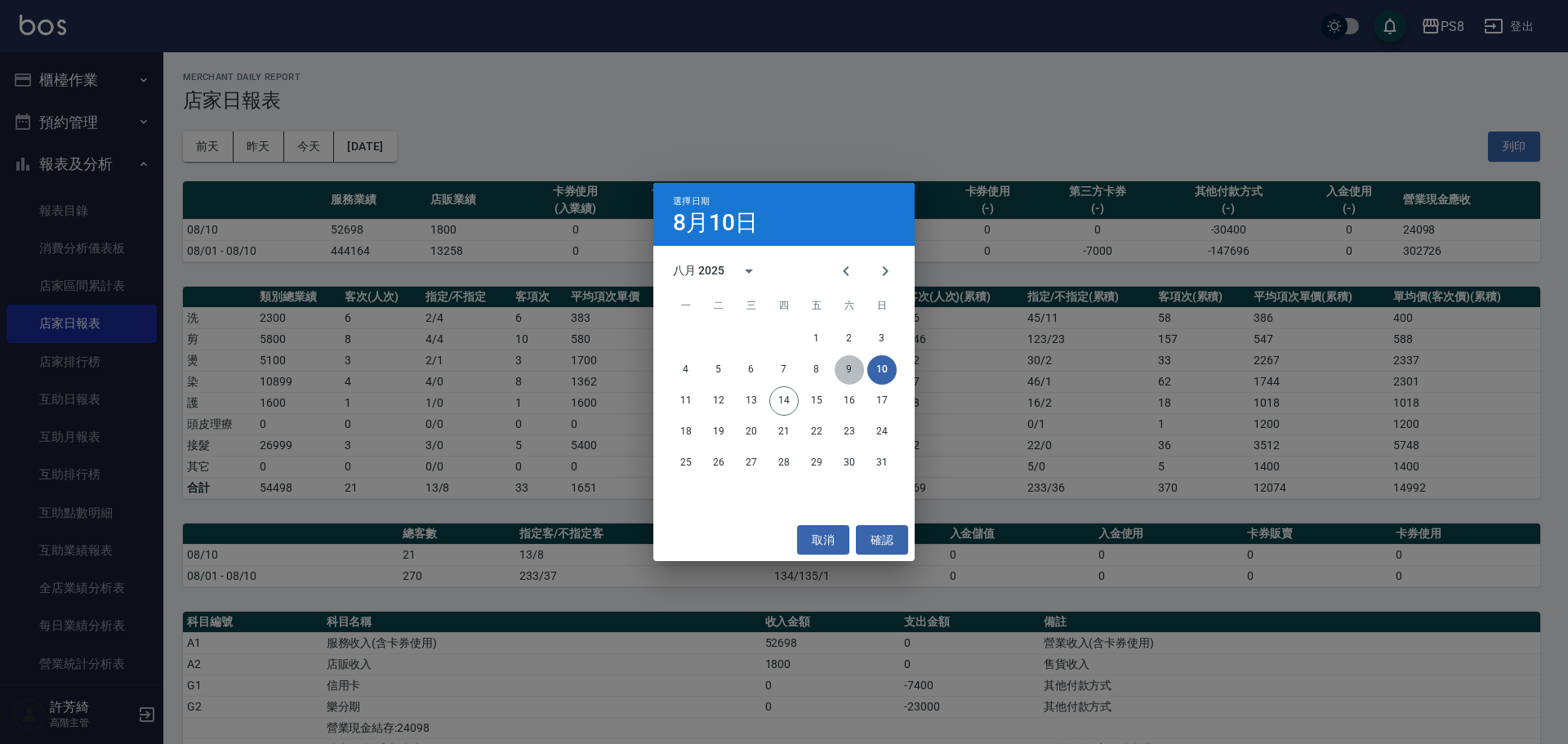
click at [848, 370] on button "9" at bounding box center [850, 370] width 30 height 30
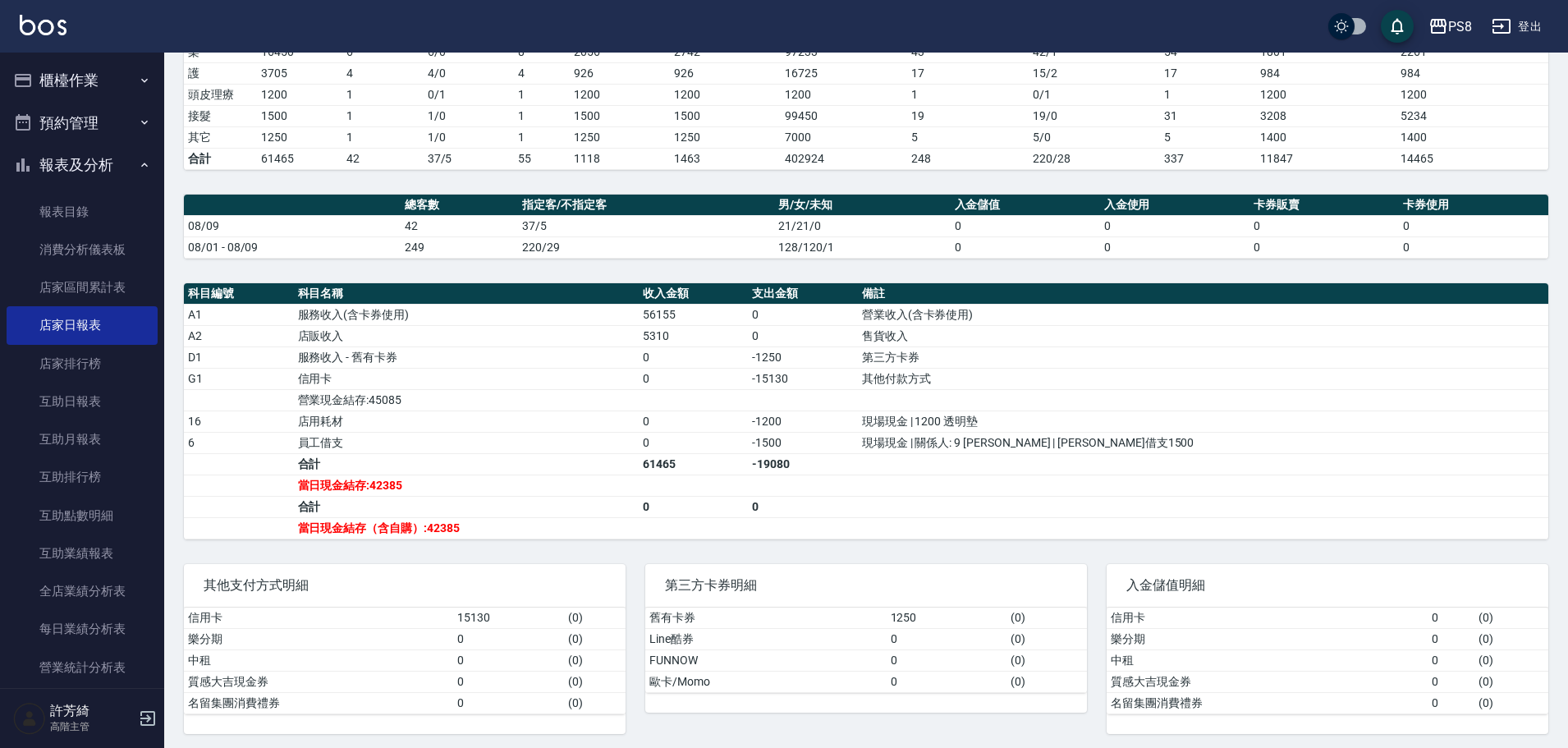
scroll to position [338, 0]
